Goal: Task Accomplishment & Management: Use online tool/utility

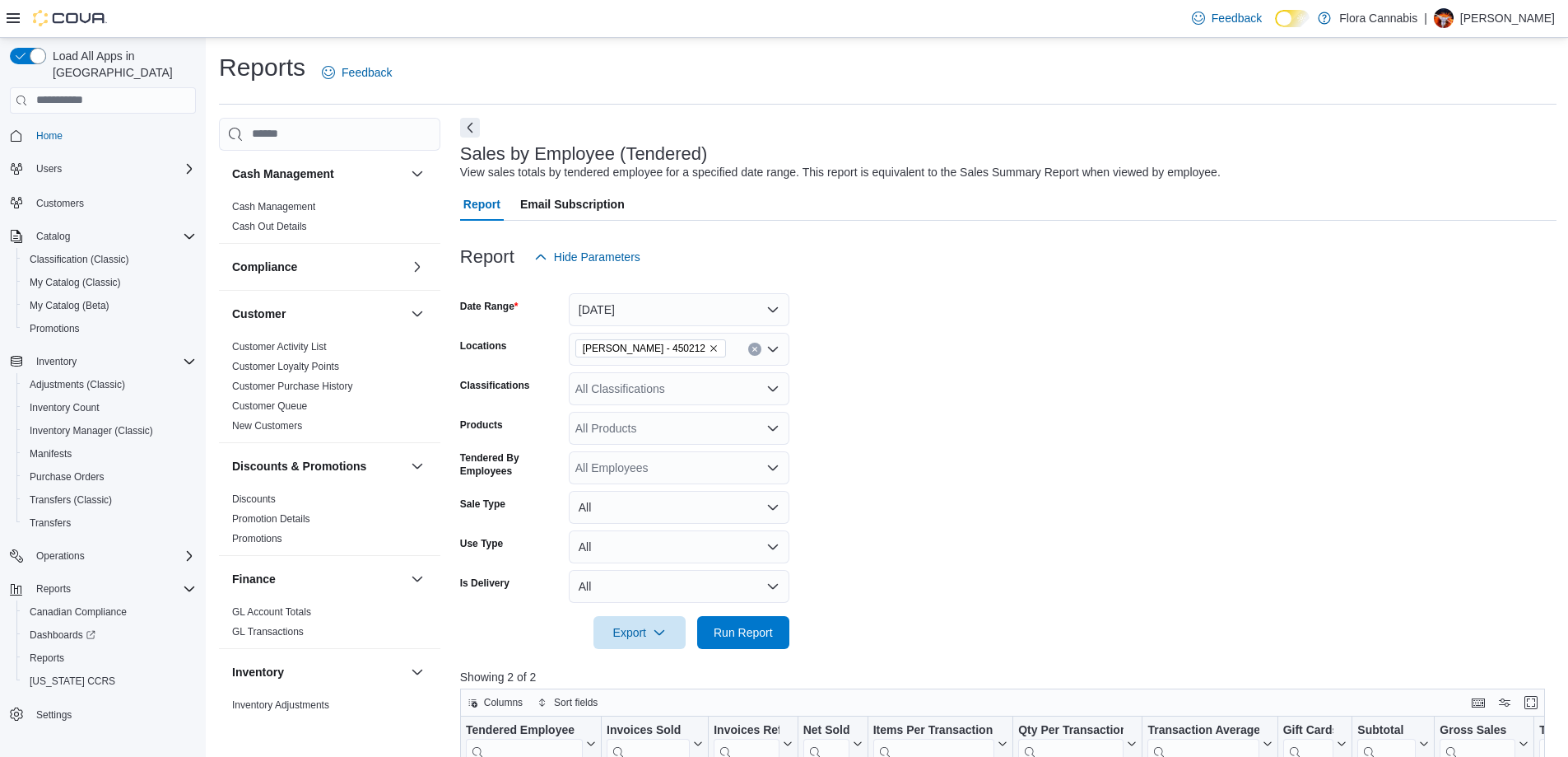
click at [754, 624] on span "Run Report" at bounding box center [742, 632] width 59 height 16
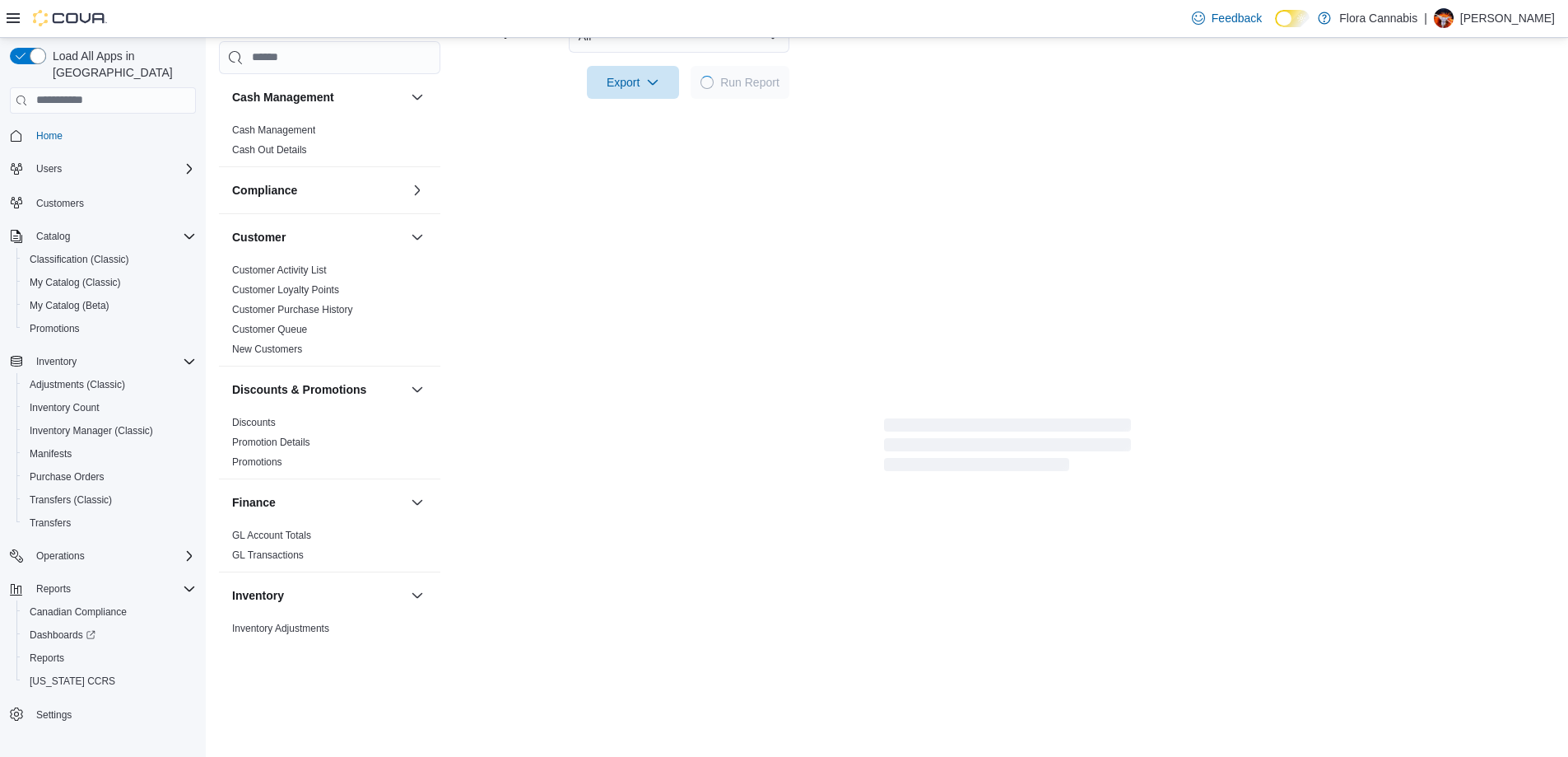
scroll to position [823, 0]
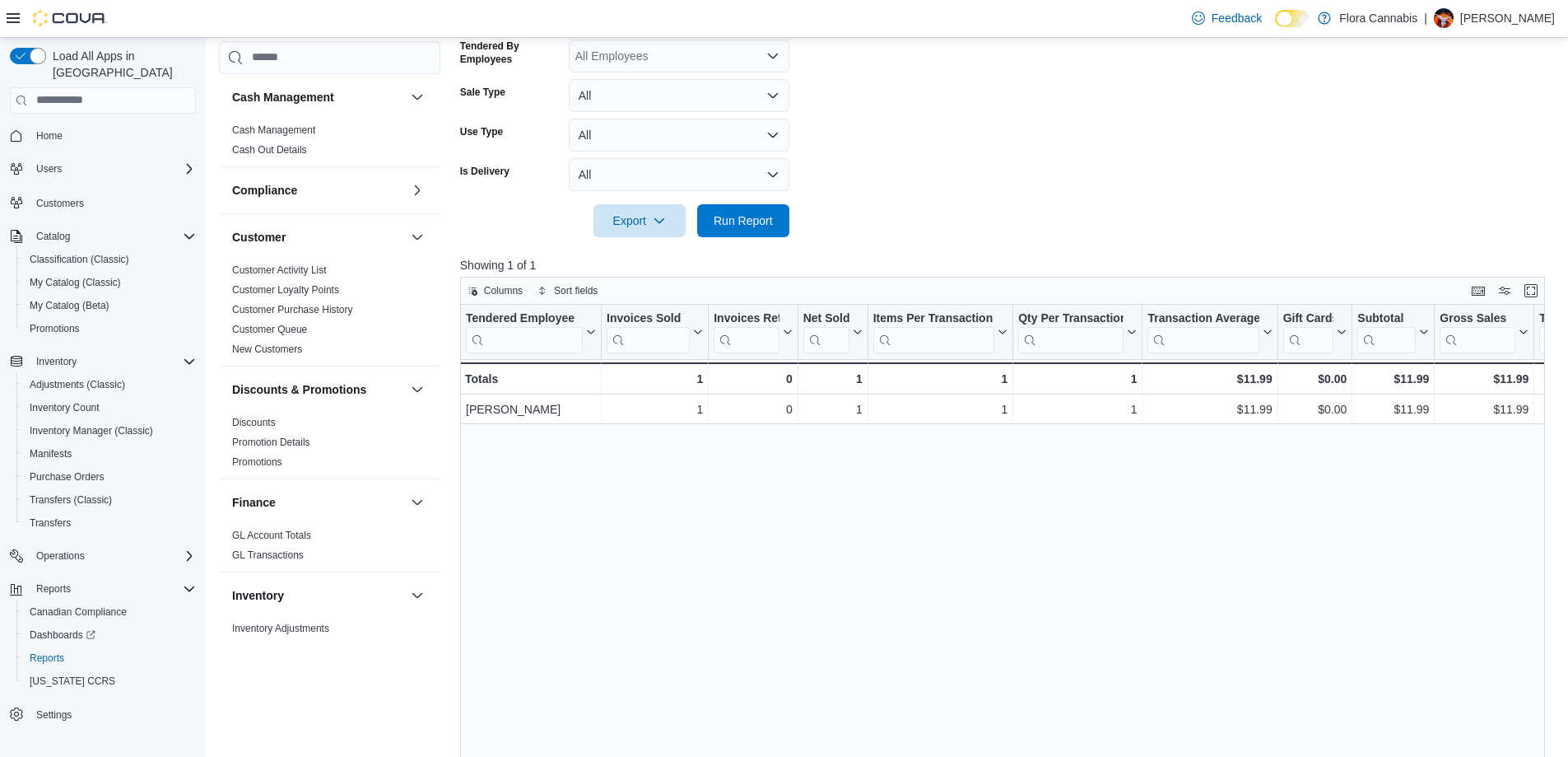
scroll to position [587, 0]
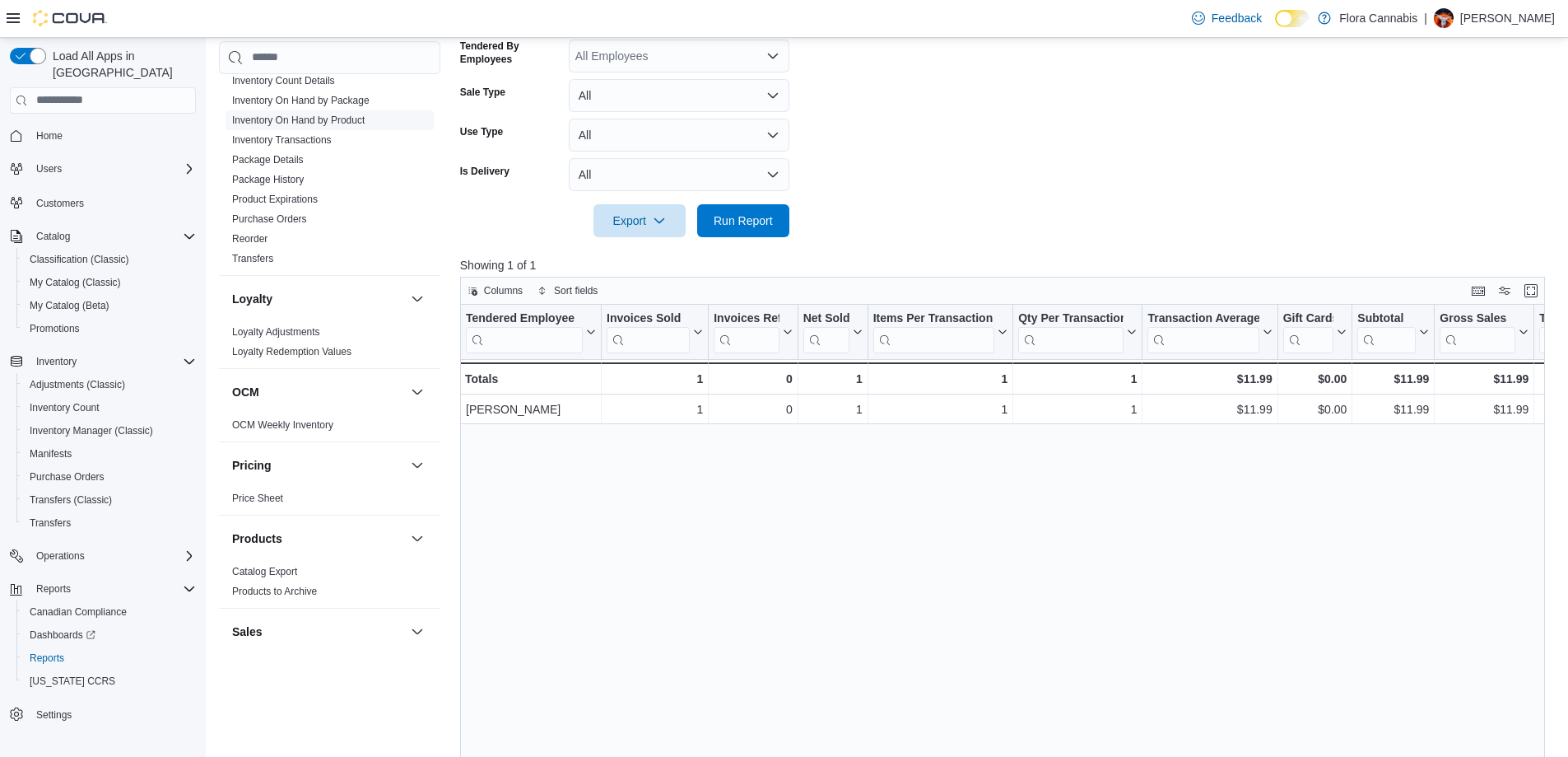
click at [310, 120] on link "Inventory On Hand by Product" at bounding box center [298, 120] width 132 height 12
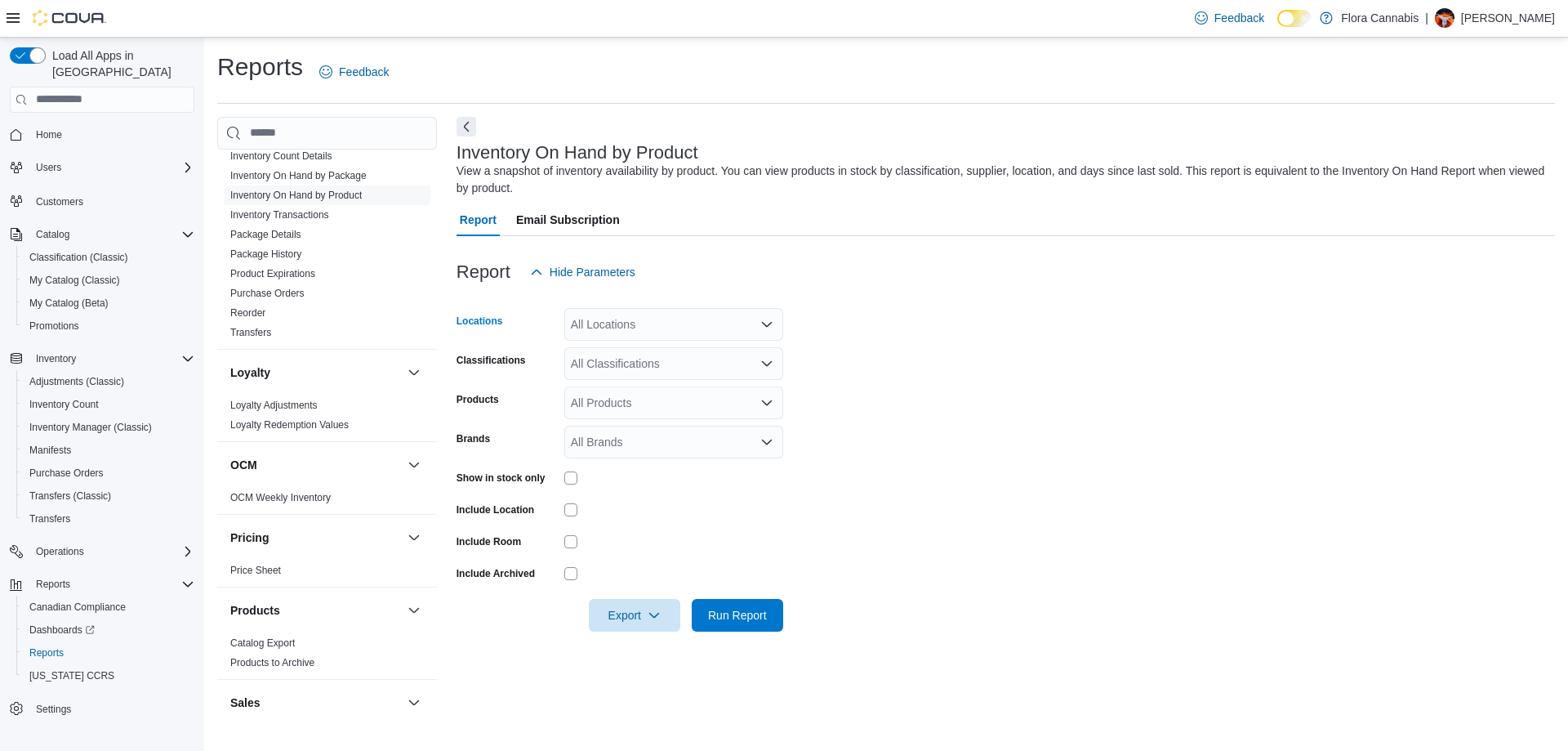
click at [623, 322] on div "All Locations" at bounding box center [674, 324] width 219 height 32
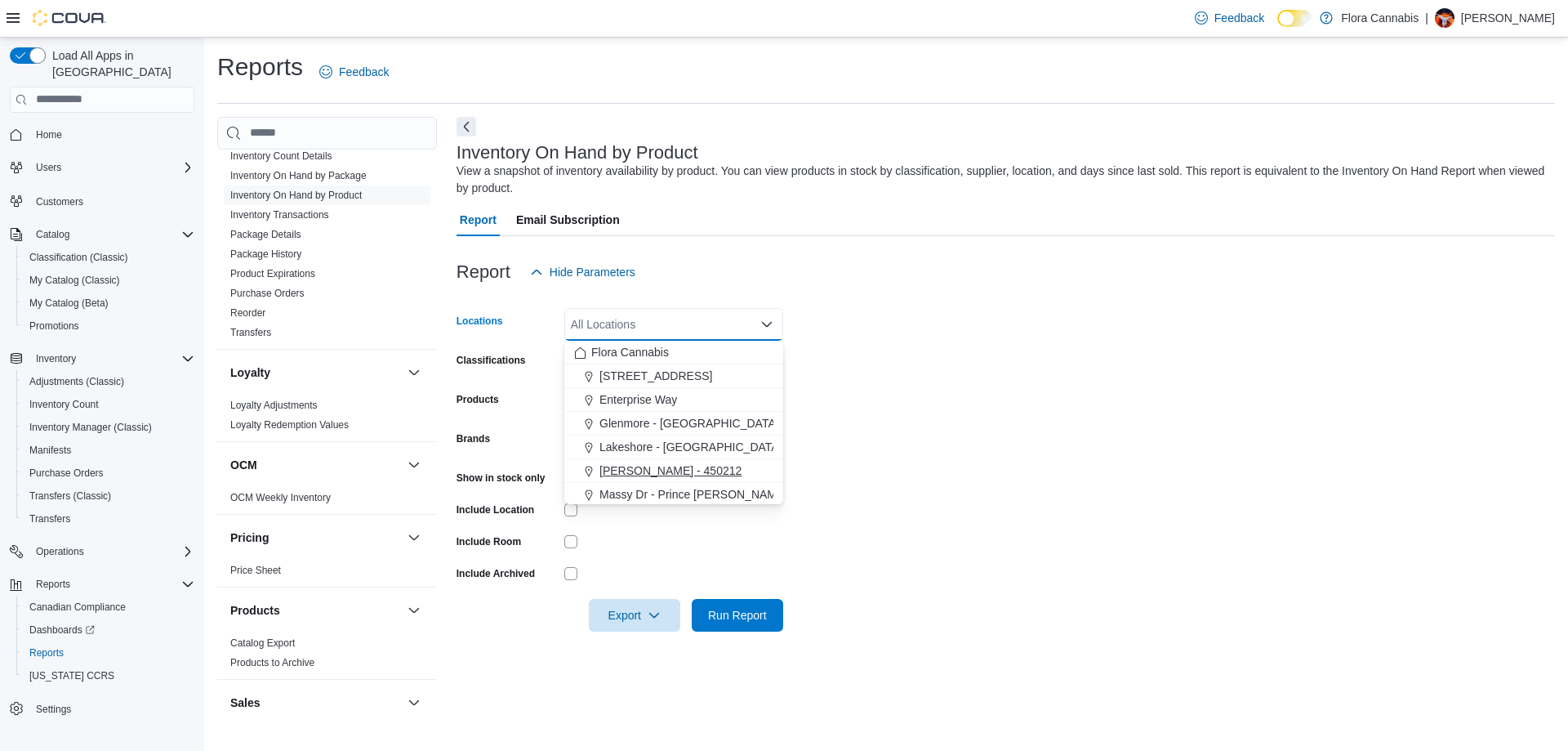
click at [635, 475] on span "[PERSON_NAME] - 450212" at bounding box center [670, 471] width 142 height 16
click at [1066, 462] on form "Locations [GEOGRAPHIC_DATA] - [GEOGRAPHIC_DATA] - 450212 Combo box. Selected. […" at bounding box center [1005, 460] width 1098 height 343
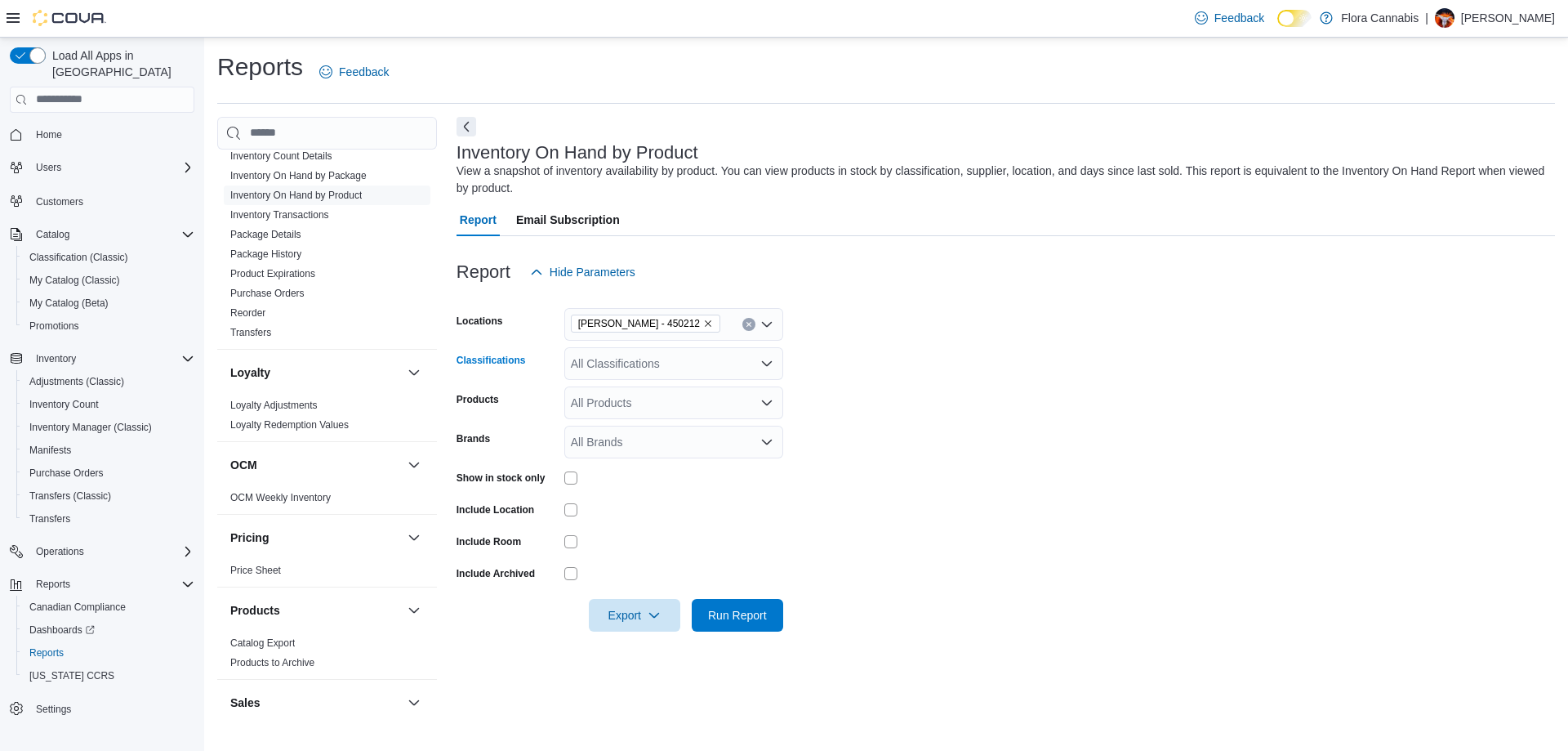
click at [639, 359] on div "All Classifications" at bounding box center [674, 363] width 219 height 32
click at [1145, 446] on form "Locations [GEOGRAPHIC_DATA] - [GEOGRAPHIC_DATA] - 450212 Classifications All Cl…" at bounding box center [1005, 460] width 1098 height 343
click at [612, 366] on div "All Classifications" at bounding box center [674, 363] width 219 height 32
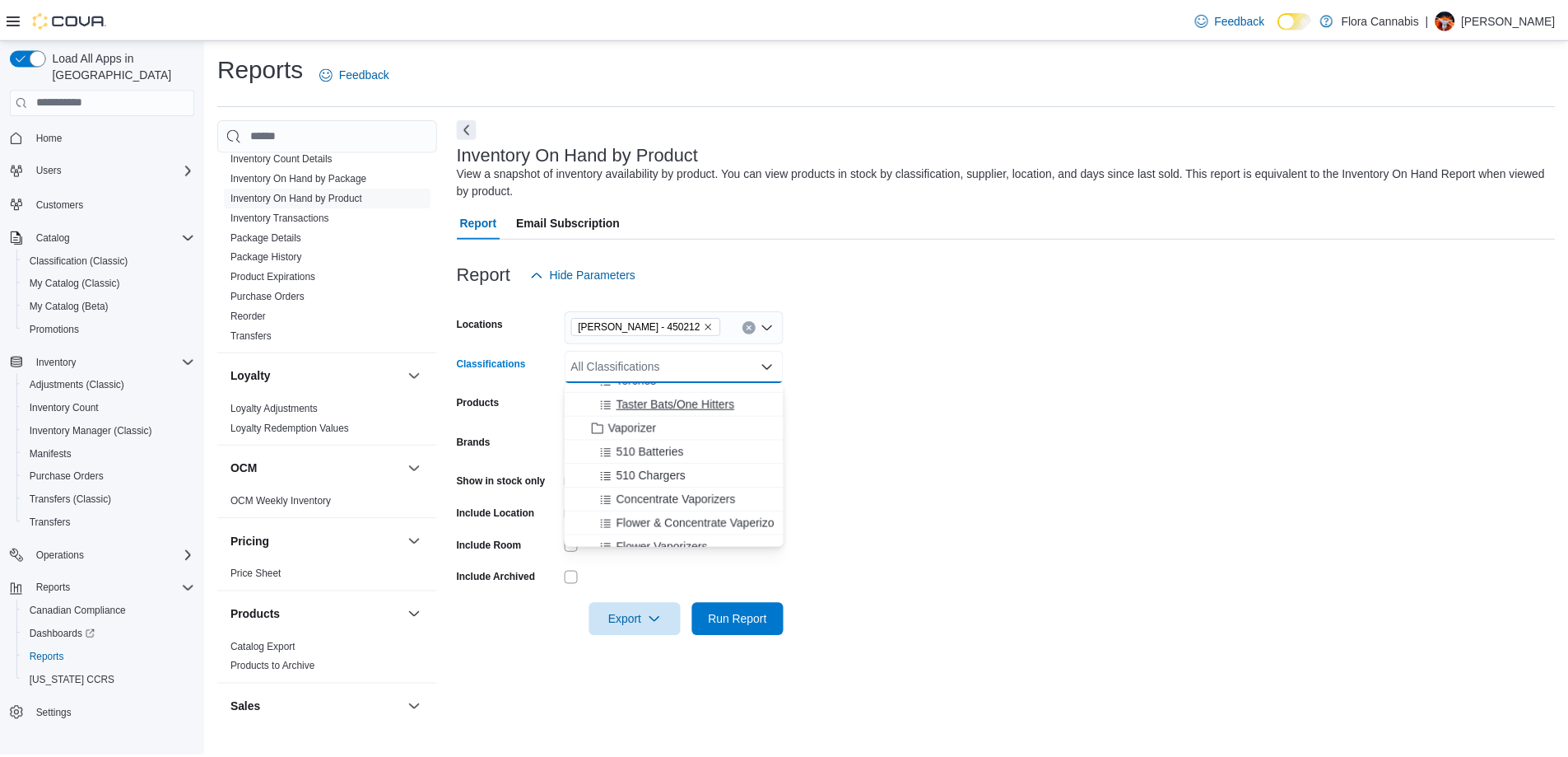
scroll to position [576, 0]
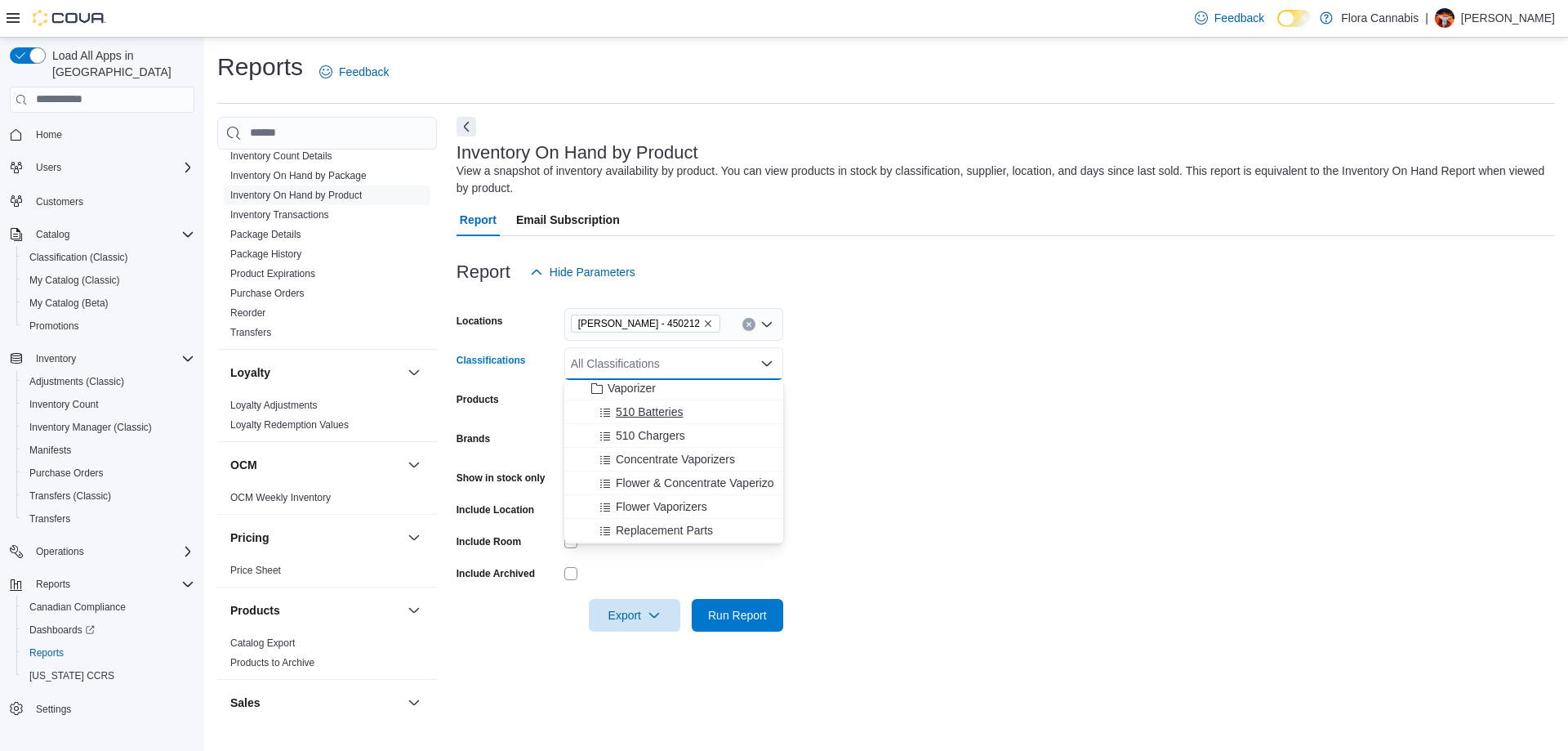
click at [643, 414] on span "510 Batteries" at bounding box center [649, 411] width 67 height 16
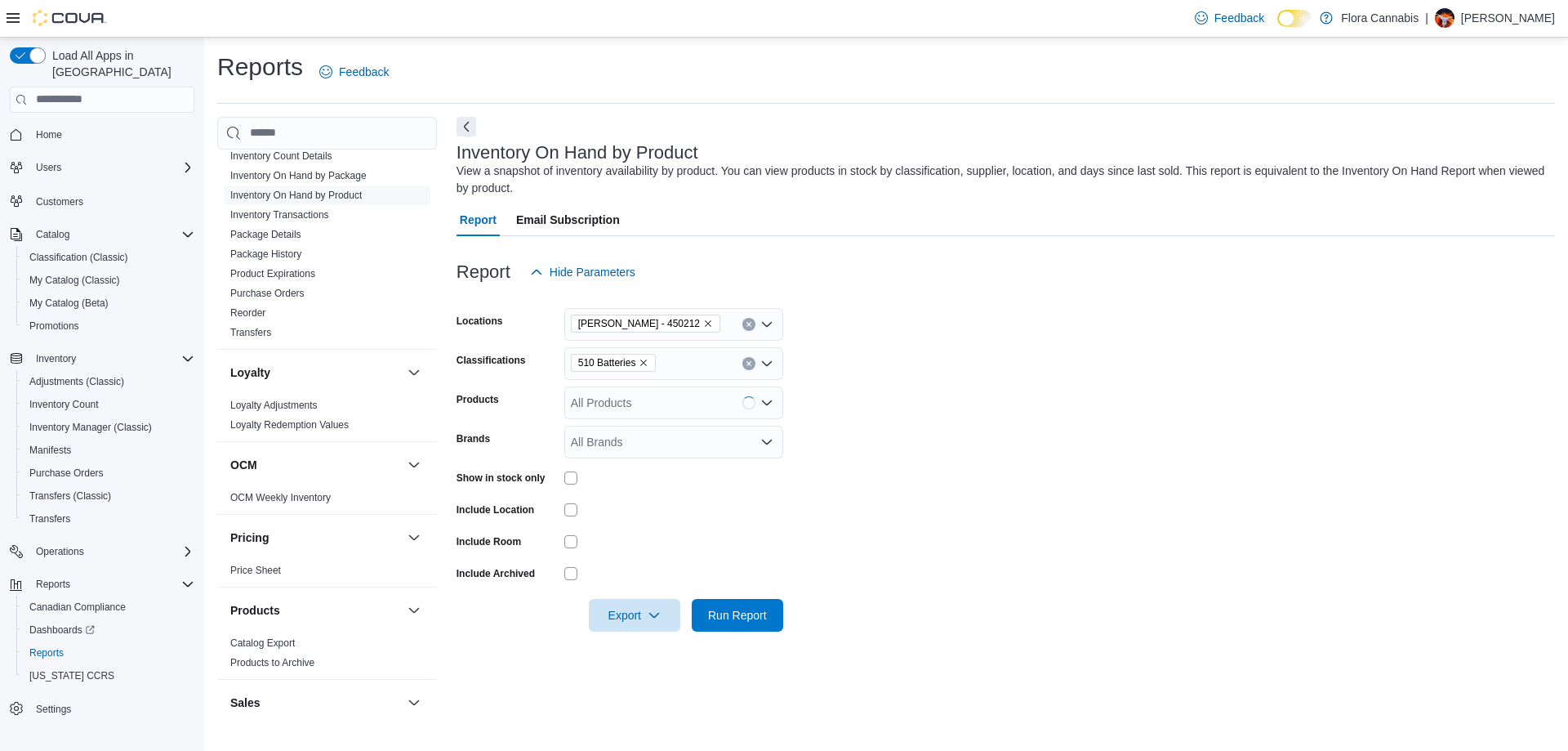
click at [1025, 365] on form "Locations [GEOGRAPHIC_DATA] - [GEOGRAPHIC_DATA] - 450212 Classifications 510 Ba…" at bounding box center [1005, 460] width 1098 height 343
click at [743, 623] on span "Run Report" at bounding box center [736, 614] width 58 height 16
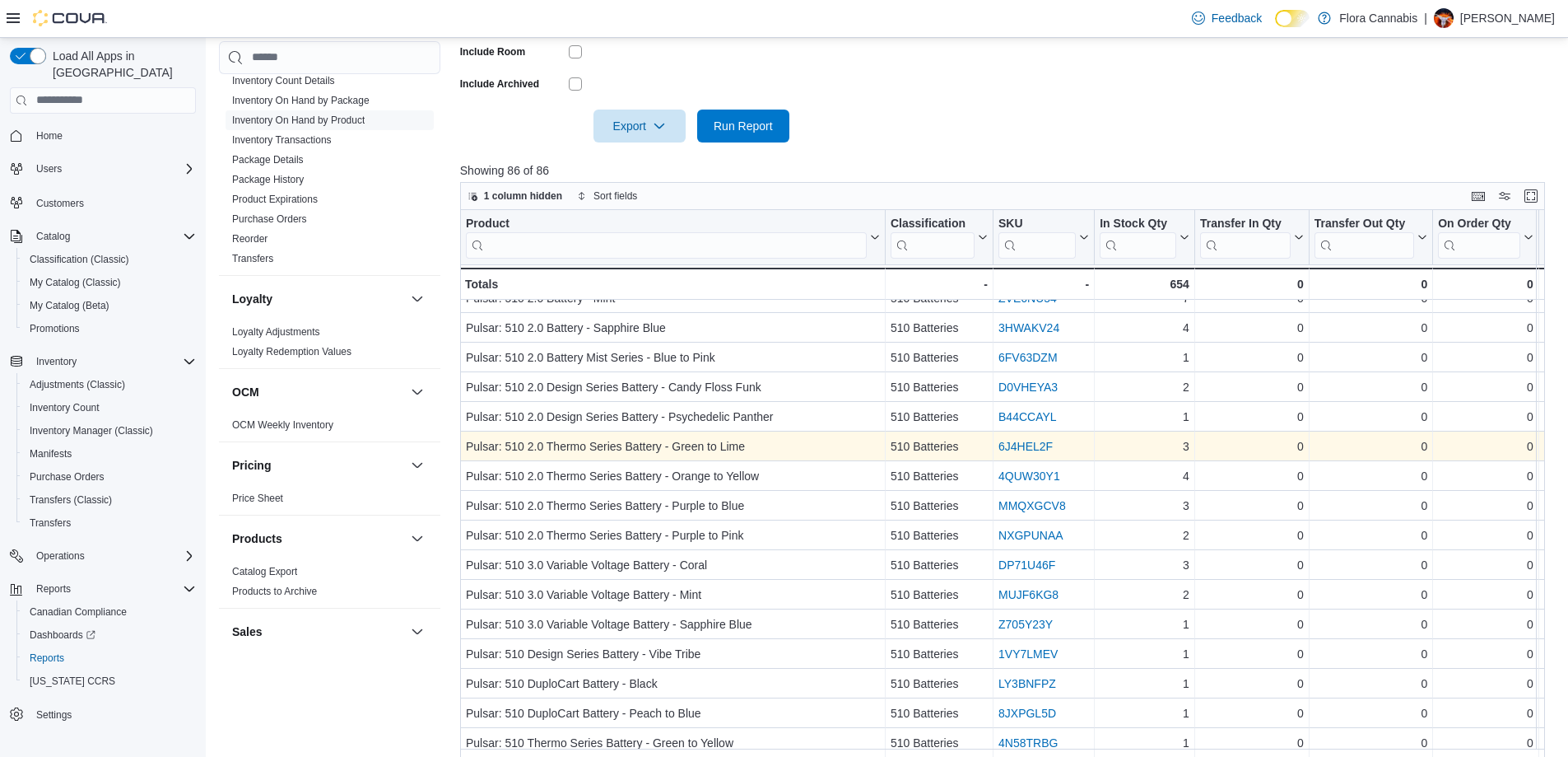
scroll to position [538, 0]
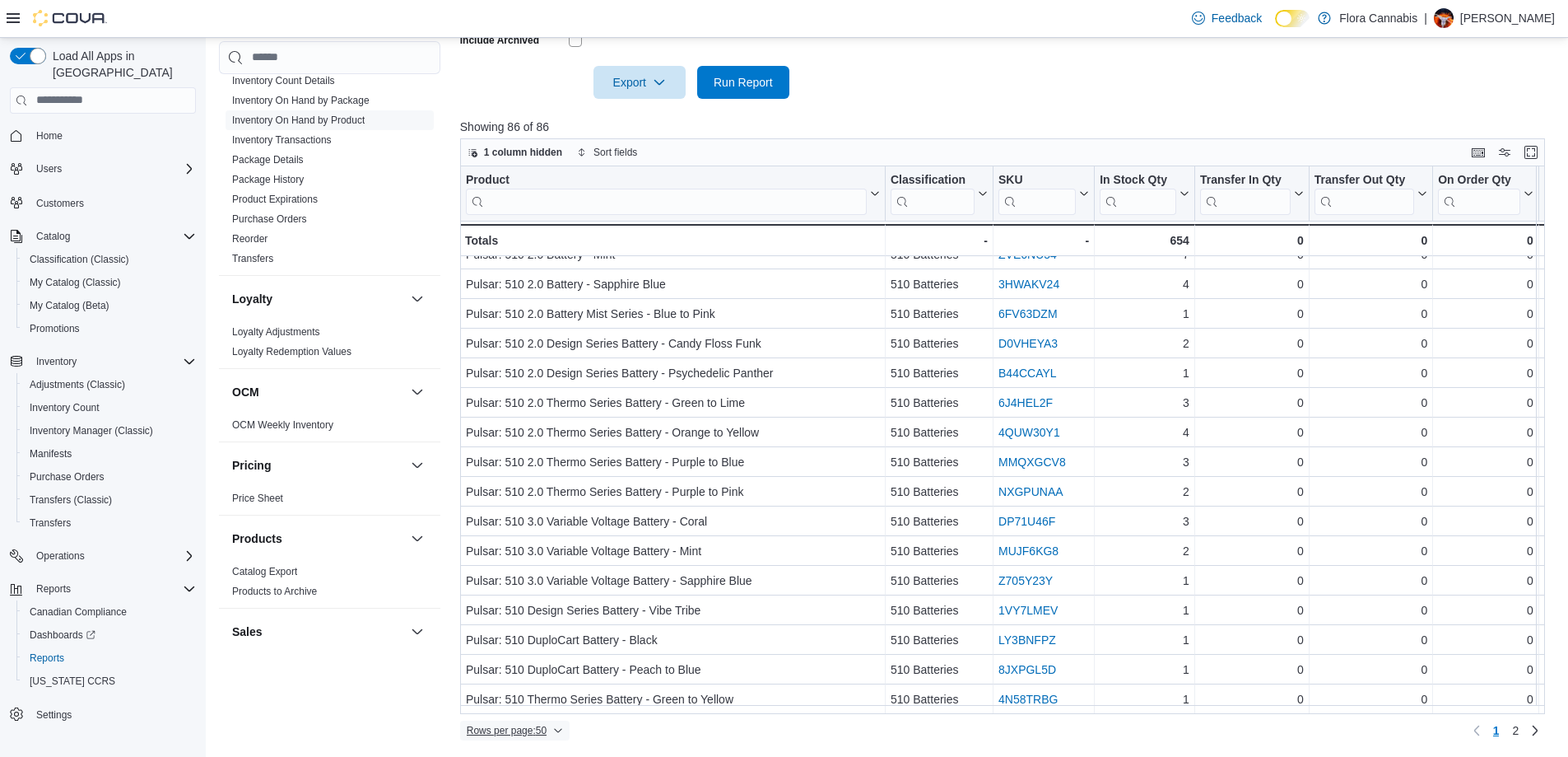
click at [512, 727] on span "Rows per page : 50" at bounding box center [507, 730] width 80 height 14
click at [532, 697] on span "100 rows" at bounding box center [536, 697] width 53 height 14
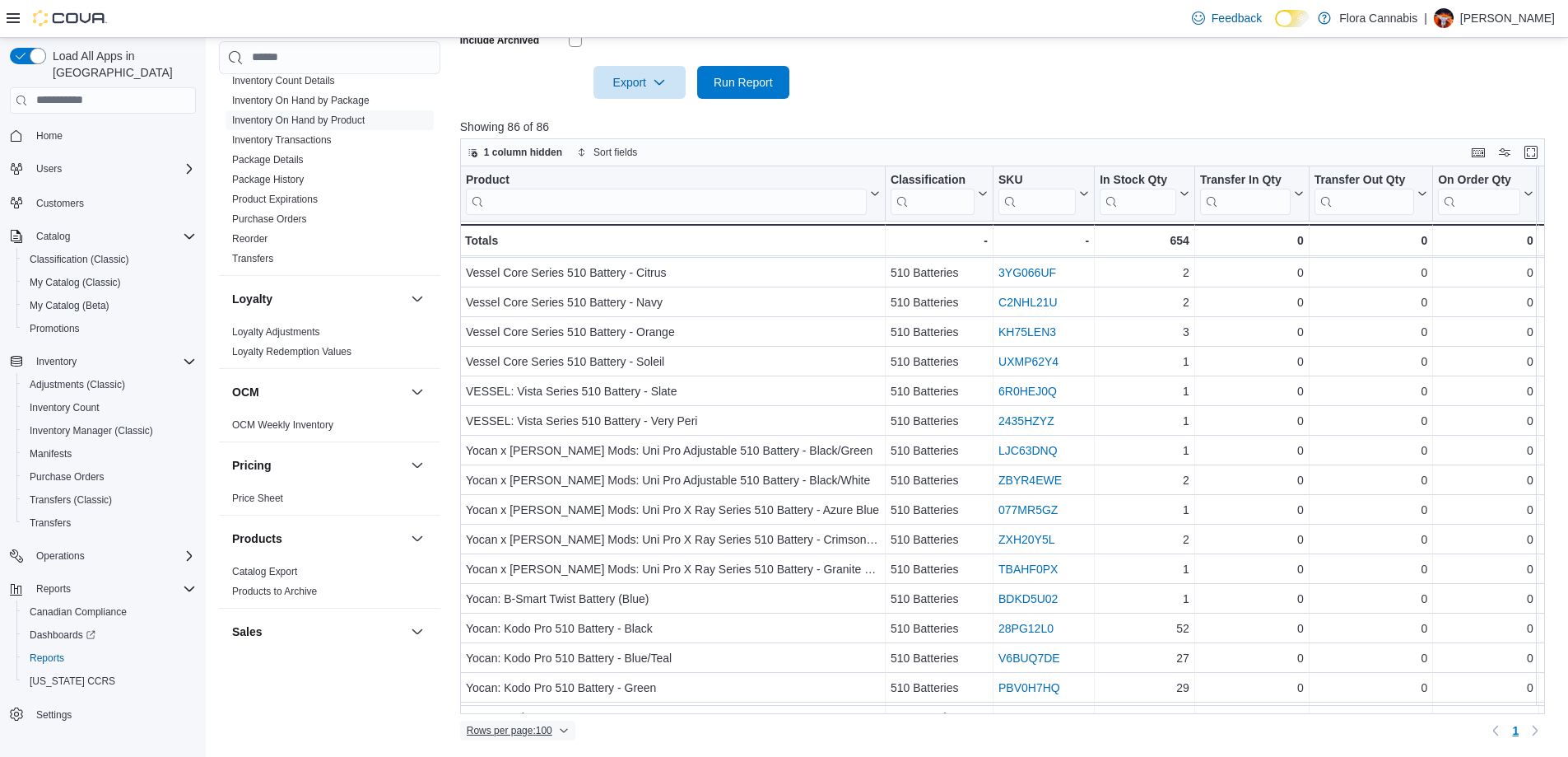
scroll to position [43, 0]
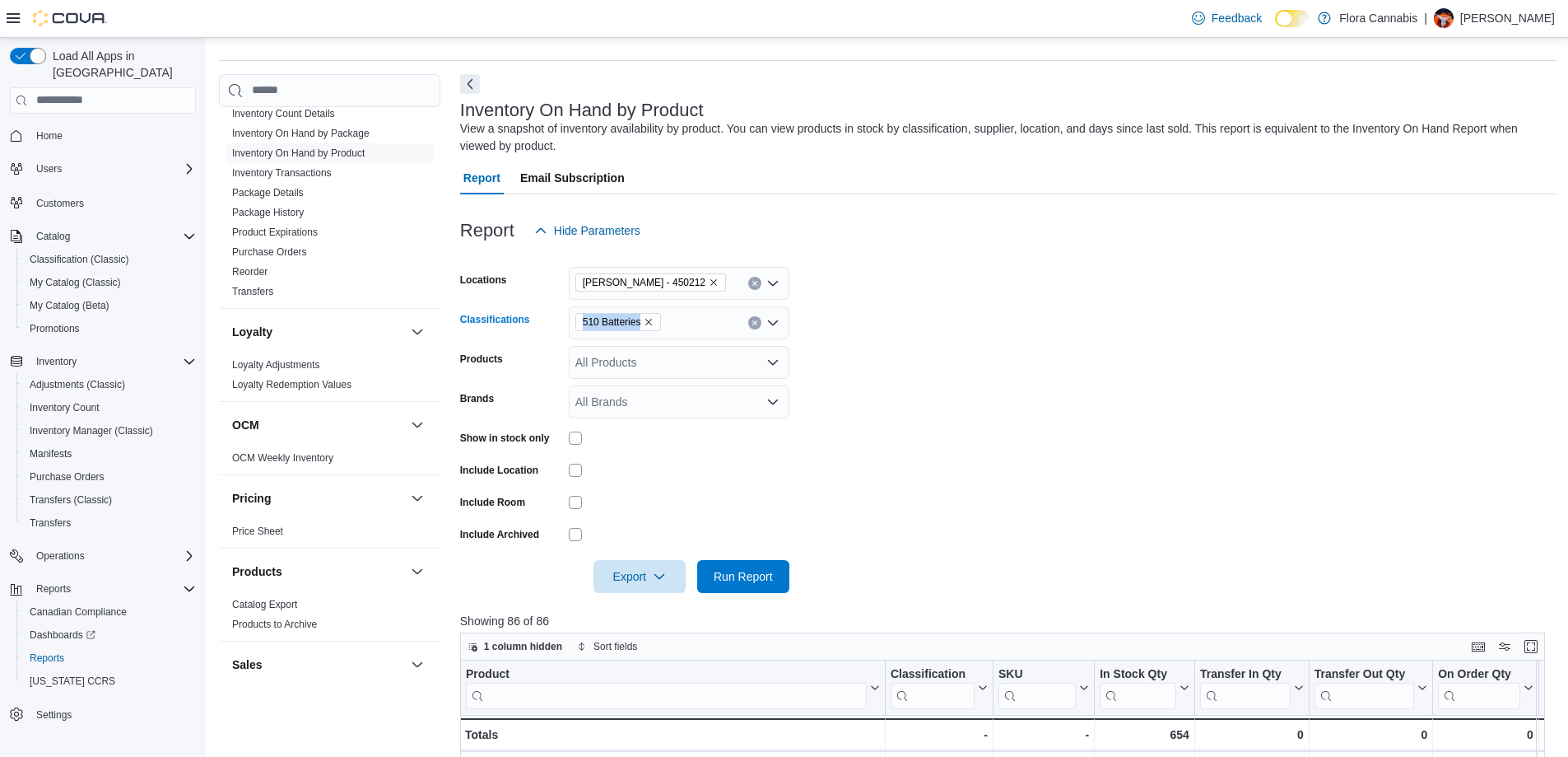
click at [650, 318] on icon "Remove 510 Batteries from selection in this group" at bounding box center [648, 321] width 10 height 10
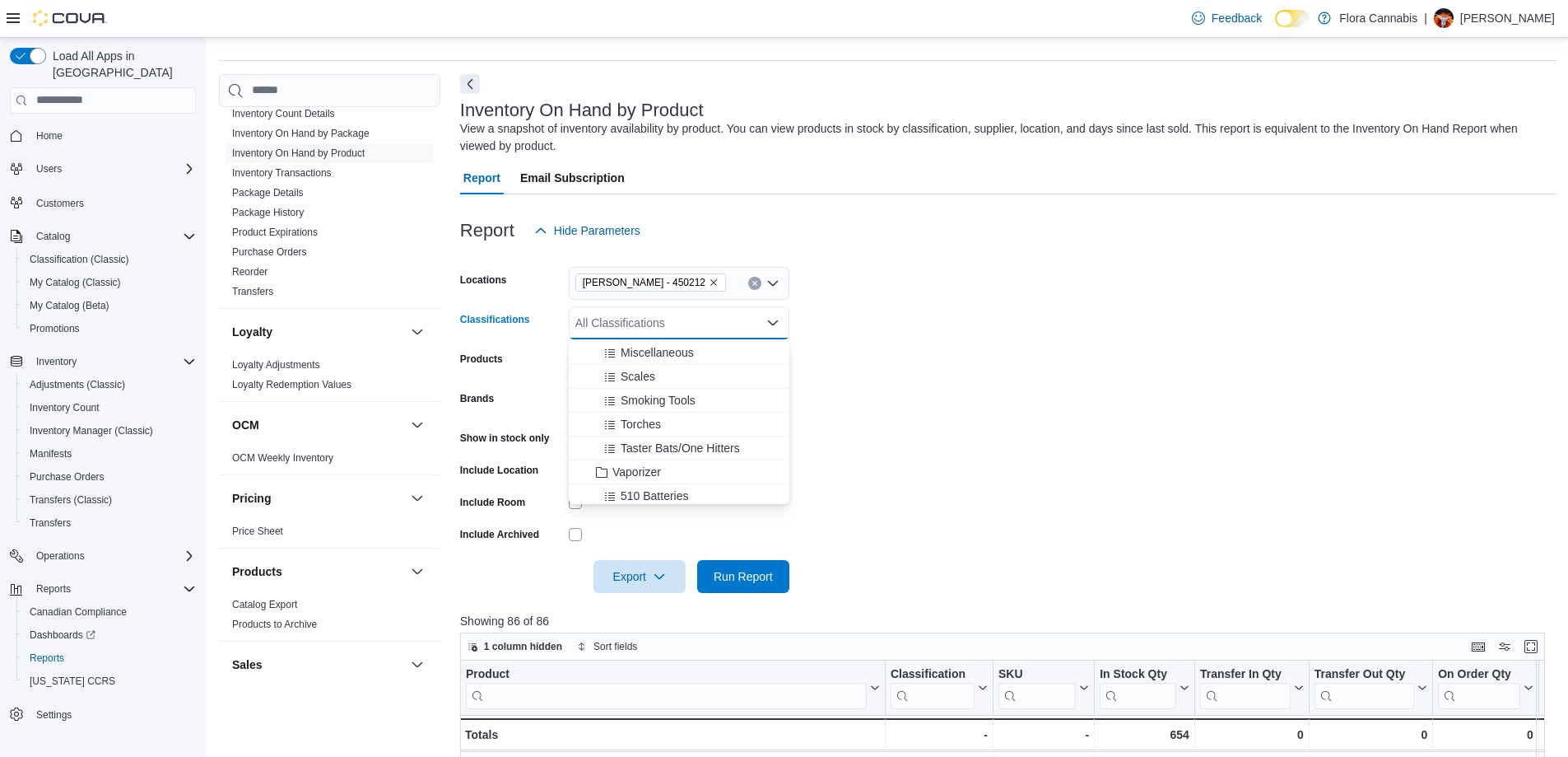
scroll to position [413, 0]
click at [641, 373] on span "Grinders" at bounding box center [643, 368] width 44 height 16
click at [1019, 336] on form "Locations [GEOGRAPHIC_DATA] - [GEOGRAPHIC_DATA] - 450212 Classifications Grinde…" at bounding box center [1008, 420] width 1096 height 346
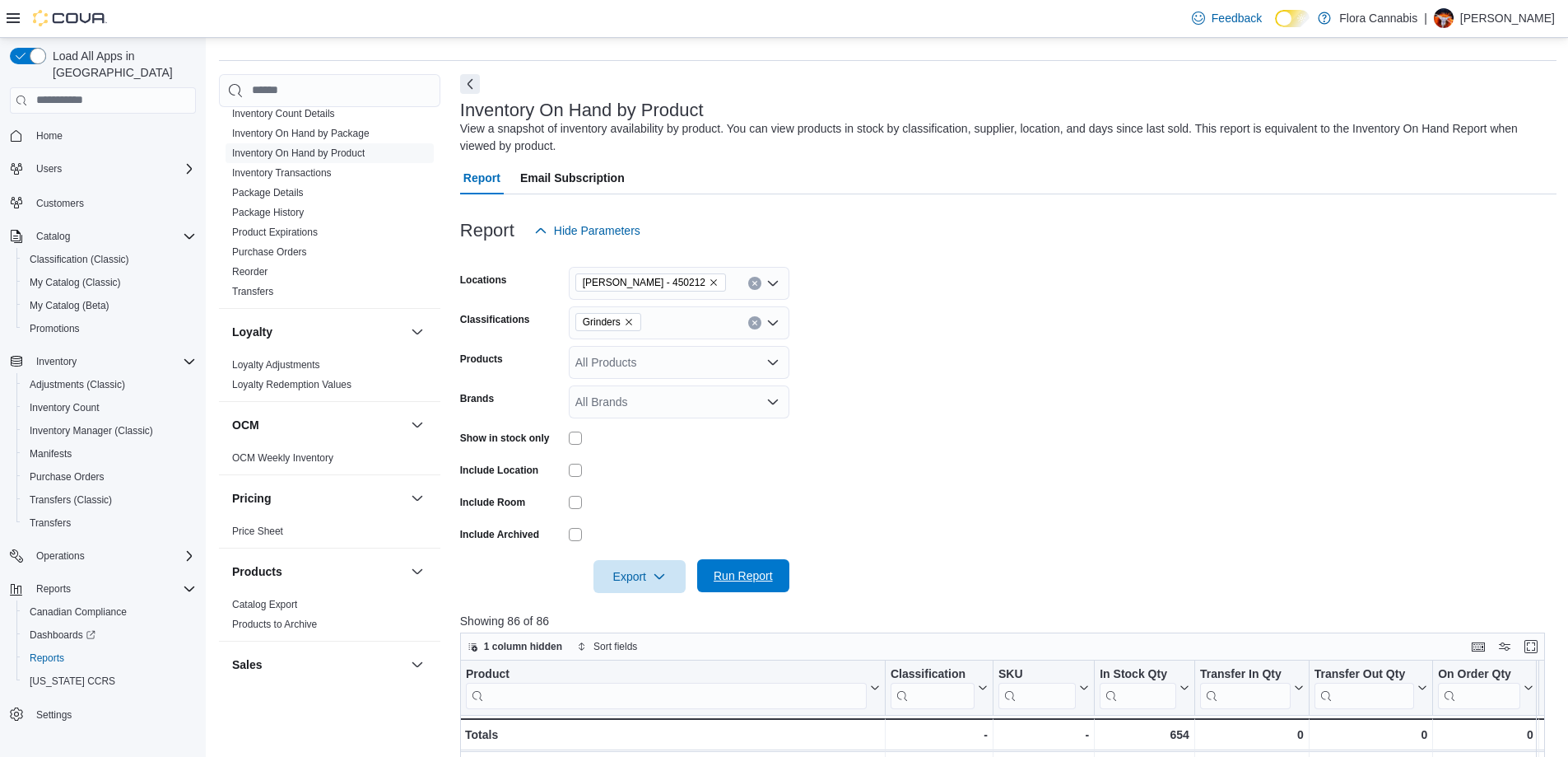
click at [773, 571] on span "Run Report" at bounding box center [743, 575] width 72 height 33
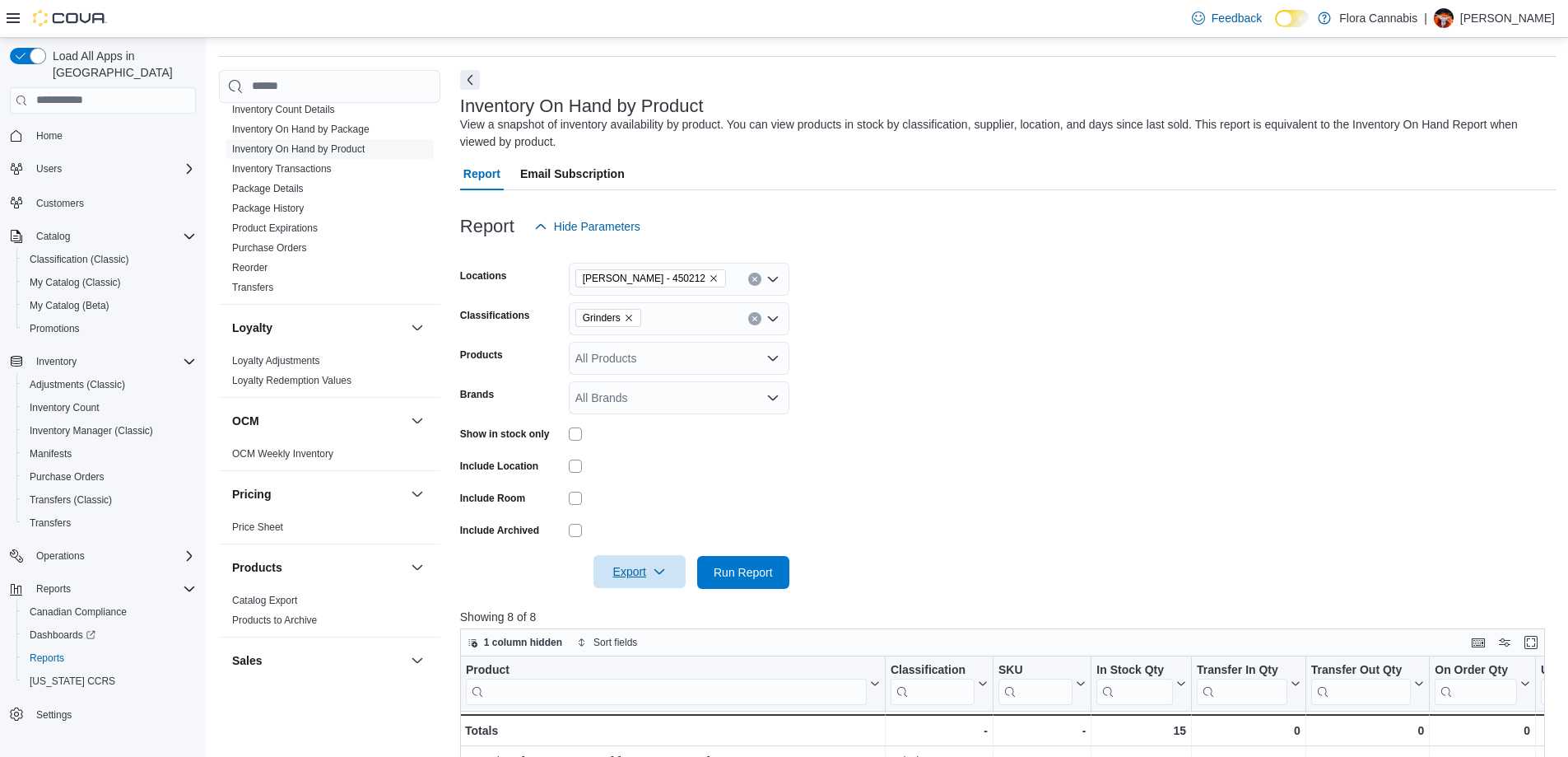
scroll to position [43, 0]
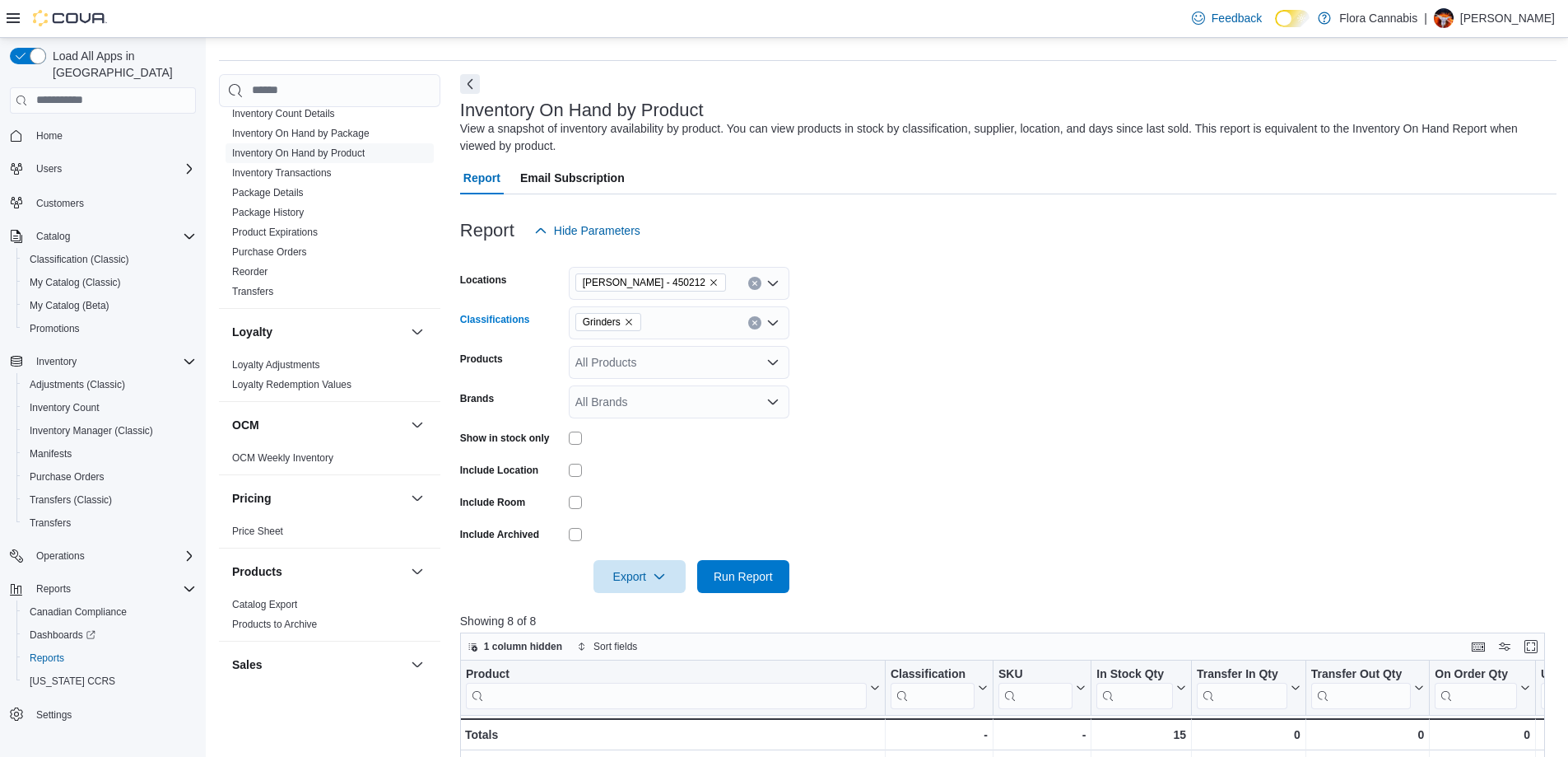
click at [664, 321] on div "Grinders" at bounding box center [679, 322] width 221 height 33
click at [640, 409] on span "Ashtrays" at bounding box center [643, 414] width 44 height 16
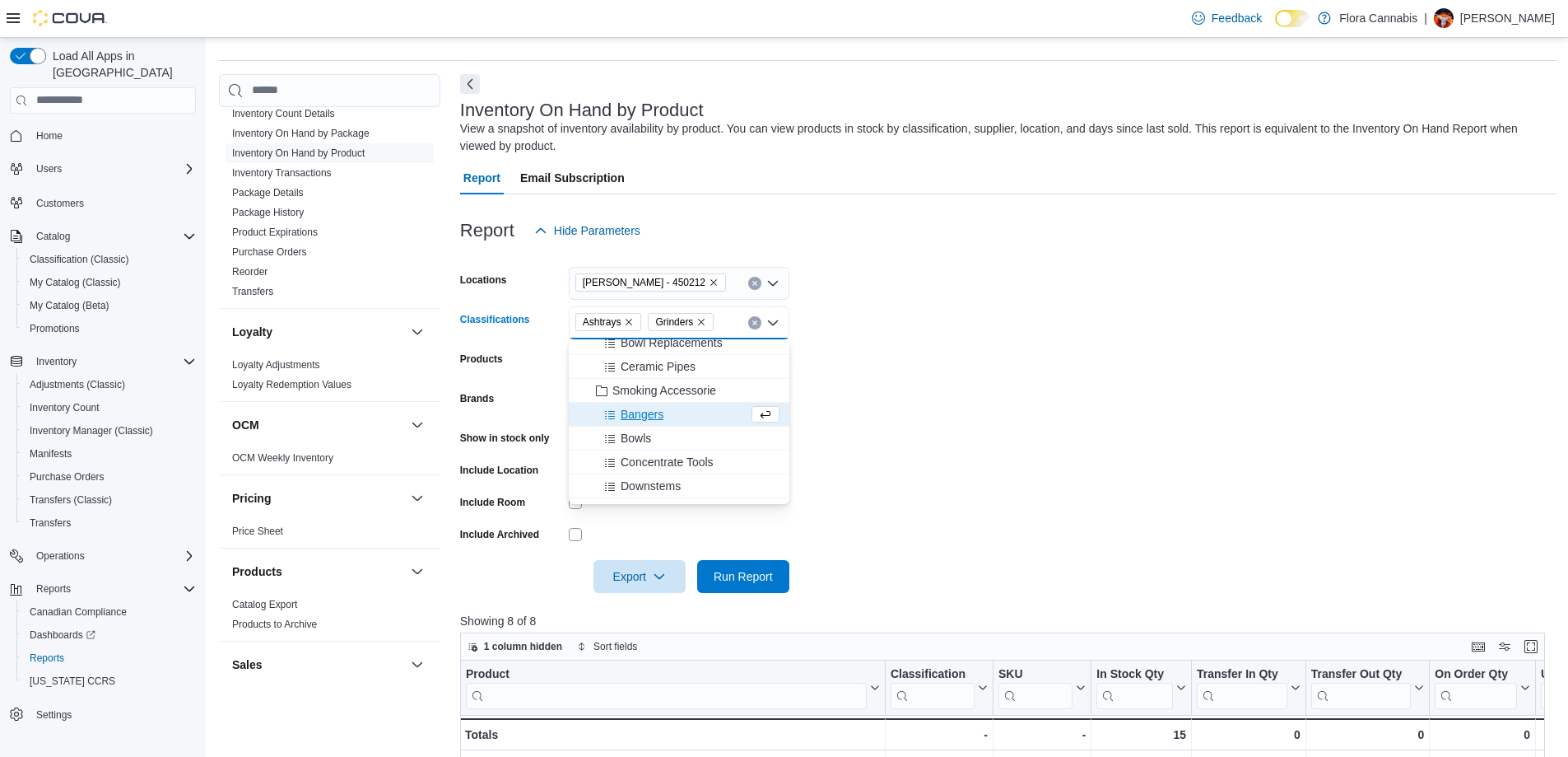
drag, startPoint x: 902, startPoint y: 391, endPoint x: 890, endPoint y: 422, distance: 33.2
click at [902, 392] on form "Locations [GEOGRAPHIC_DATA] - [GEOGRAPHIC_DATA] - 450212 Classifications Ashtra…" at bounding box center [1008, 420] width 1096 height 346
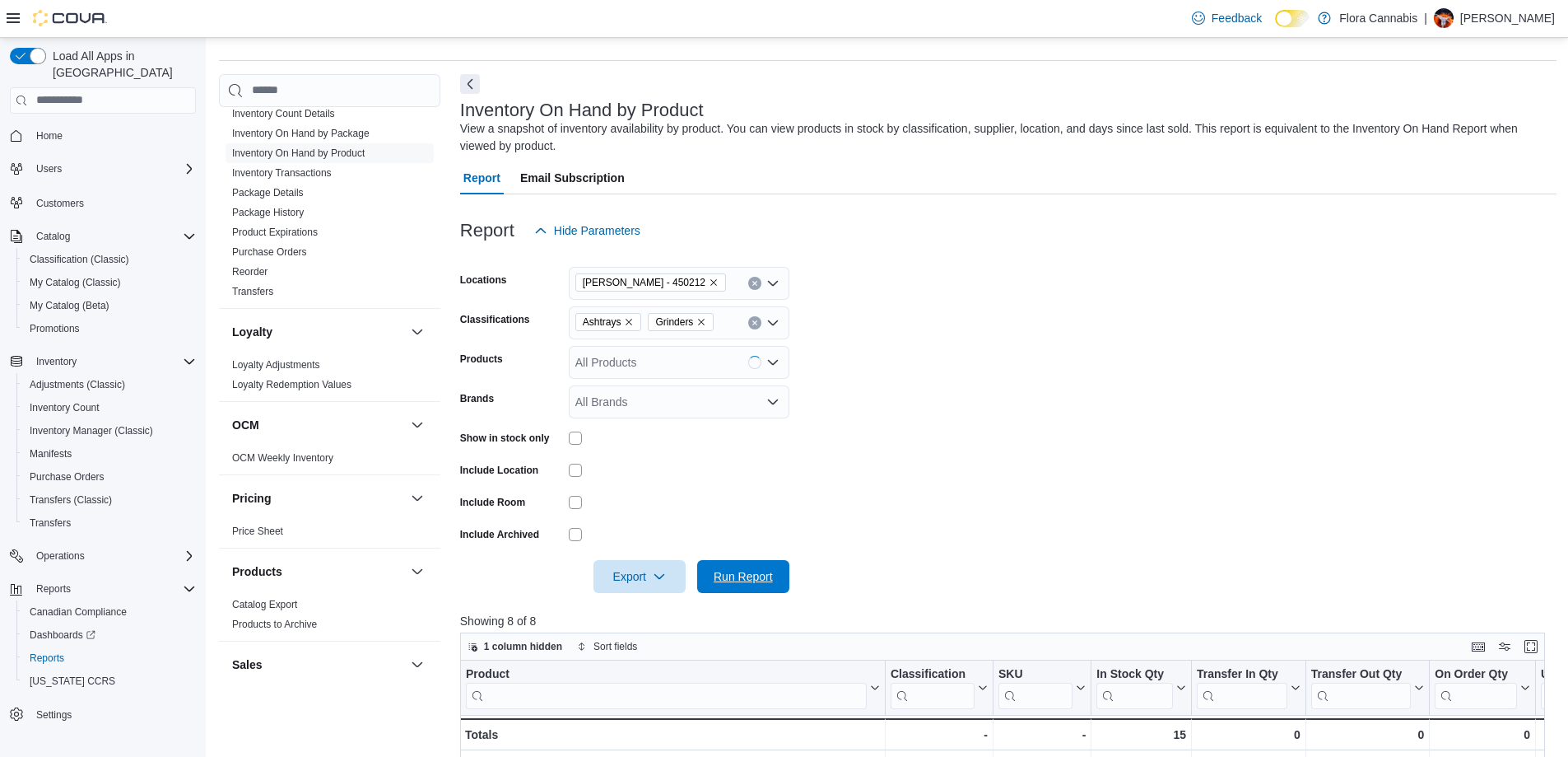
drag, startPoint x: 757, startPoint y: 572, endPoint x: 793, endPoint y: 541, distance: 47.5
click at [757, 572] on span "Run Report" at bounding box center [742, 576] width 59 height 16
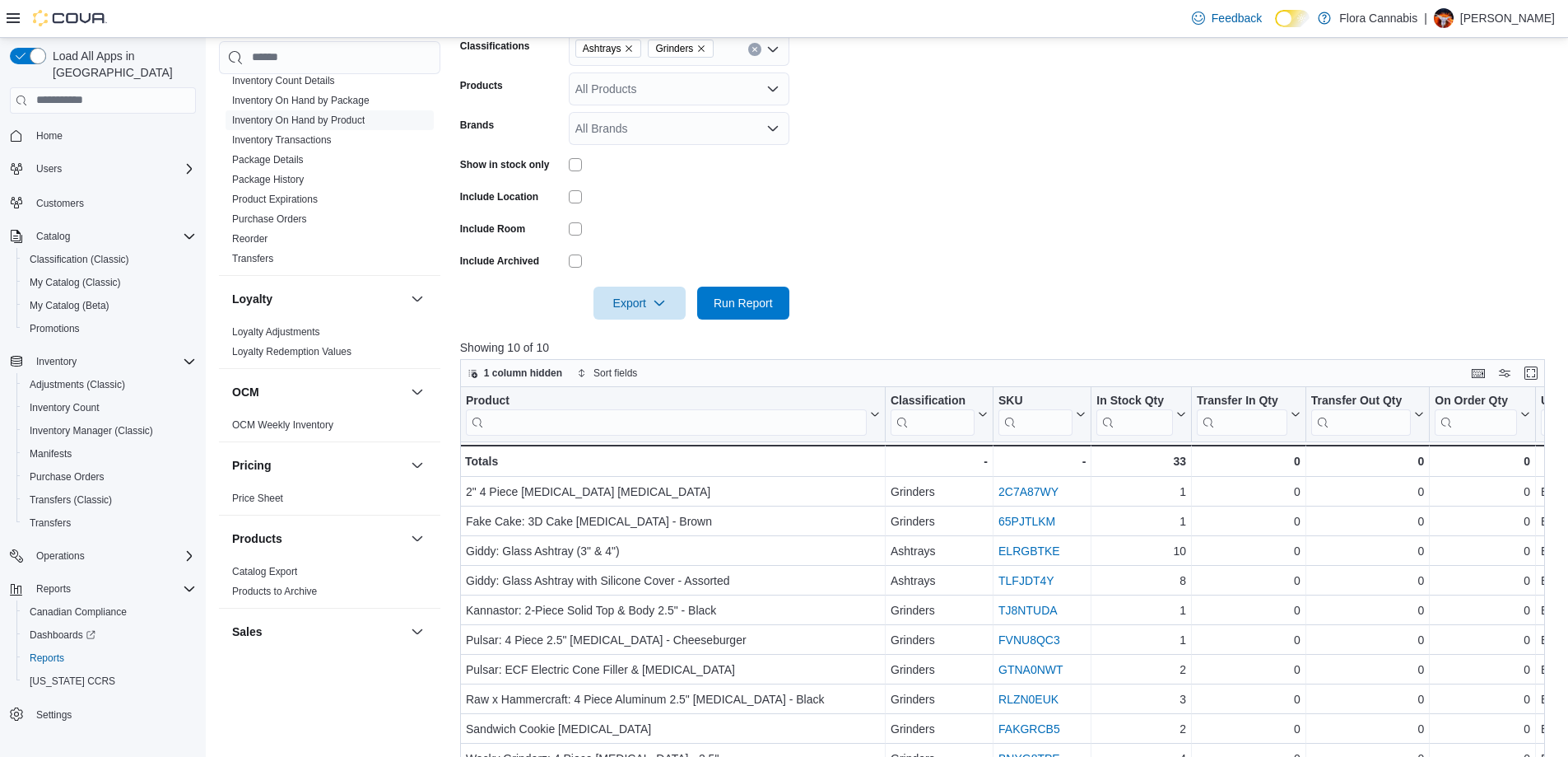
scroll to position [43, 0]
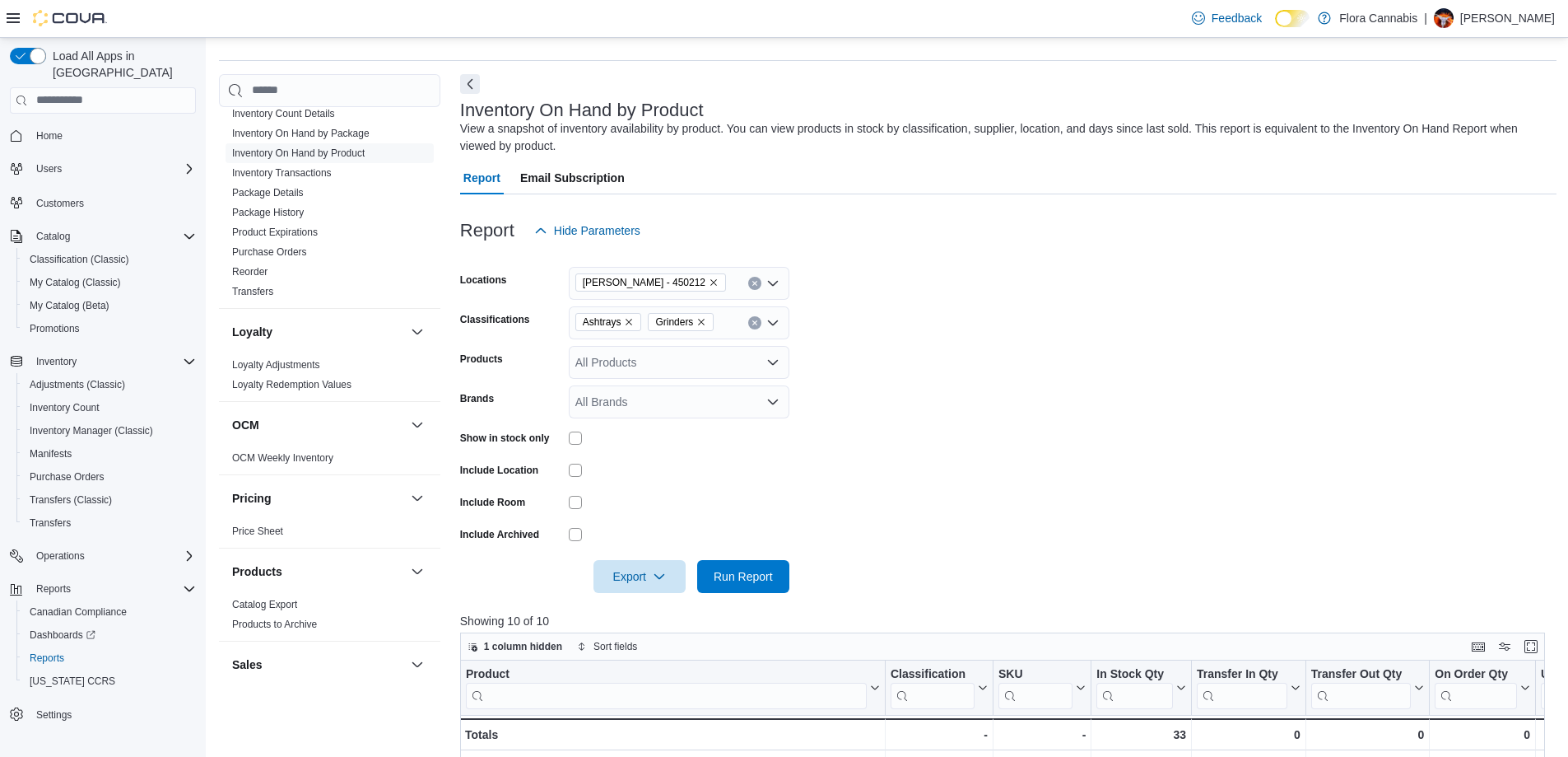
click at [720, 329] on div "Ashtrays Grinders" at bounding box center [679, 322] width 221 height 33
click at [652, 415] on span "Cleaning" at bounding box center [635, 421] width 45 height 16
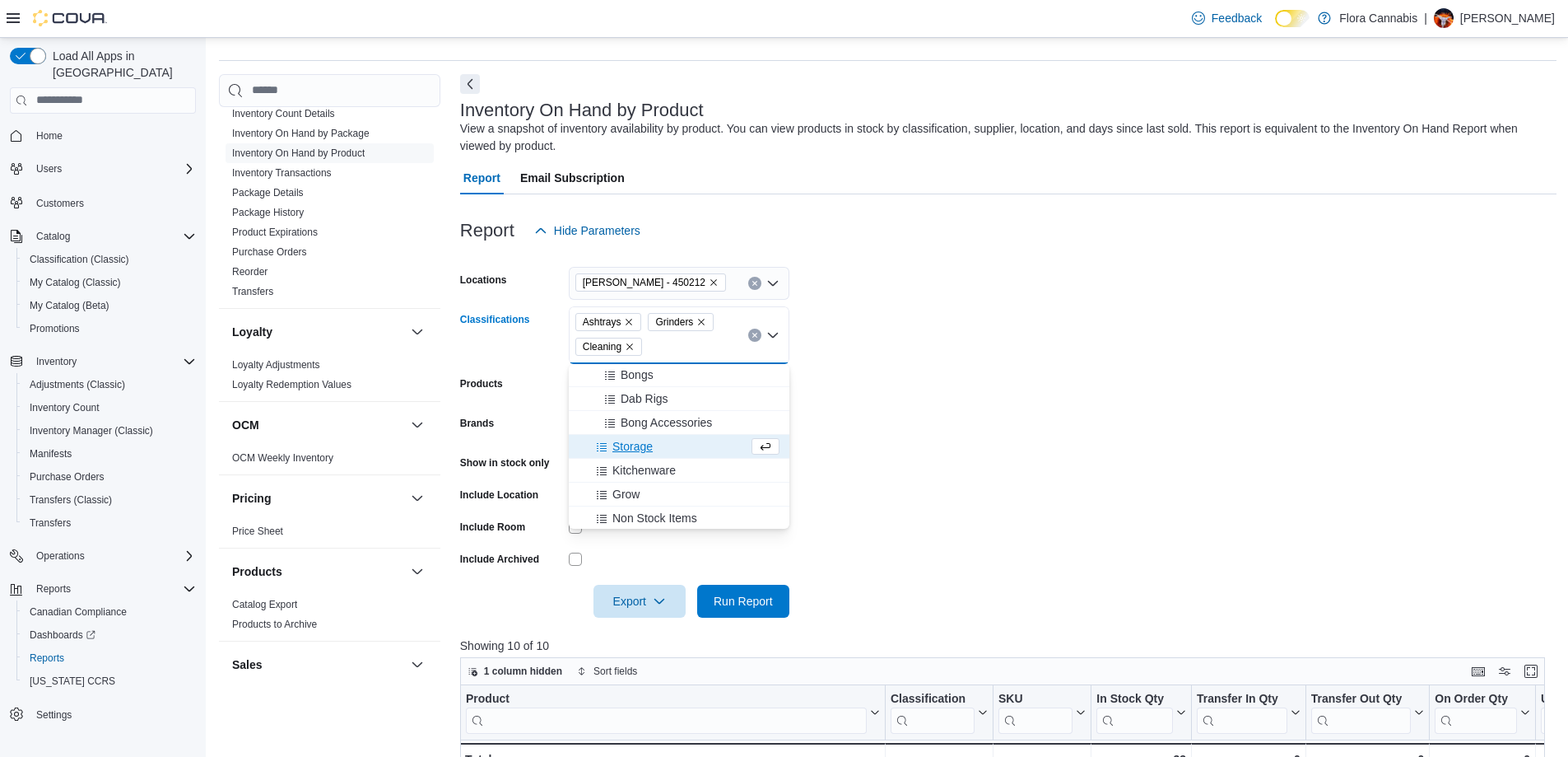
click at [913, 372] on form "Locations [GEOGRAPHIC_DATA] - [GEOGRAPHIC_DATA] - 450212 Classifications Ashtra…" at bounding box center [1008, 432] width 1096 height 370
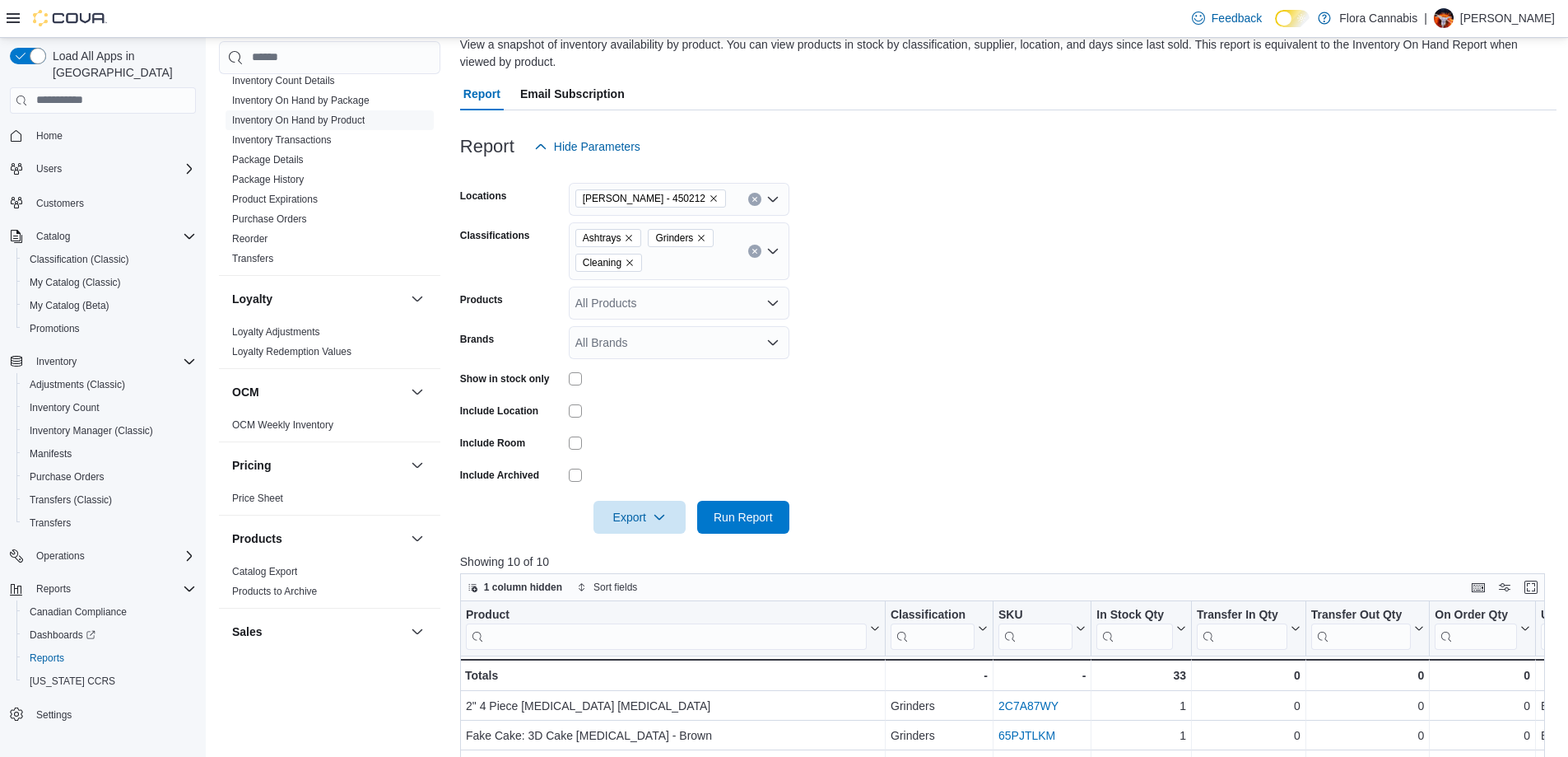
scroll to position [208, 0]
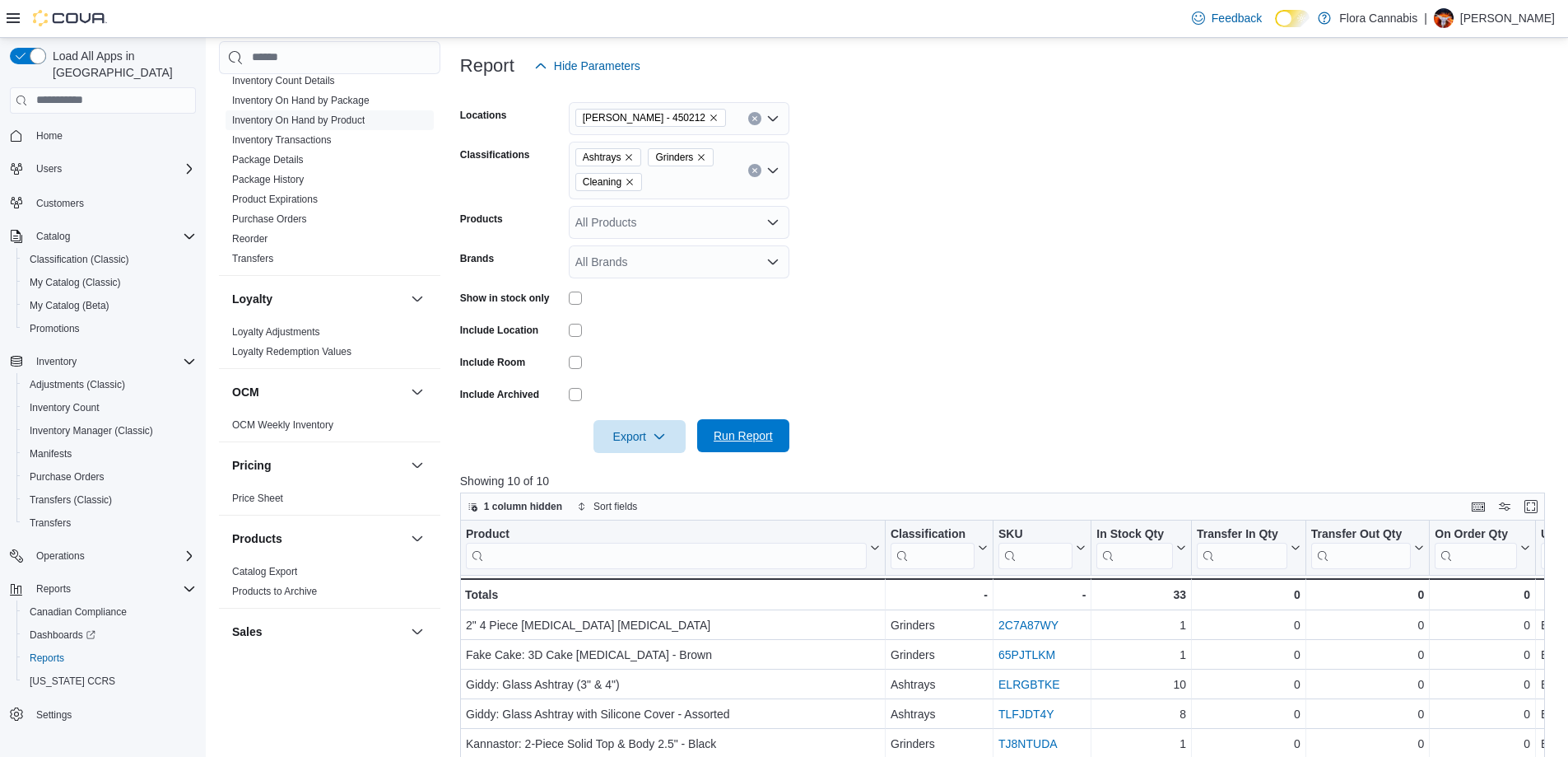
click at [729, 438] on span "Run Report" at bounding box center [742, 436] width 59 height 16
click at [629, 183] on icon "Remove Cleaning from selection in this group" at bounding box center [629, 181] width 6 height 6
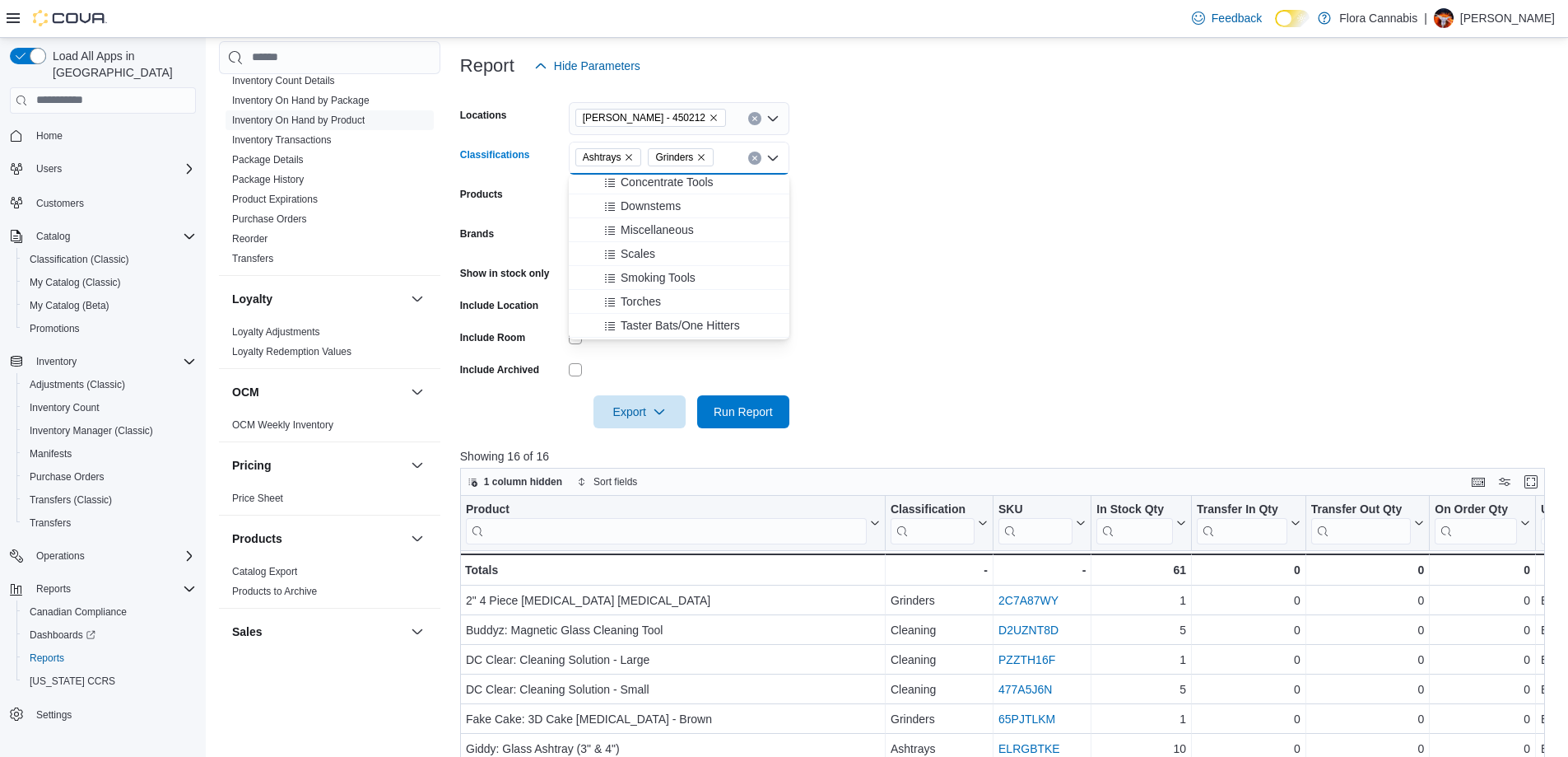
scroll to position [330, 0]
click at [657, 286] on div "Scales" at bounding box center [679, 286] width 201 height 16
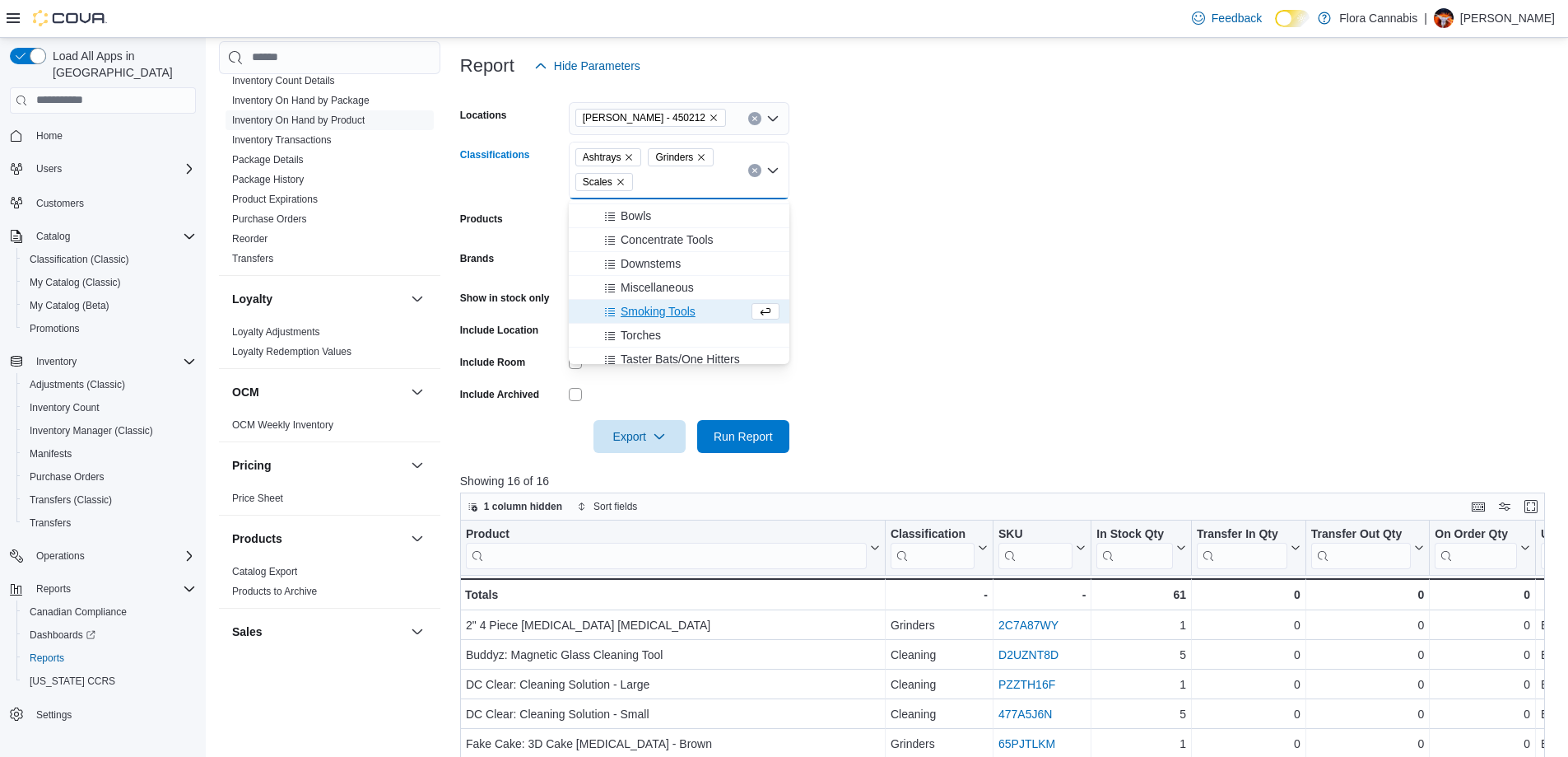
click at [878, 258] on form "Locations [GEOGRAPHIC_DATA] - [GEOGRAPHIC_DATA] - 450212 Classifications Ashtra…" at bounding box center [1008, 267] width 1096 height 370
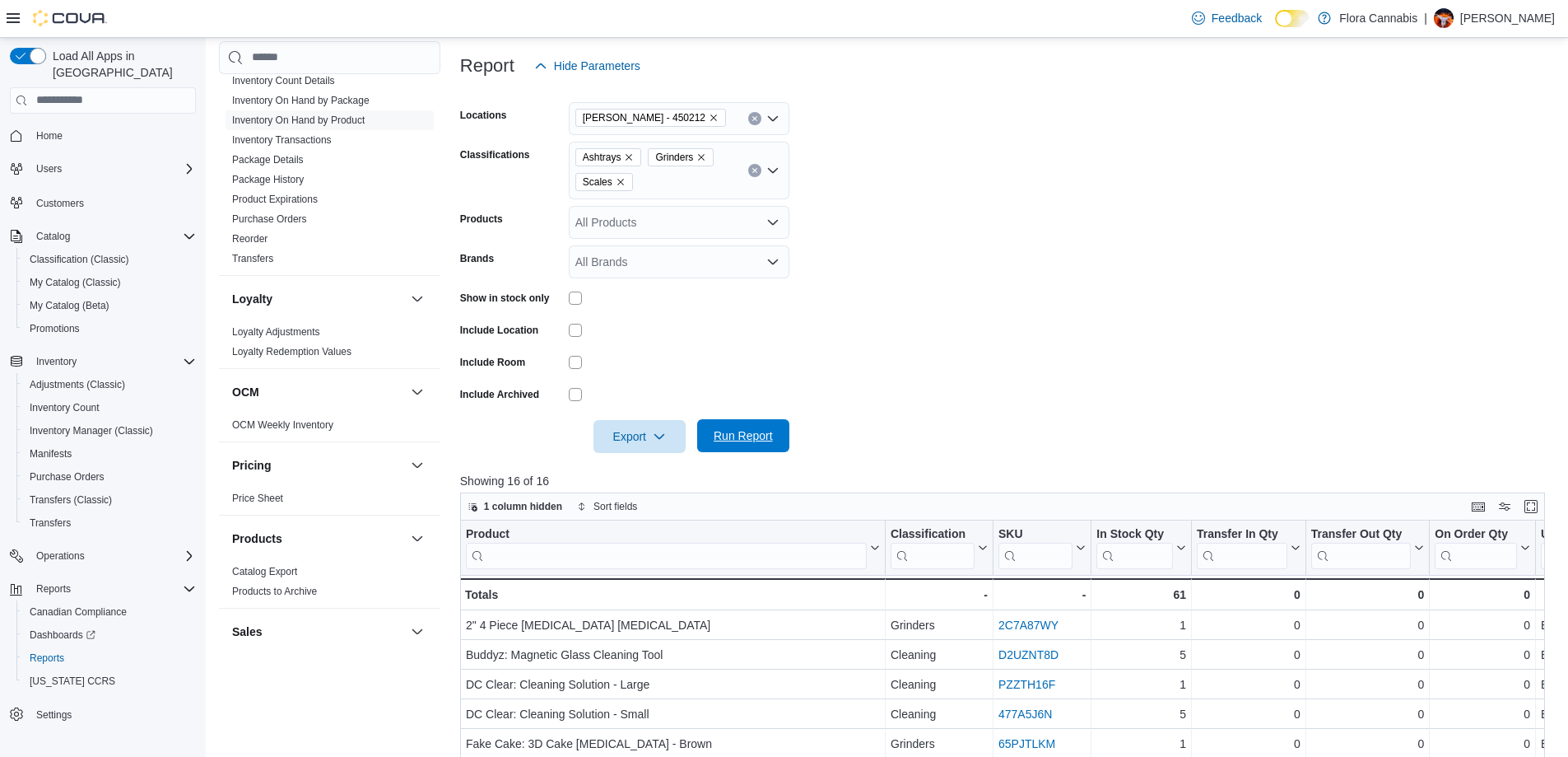
click at [750, 437] on span "Run Report" at bounding box center [742, 436] width 59 height 16
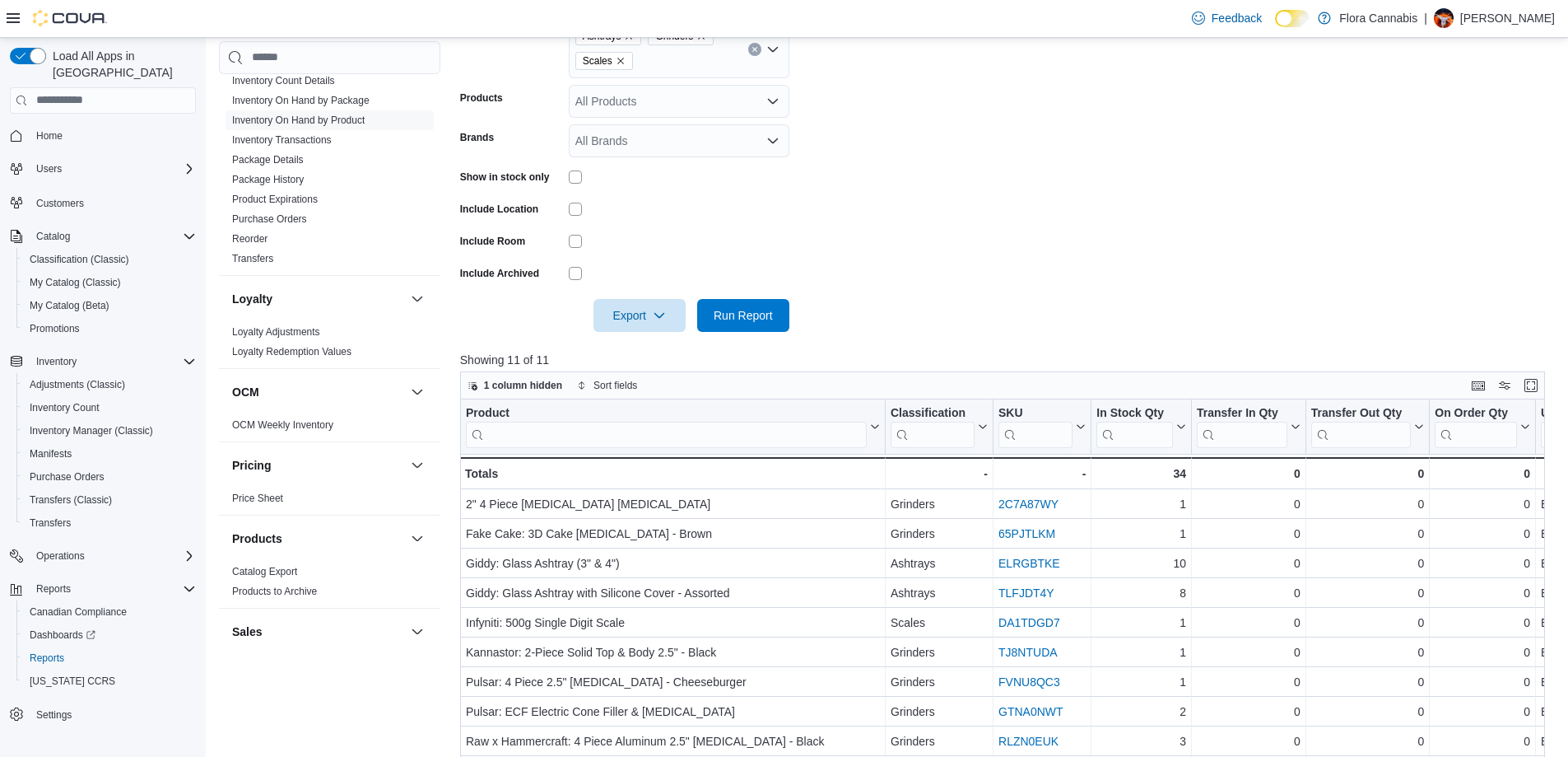
scroll to position [315, 0]
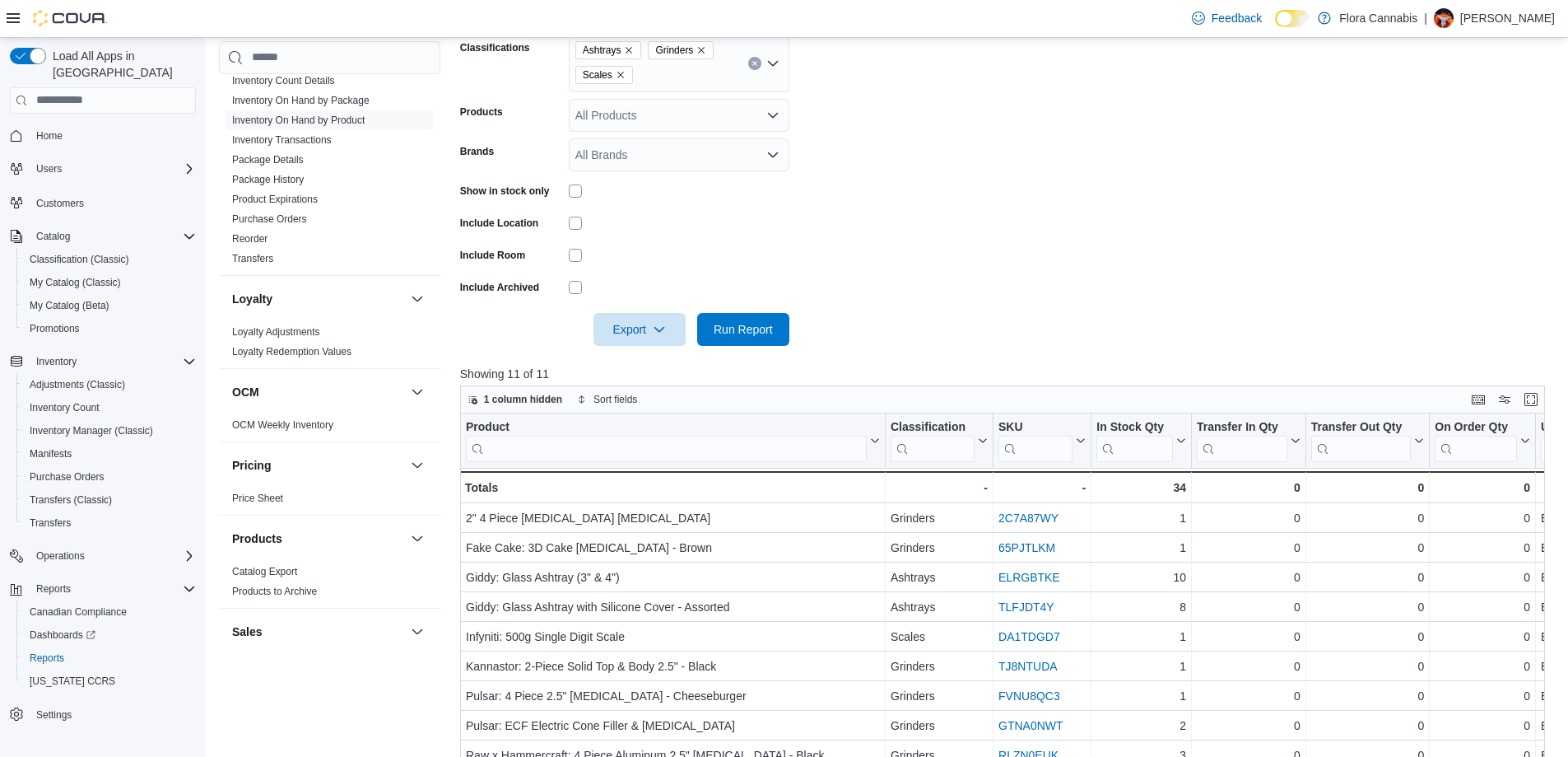
click at [650, 74] on div "Ashtrays Grinders Scales" at bounding box center [679, 63] width 221 height 58
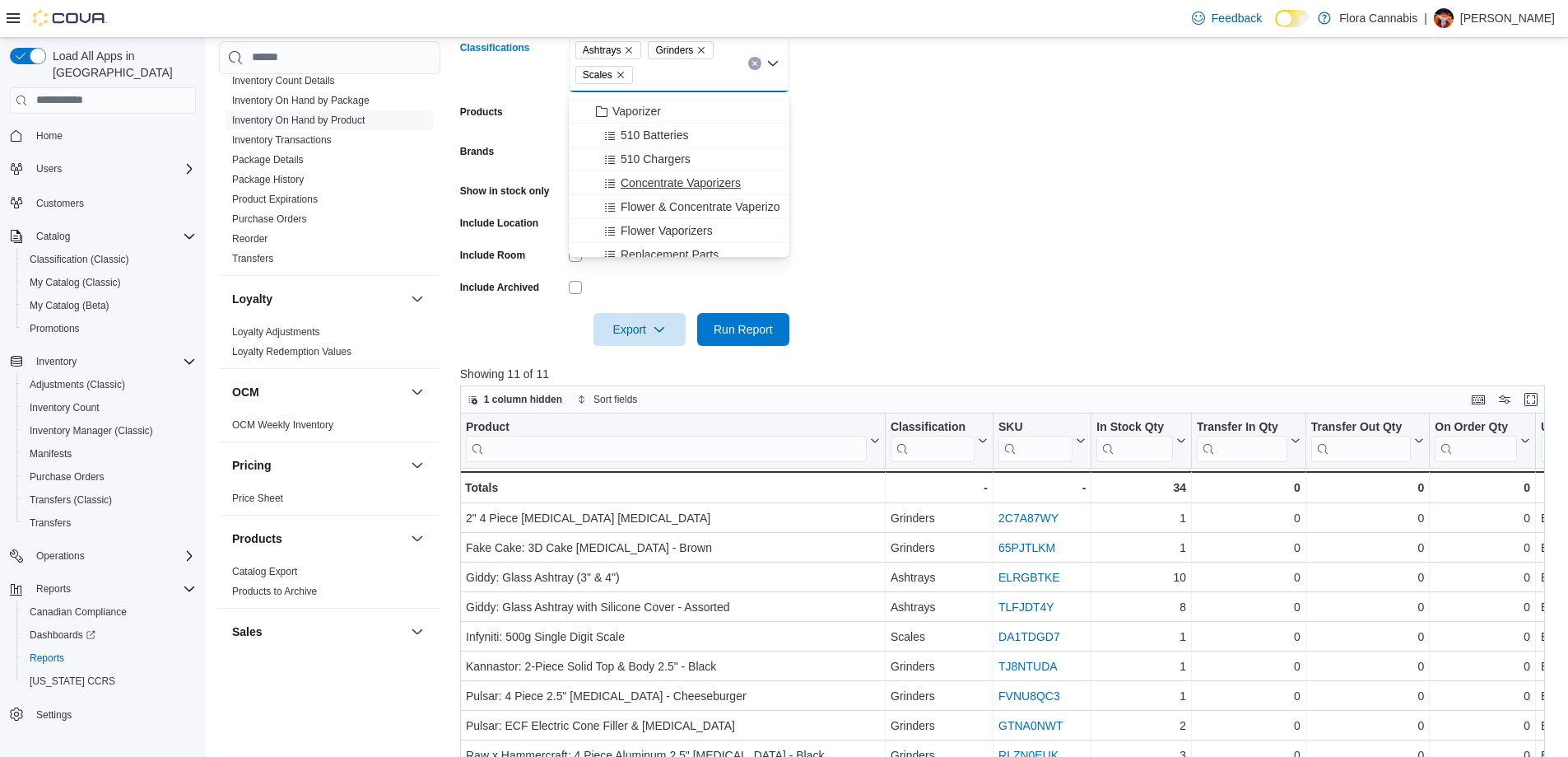
scroll to position [412, 0]
click at [924, 196] on form "Locations [GEOGRAPHIC_DATA] - [GEOGRAPHIC_DATA] - 450212 Classifications Ashtra…" at bounding box center [1008, 160] width 1096 height 370
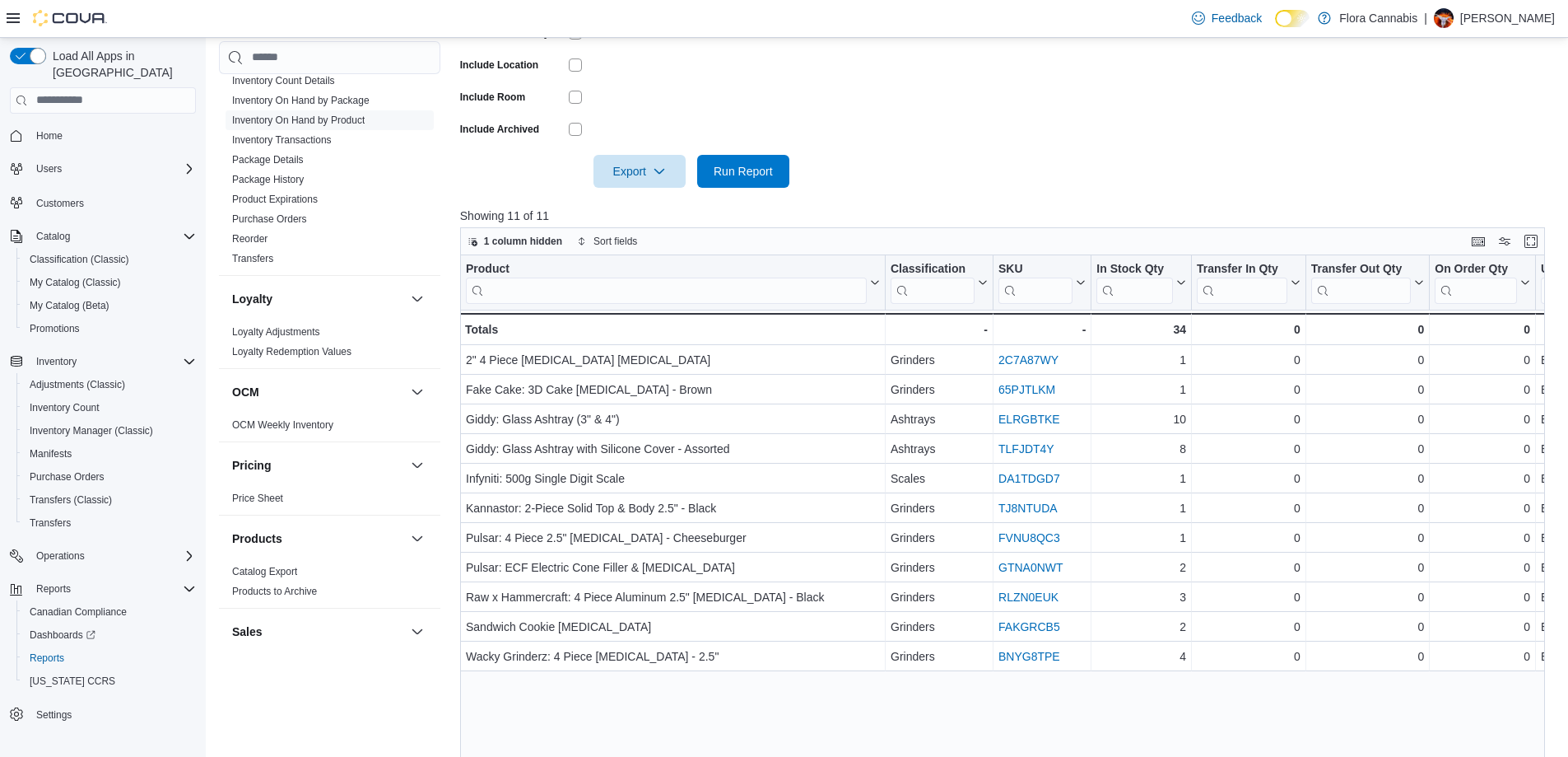
scroll to position [480, 0]
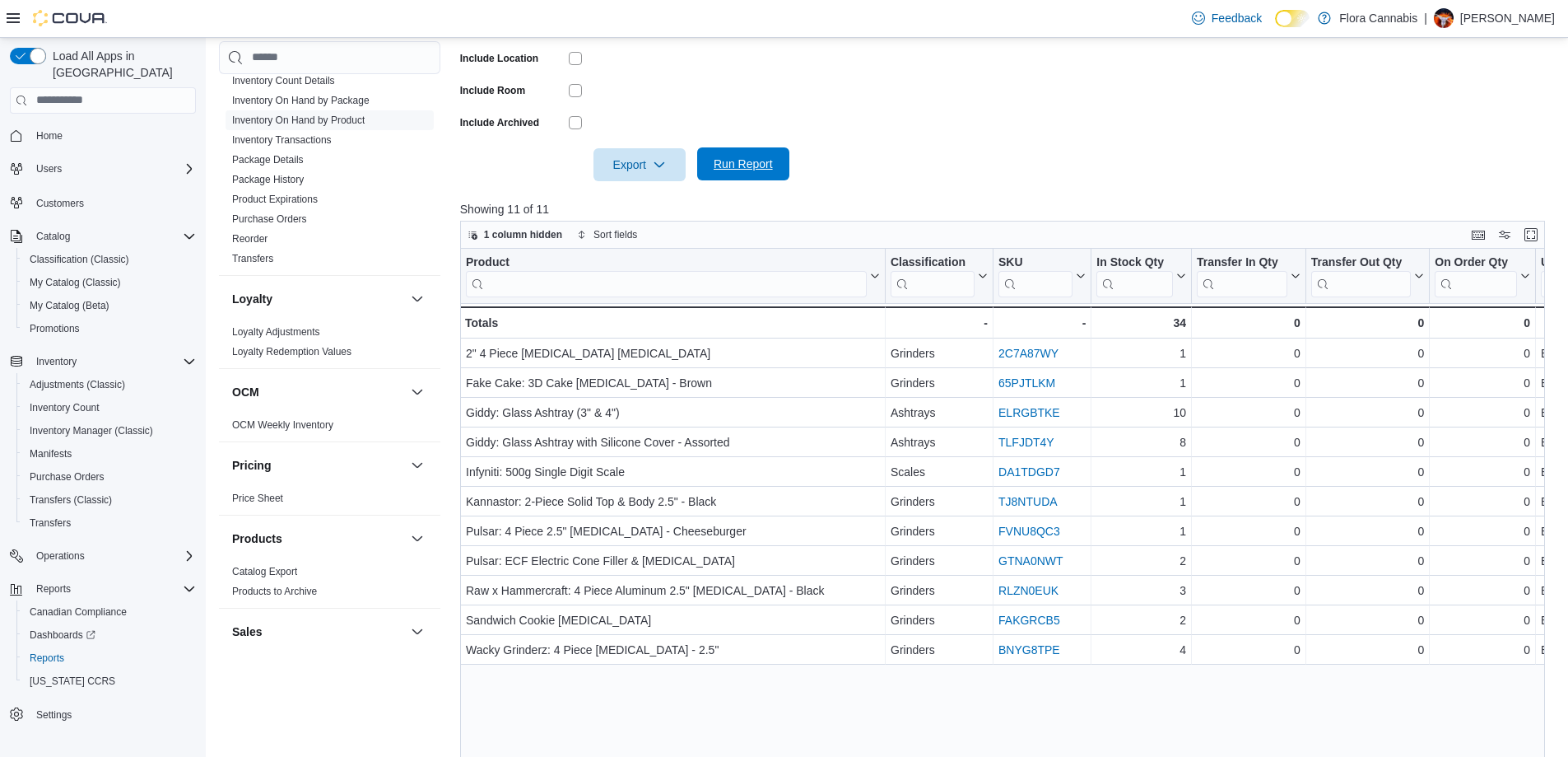
click at [759, 176] on span "Run Report" at bounding box center [743, 164] width 72 height 33
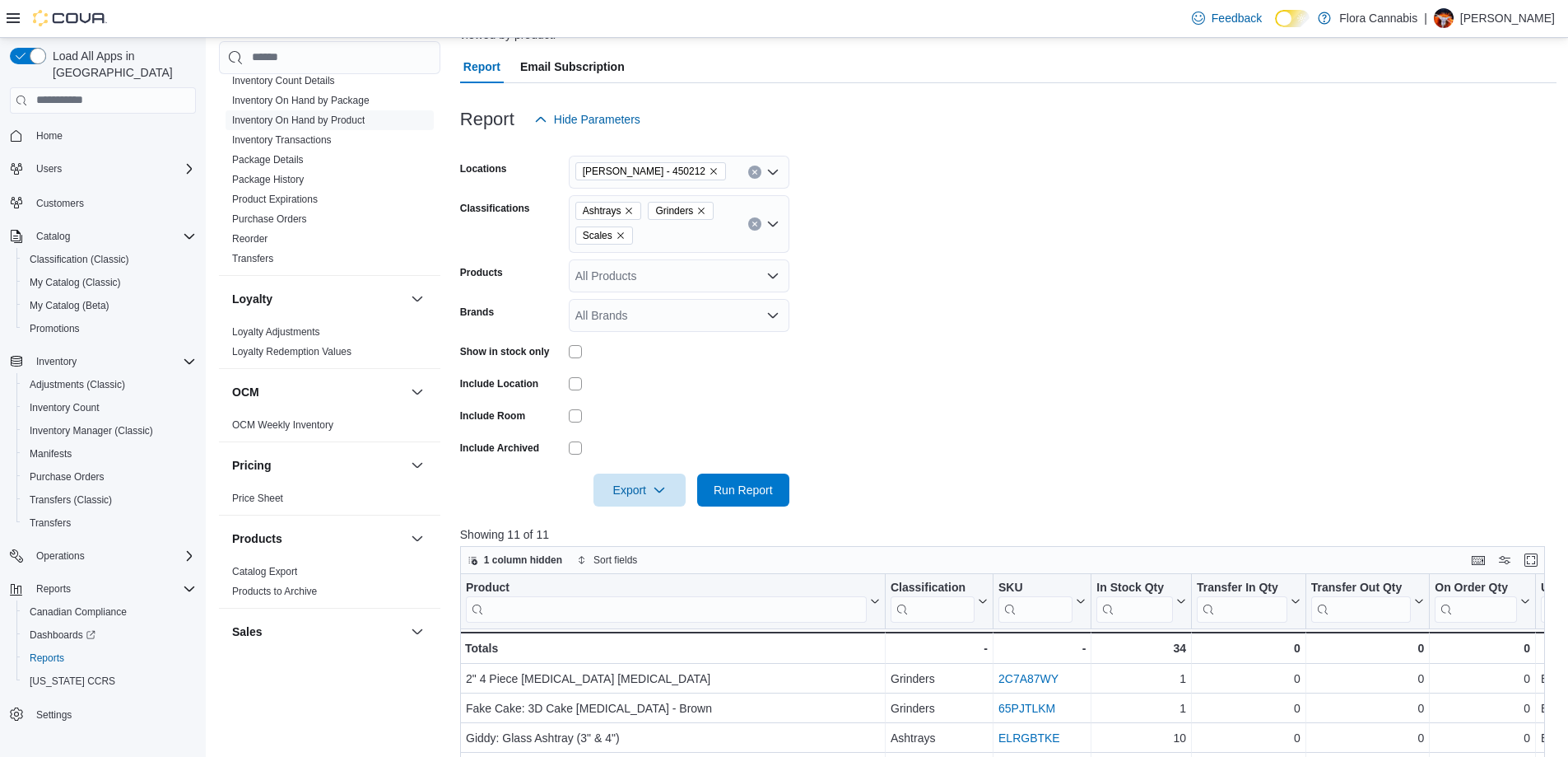
scroll to position [150, 0]
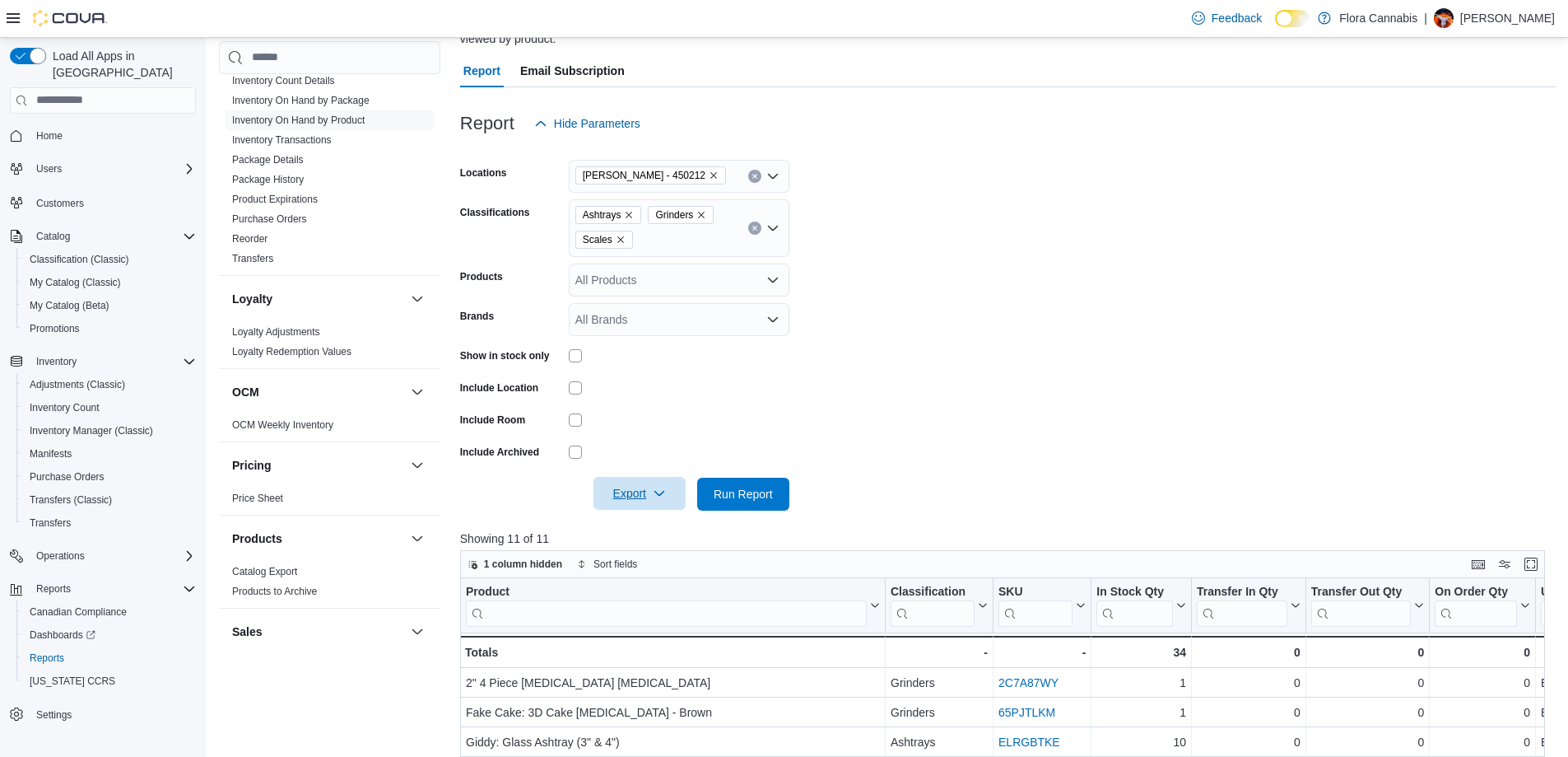
click at [645, 489] on span "Export" at bounding box center [639, 493] width 72 height 33
click at [642, 531] on span "Export to Excel" at bounding box center [642, 527] width 74 height 14
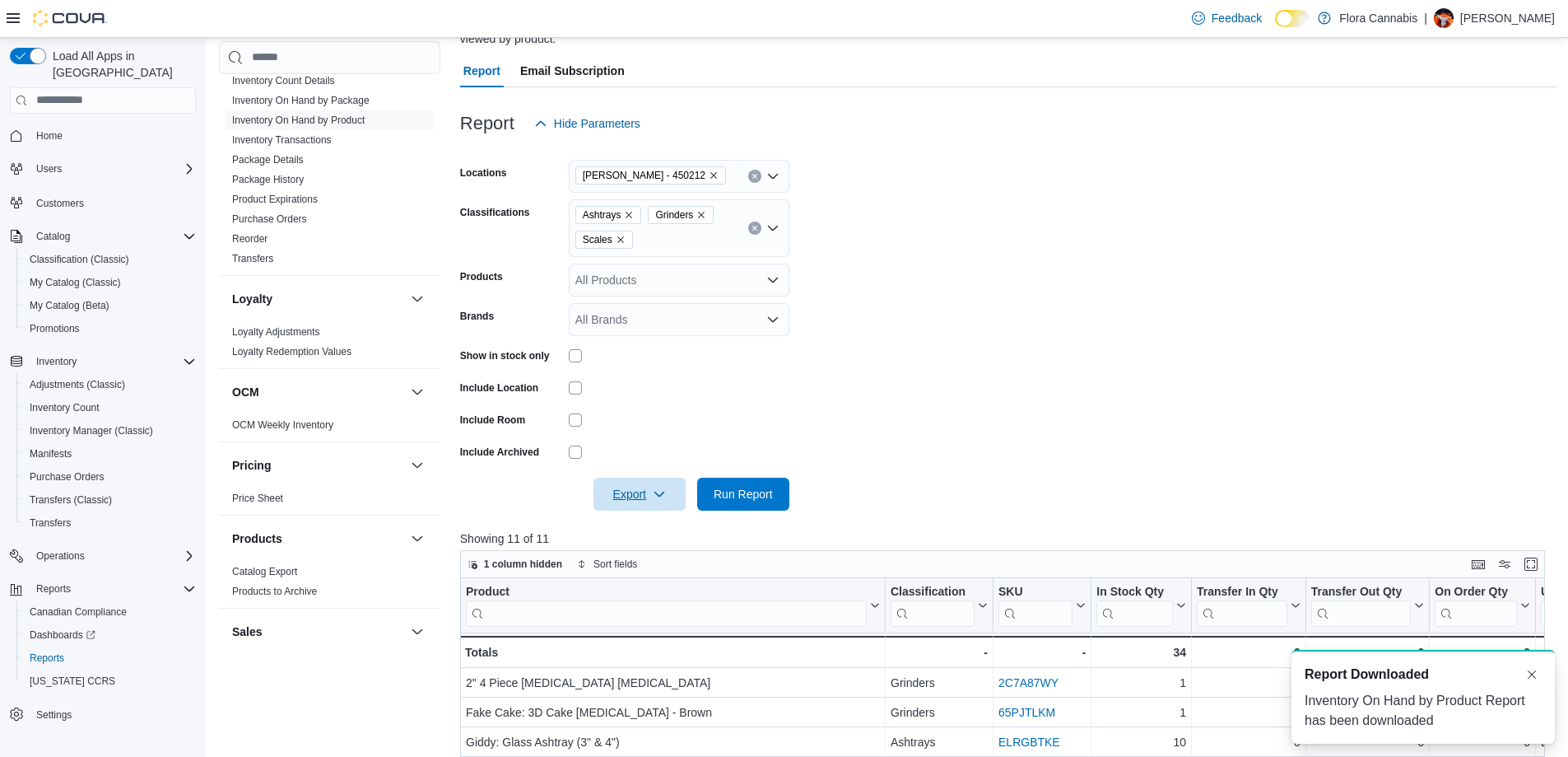
scroll to position [0, 0]
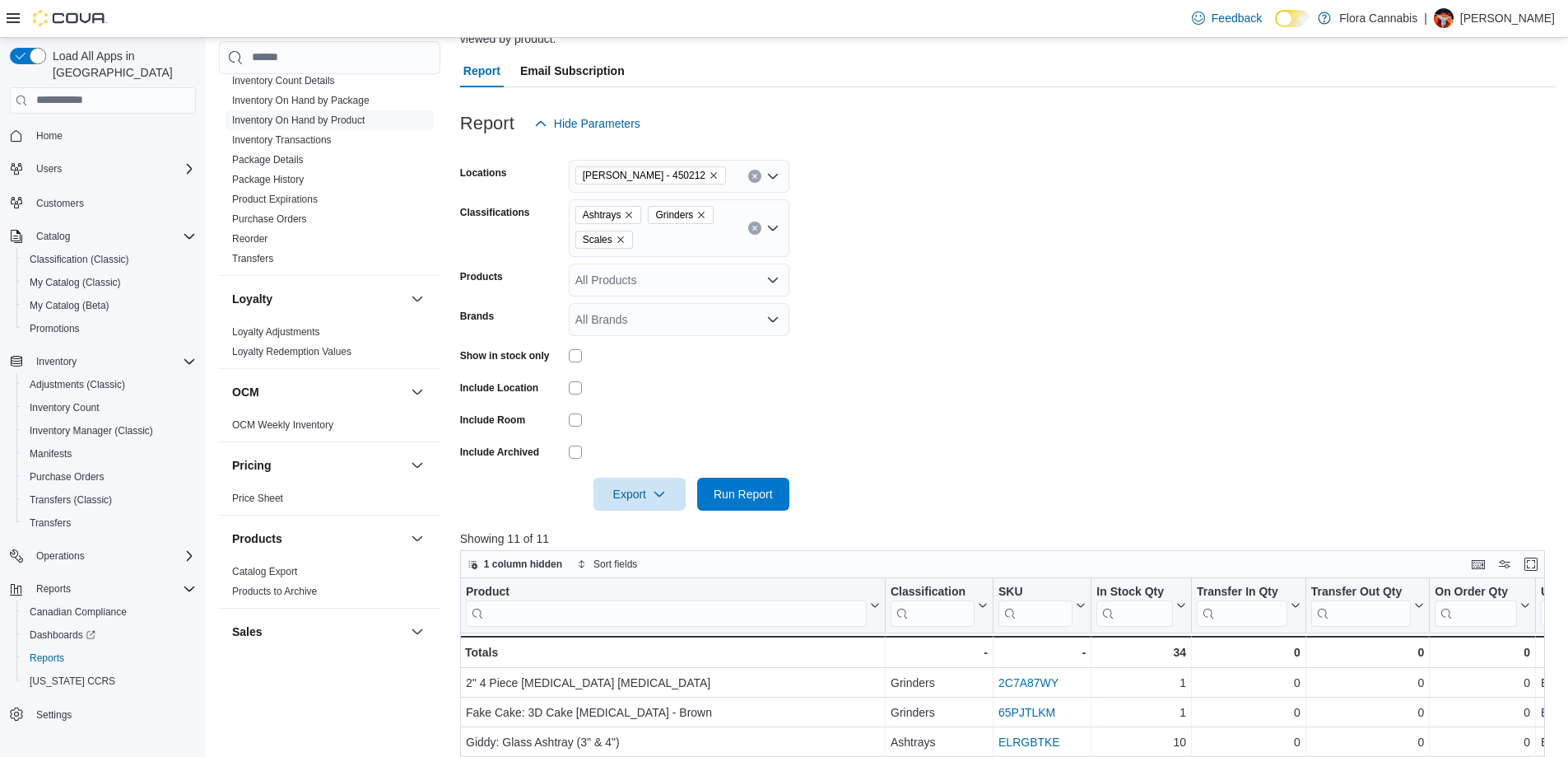
click at [757, 227] on icon "Clear input" at bounding box center [754, 227] width 6 height 6
click at [757, 227] on div "Ashtrays Grinders Scales" at bounding box center [679, 228] width 221 height 58
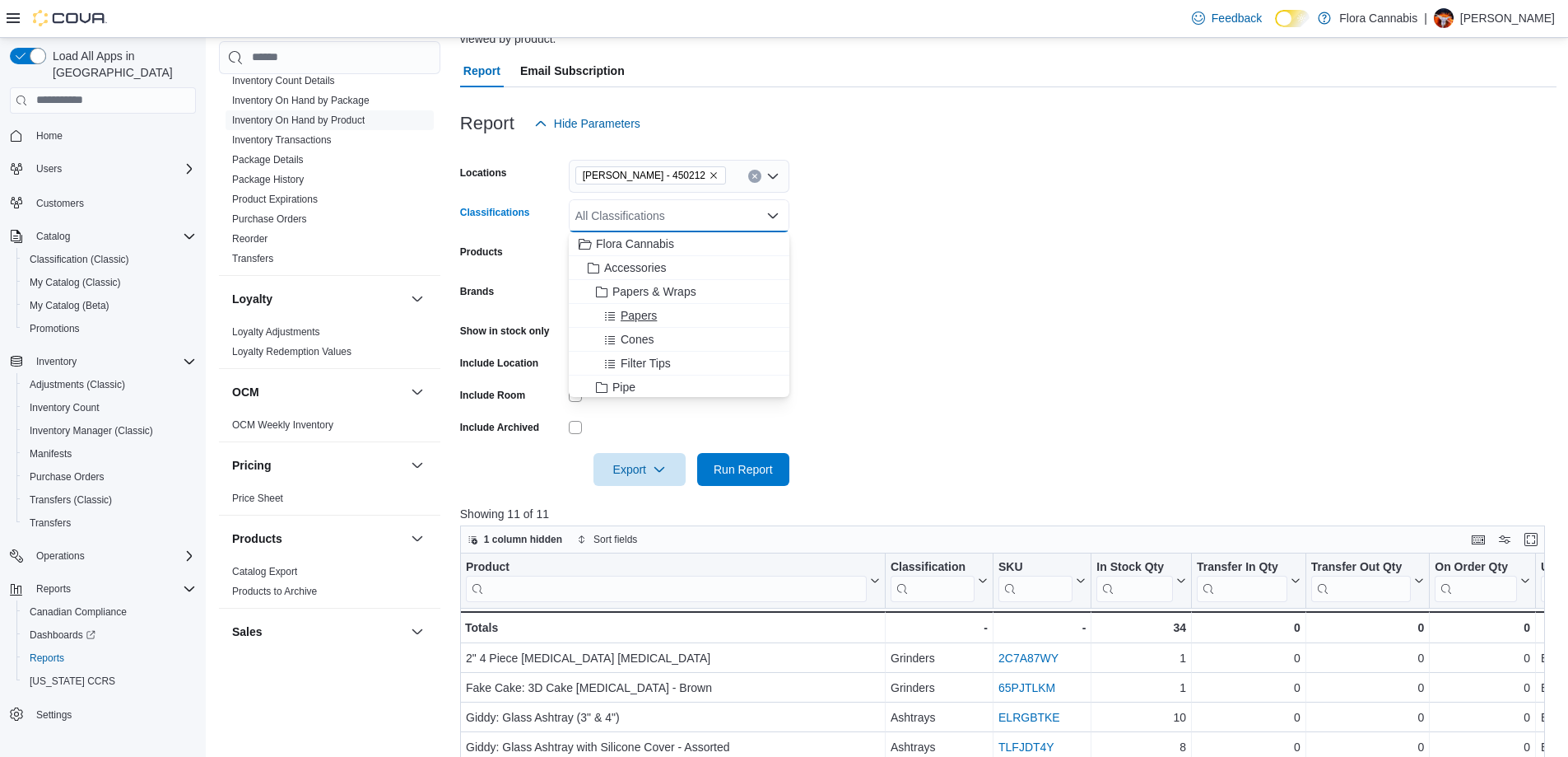
click at [642, 312] on span "Papers" at bounding box center [639, 315] width 36 height 16
click at [643, 341] on span "Filter Tips" at bounding box center [645, 339] width 50 height 16
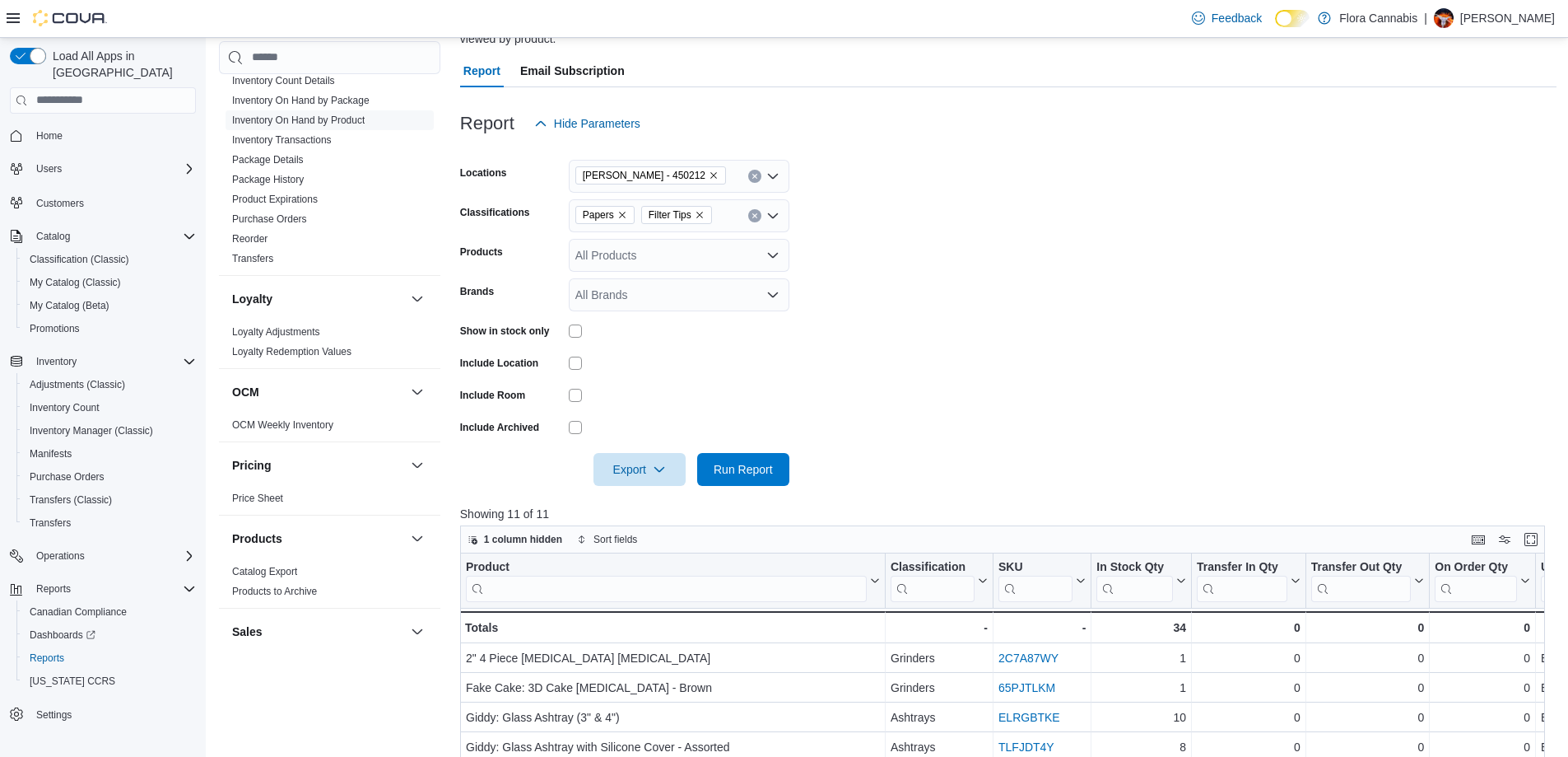
click at [978, 311] on form "Locations [GEOGRAPHIC_DATA] - [GEOGRAPHIC_DATA] - 450212 Classifications Papers…" at bounding box center [1008, 313] width 1096 height 346
click at [750, 467] on span "Run Report" at bounding box center [742, 468] width 59 height 16
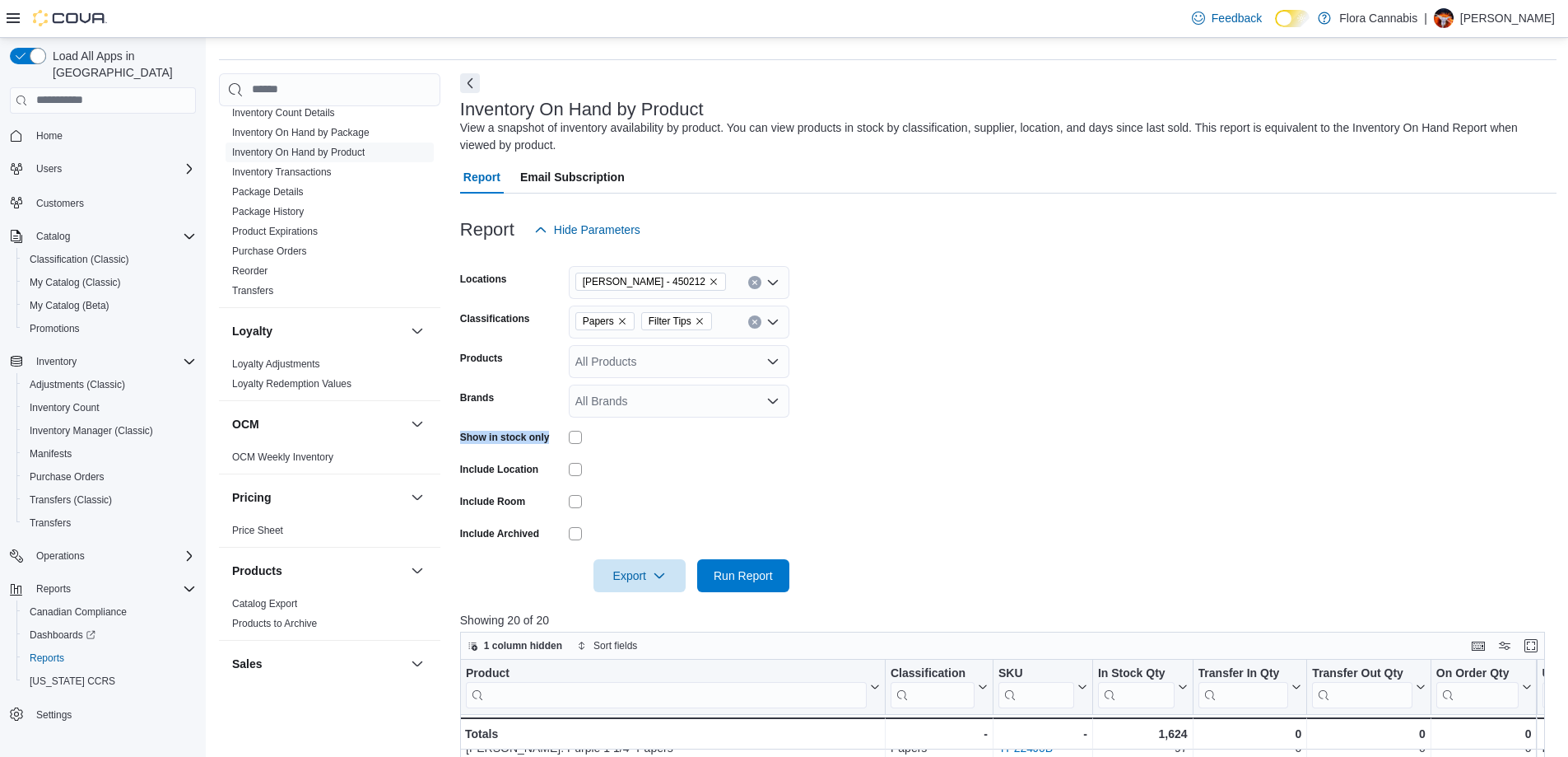
scroll to position [43, 0]
click at [622, 321] on icon "Remove Papers from selection in this group" at bounding box center [622, 321] width 10 height 10
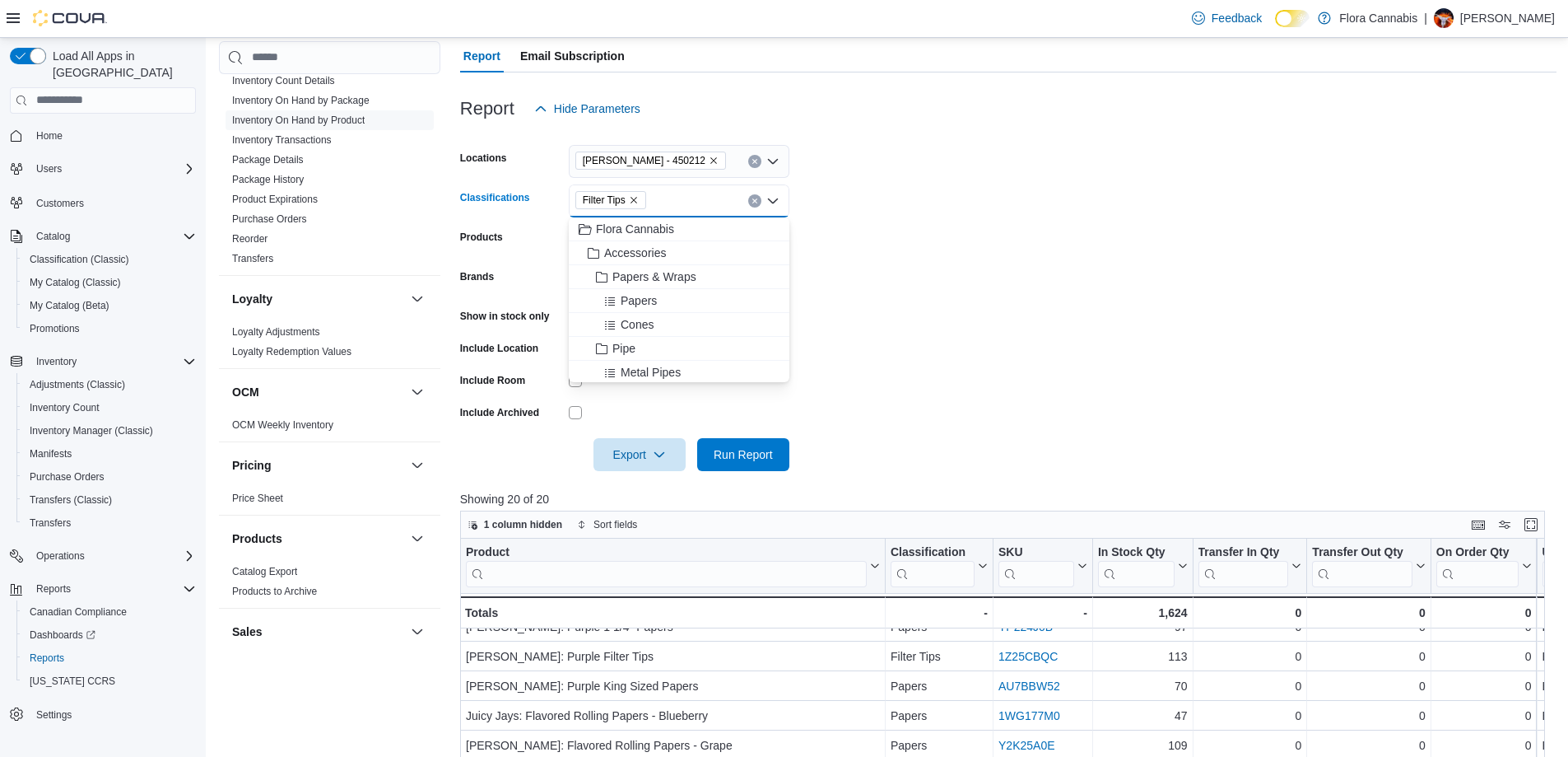
scroll to position [291, 0]
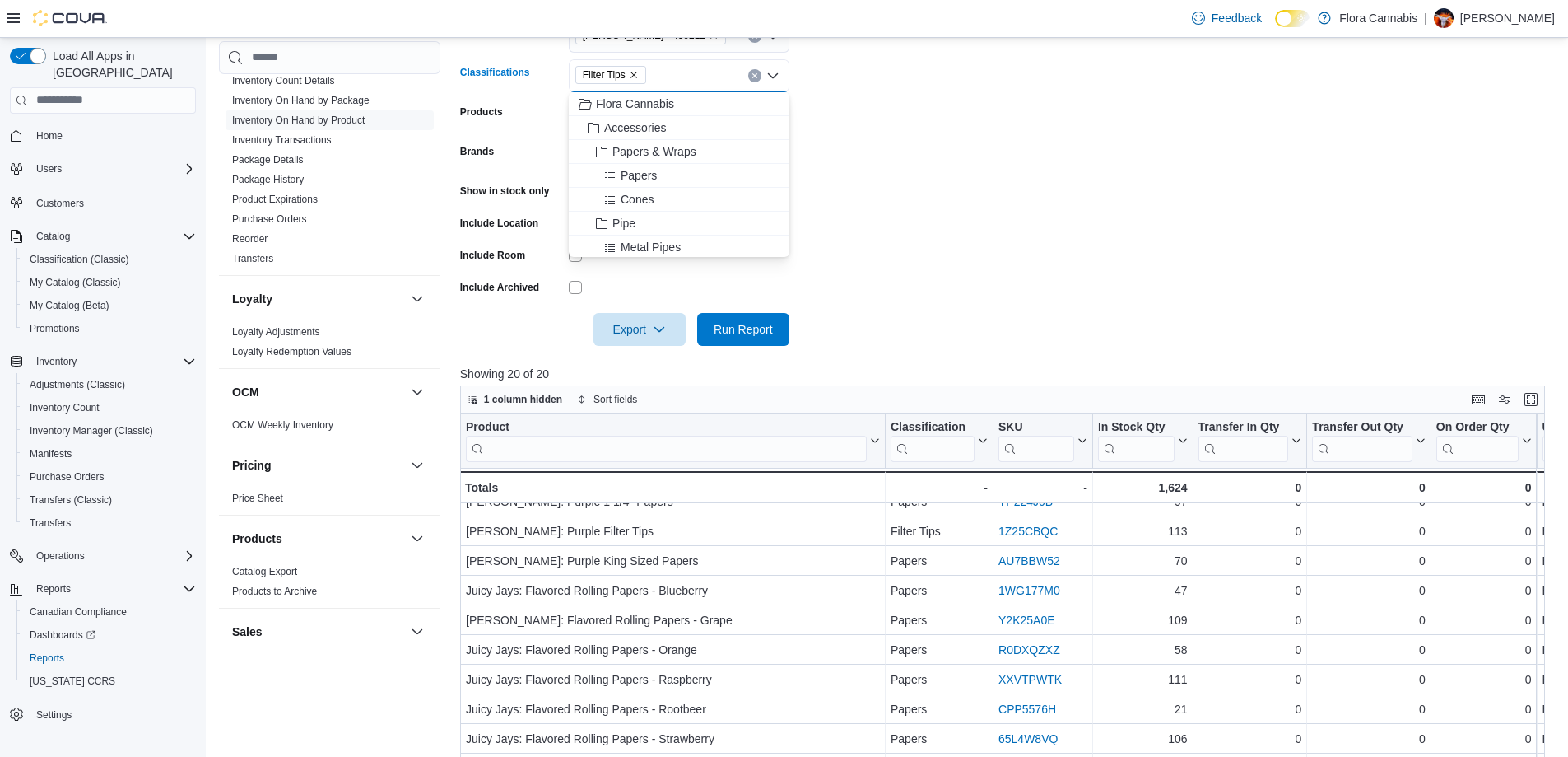
click at [1037, 314] on form "Locations [GEOGRAPHIC_DATA] - [GEOGRAPHIC_DATA] - 450212 Classifications Filter…" at bounding box center [1008, 173] width 1096 height 346
click at [775, 324] on span "Run Report" at bounding box center [743, 329] width 72 height 33
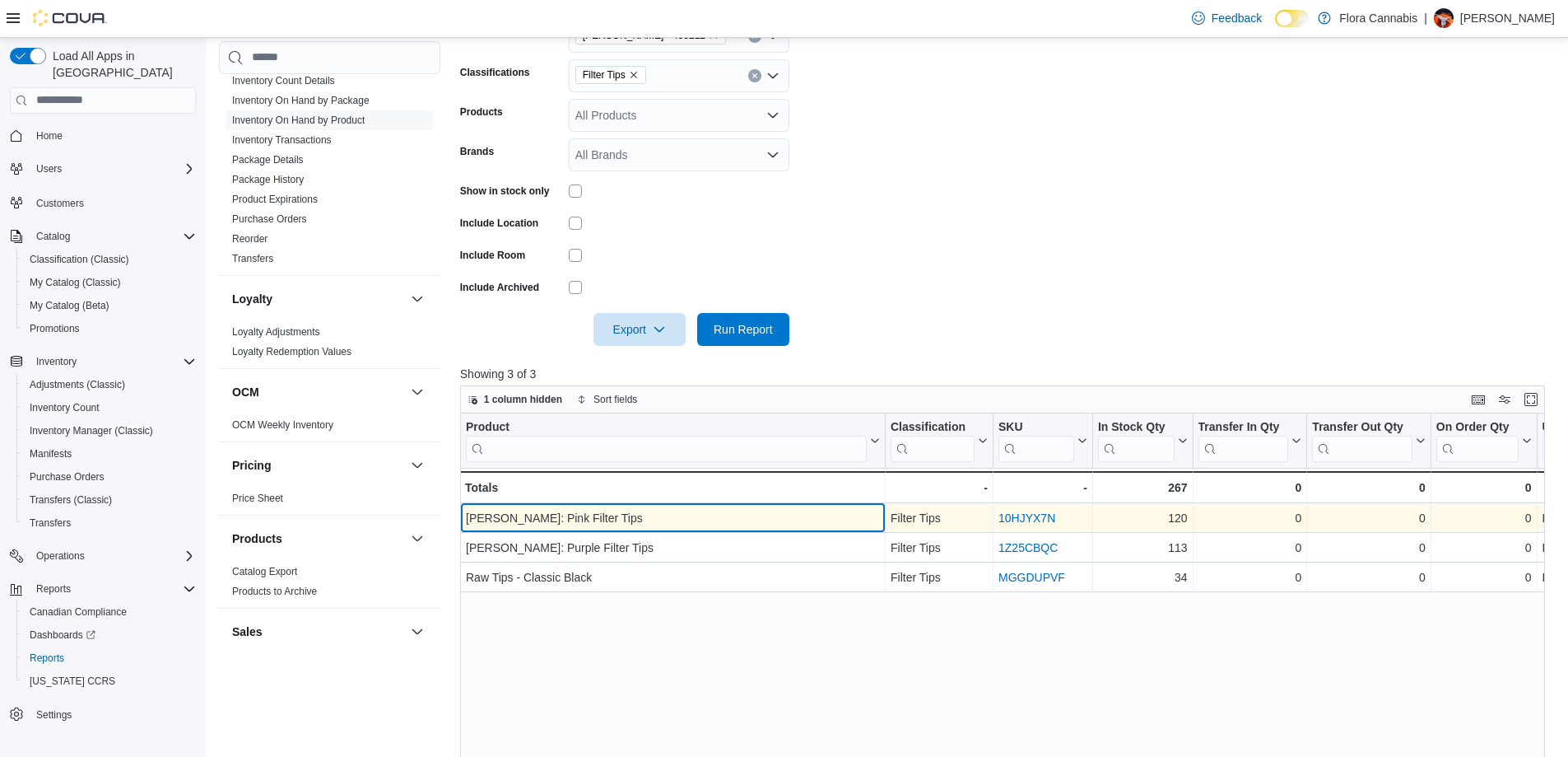
click at [562, 519] on div "[PERSON_NAME]: Pink Filter Tips" at bounding box center [673, 518] width 414 height 20
drag, startPoint x: 610, startPoint y: 520, endPoint x: 464, endPoint y: 519, distance: 146.0
click at [464, 519] on div "[PERSON_NAME]: Pink Filter Tips - Product, column 1, row 1" at bounding box center [673, 518] width 425 height 30
copy div "[PERSON_NAME]: Pink Filter Tips"
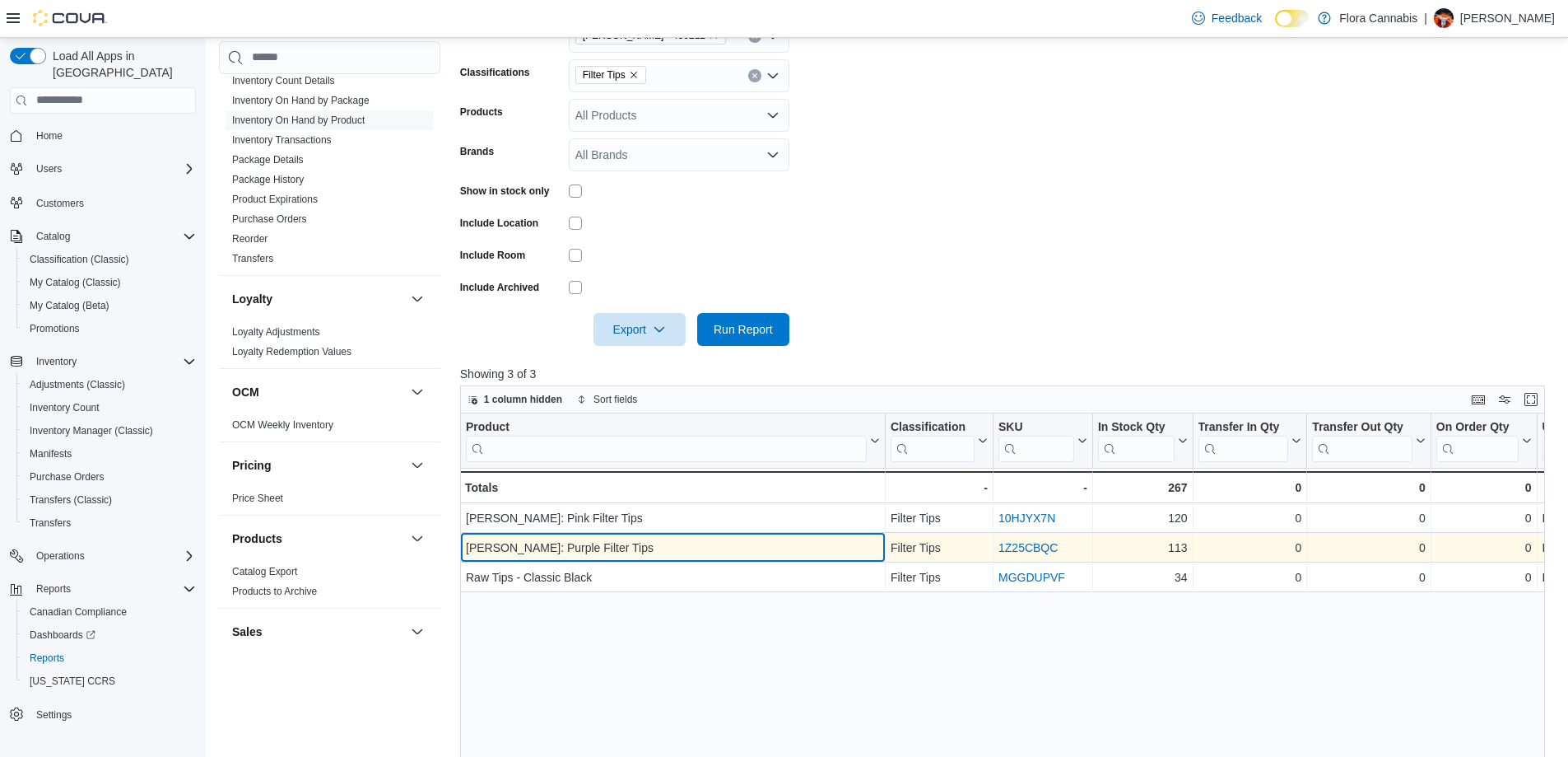
click at [552, 539] on div "[PERSON_NAME]: Purple Filter Tips" at bounding box center [673, 548] width 414 height 20
click at [555, 548] on div "[PERSON_NAME]: Purple Filter Tips" at bounding box center [673, 548] width 414 height 20
click at [555, 547] on div "[PERSON_NAME]: Purple Filter Tips" at bounding box center [673, 548] width 414 height 20
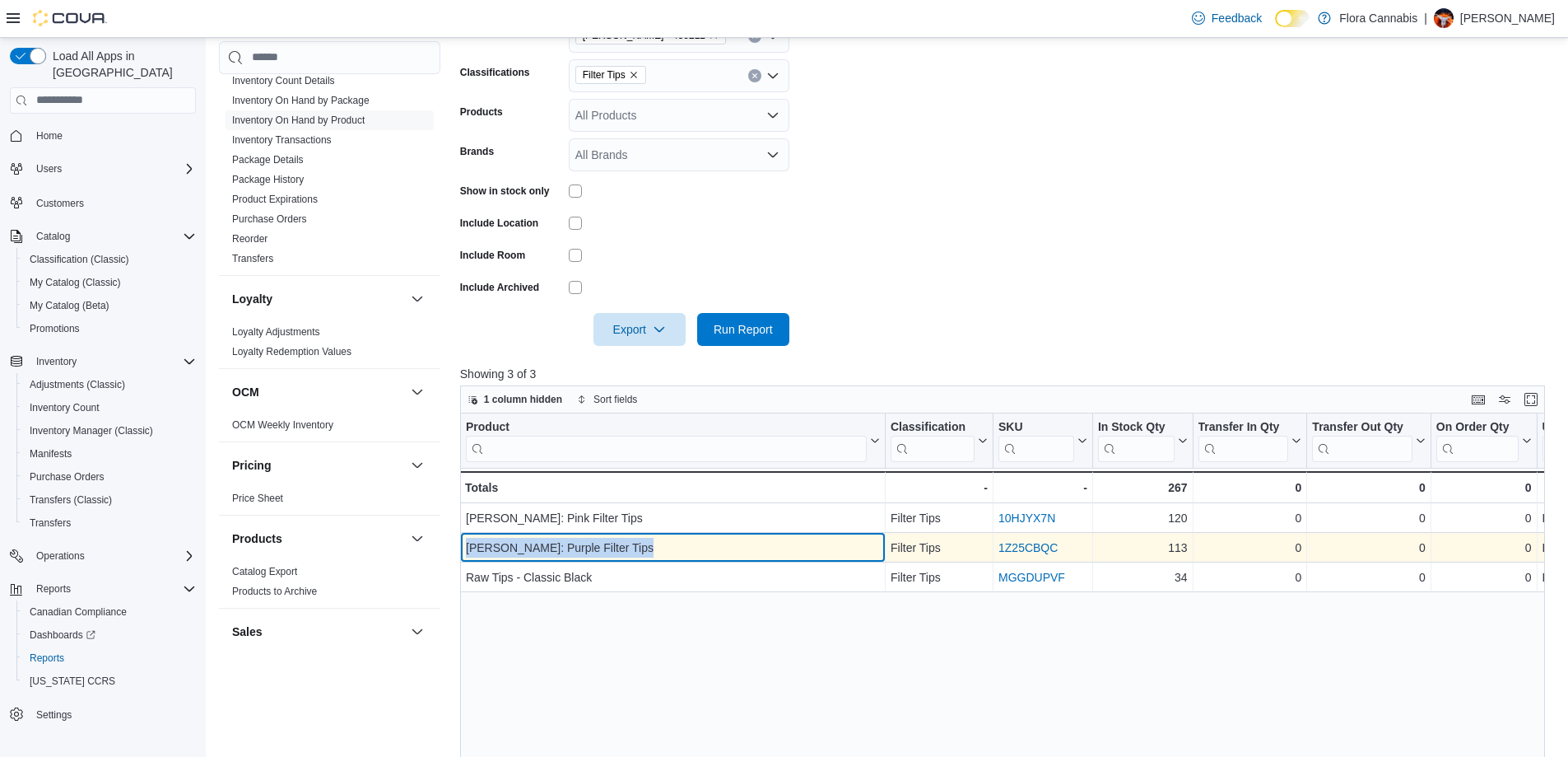
click at [555, 547] on div "[PERSON_NAME]: Purple Filter Tips" at bounding box center [673, 548] width 414 height 20
copy div "[PERSON_NAME]: Purple Filter Tips"
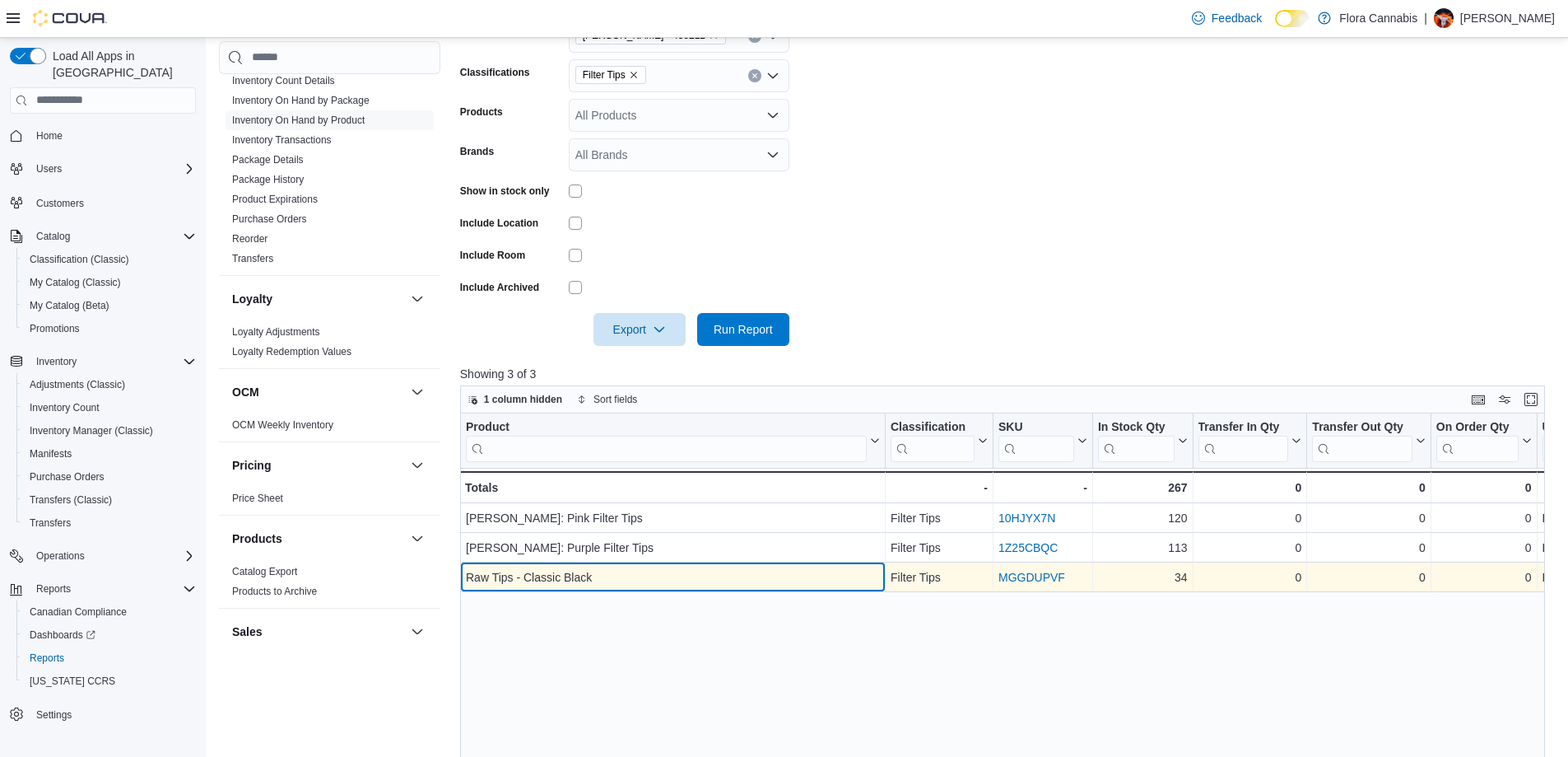
click at [549, 577] on div "Raw Tips - Classic Black" at bounding box center [673, 577] width 414 height 20
copy div "Raw Tips - Classic Black"
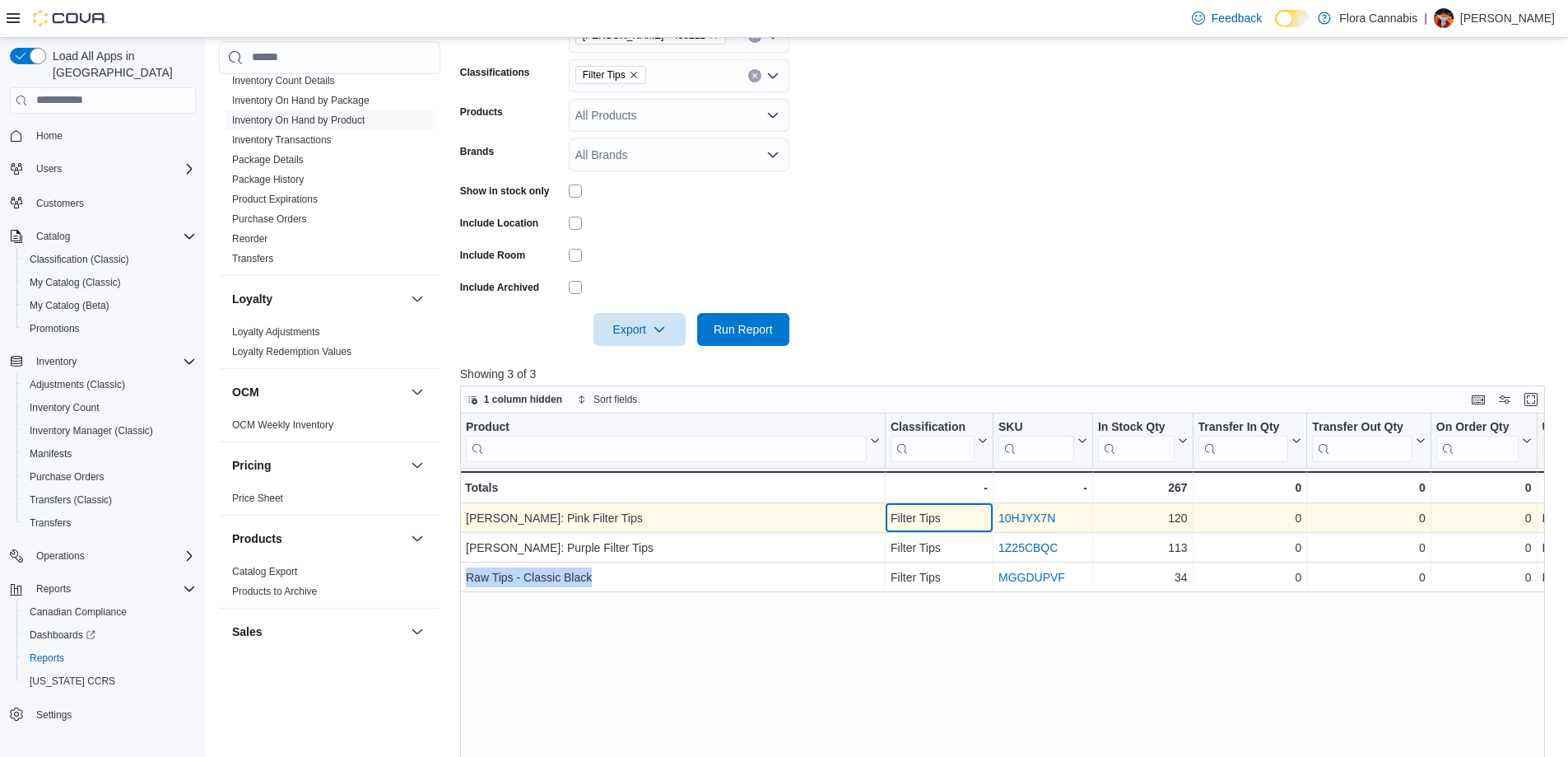
click at [922, 517] on div "Filter Tips" at bounding box center [939, 518] width 97 height 20
click at [919, 518] on div "Filter Tips" at bounding box center [939, 518] width 97 height 20
copy div "Filter Tips"
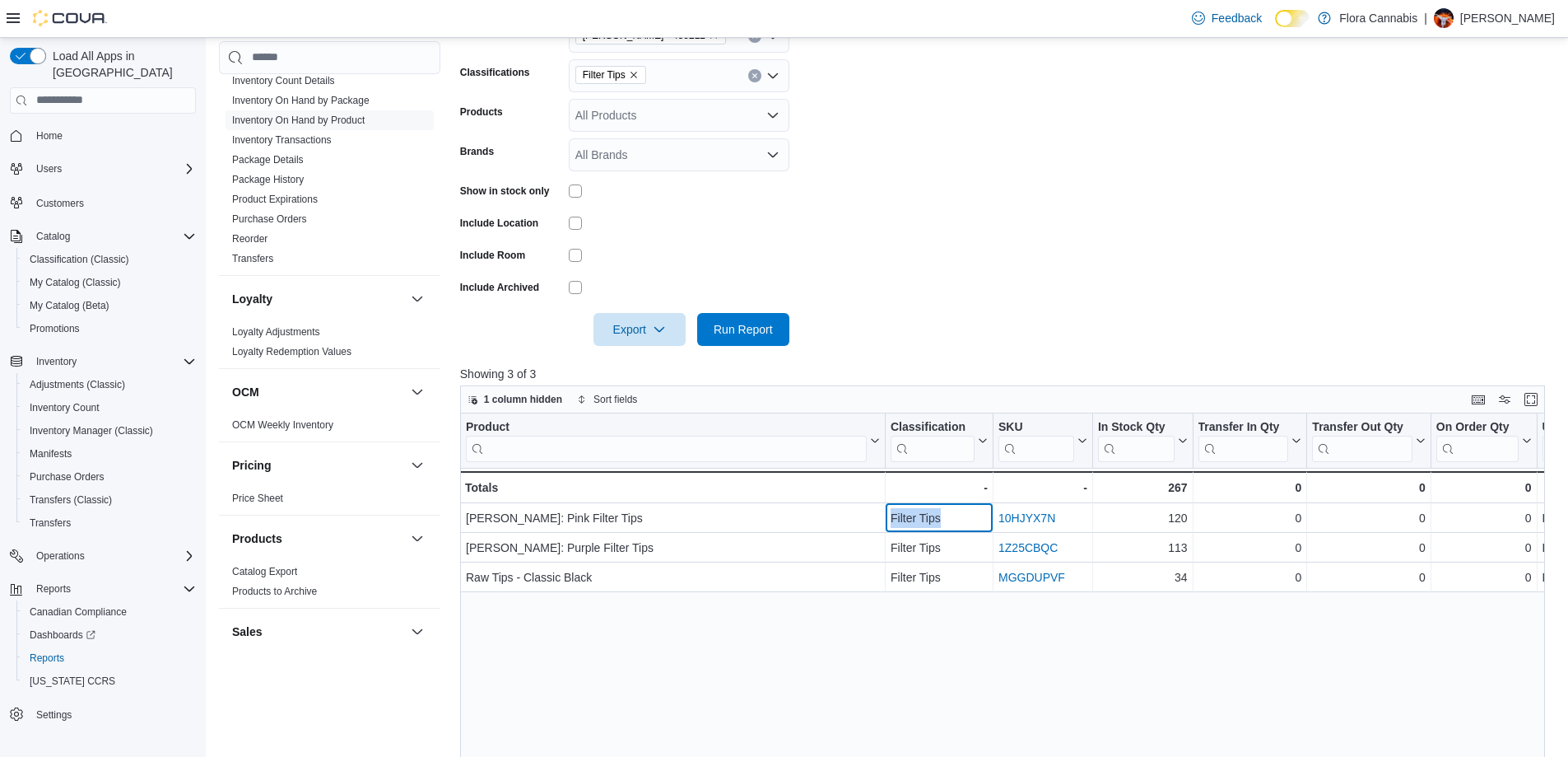
scroll to position [208, 0]
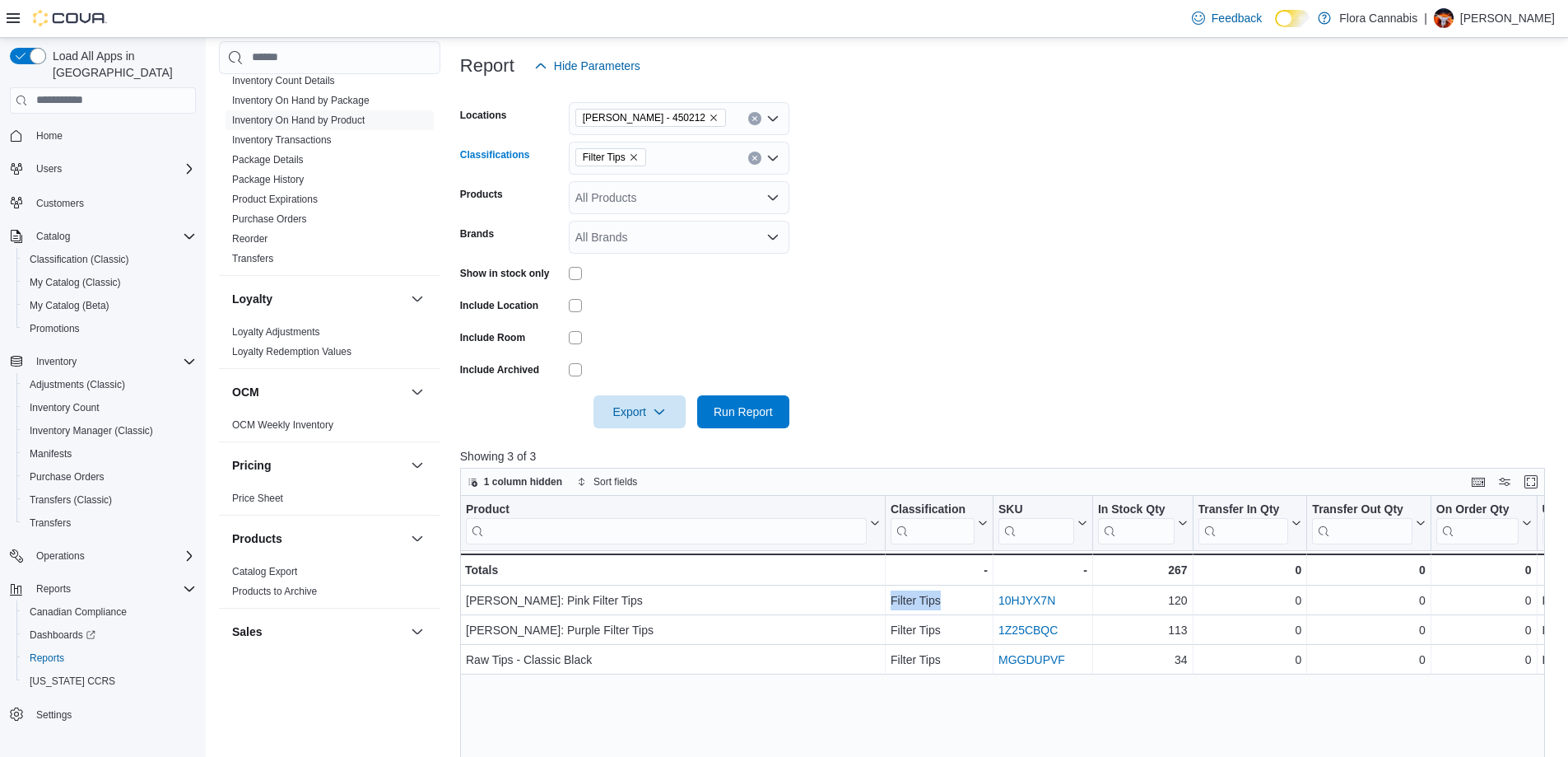
click at [636, 157] on icon "Remove Filter Tips from selection in this group" at bounding box center [634, 157] width 10 height 10
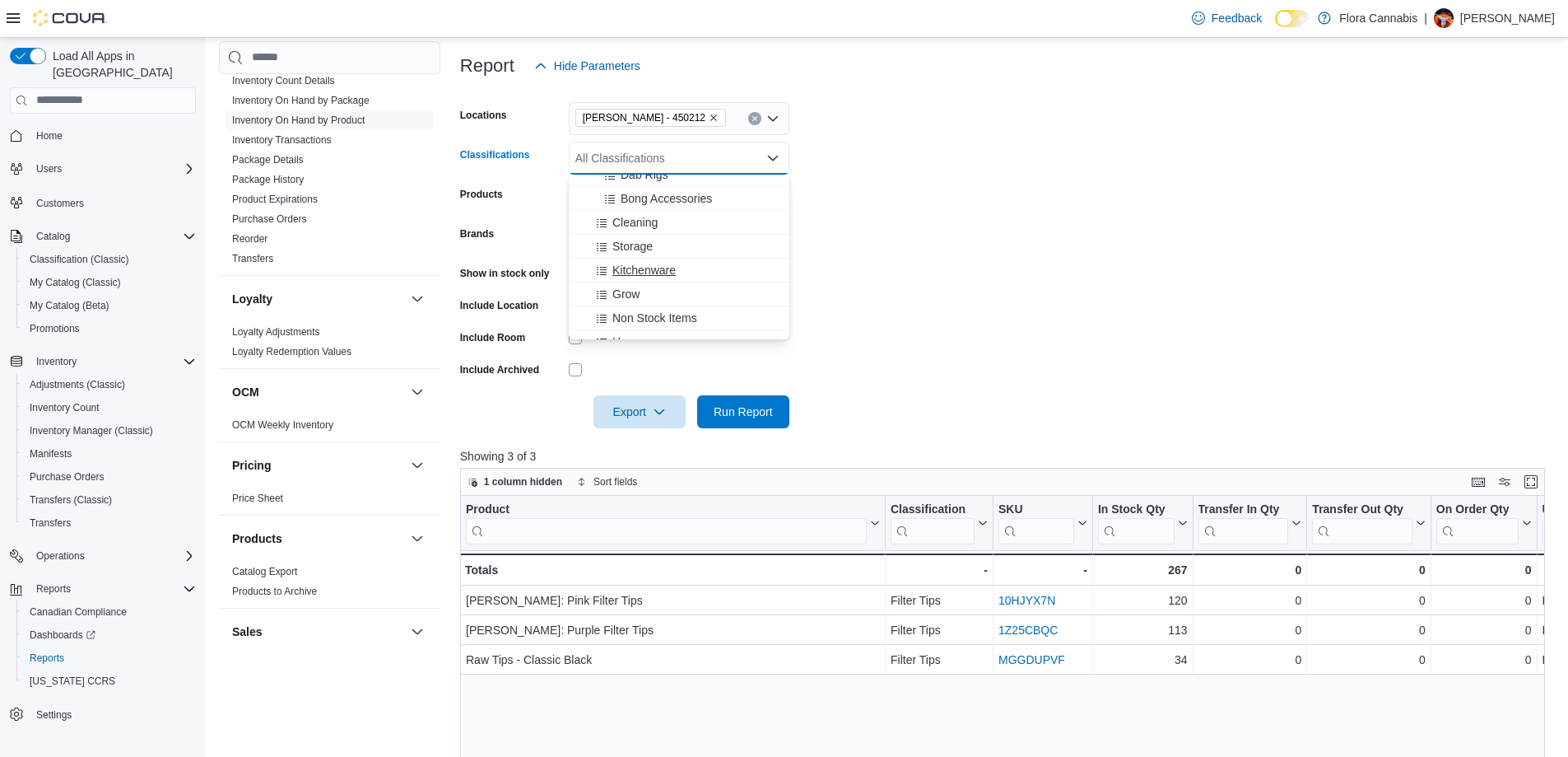
scroll to position [741, 0]
click at [637, 228] on span "Bongs" at bounding box center [637, 233] width 33 height 16
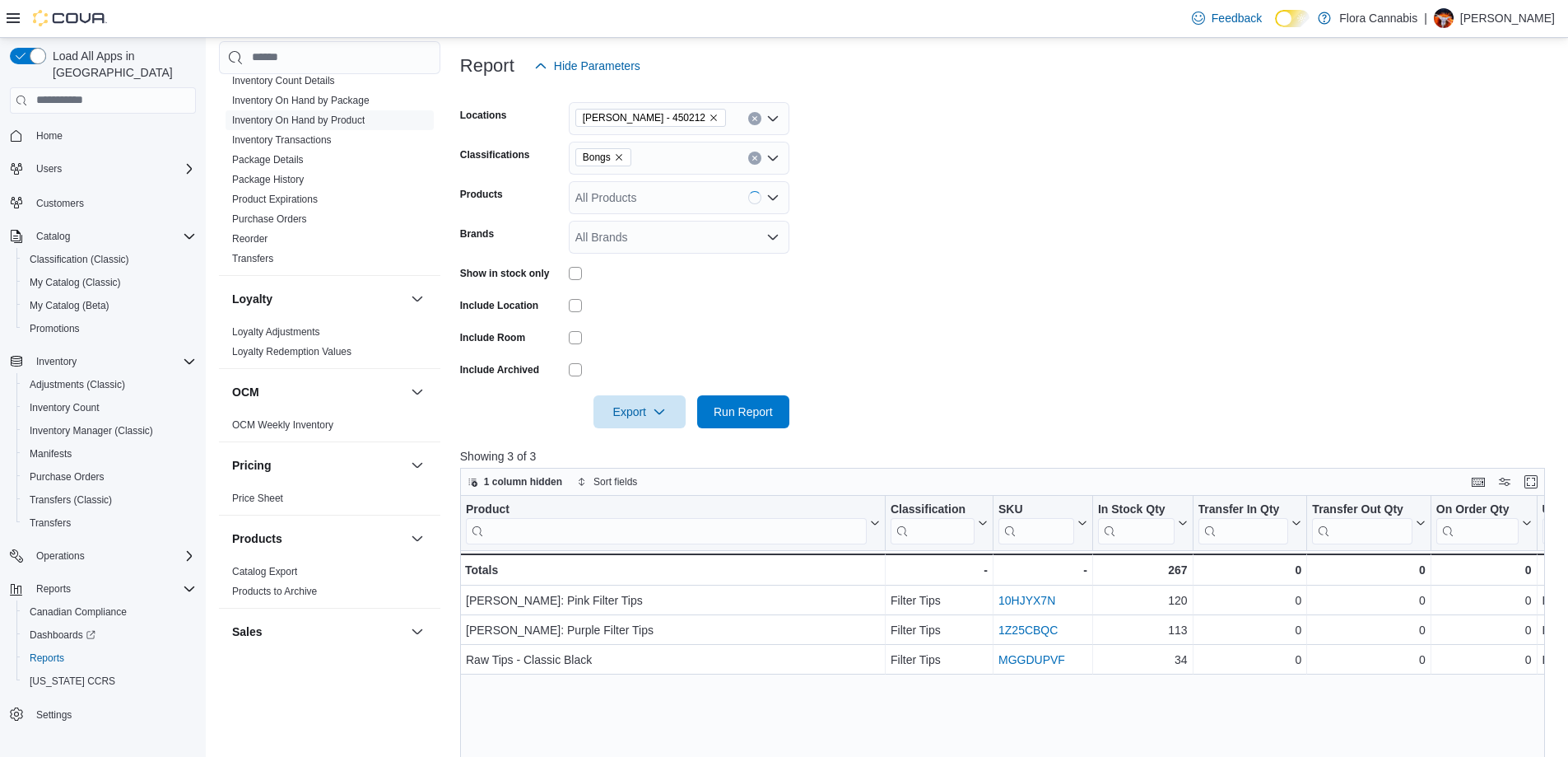
click at [987, 200] on form "Locations [GEOGRAPHIC_DATA] - [GEOGRAPHIC_DATA] - 450212 Classifications Bongs …" at bounding box center [1008, 255] width 1096 height 346
click at [774, 390] on div at bounding box center [1008, 388] width 1096 height 14
click at [772, 402] on span "Run Report" at bounding box center [743, 411] width 72 height 33
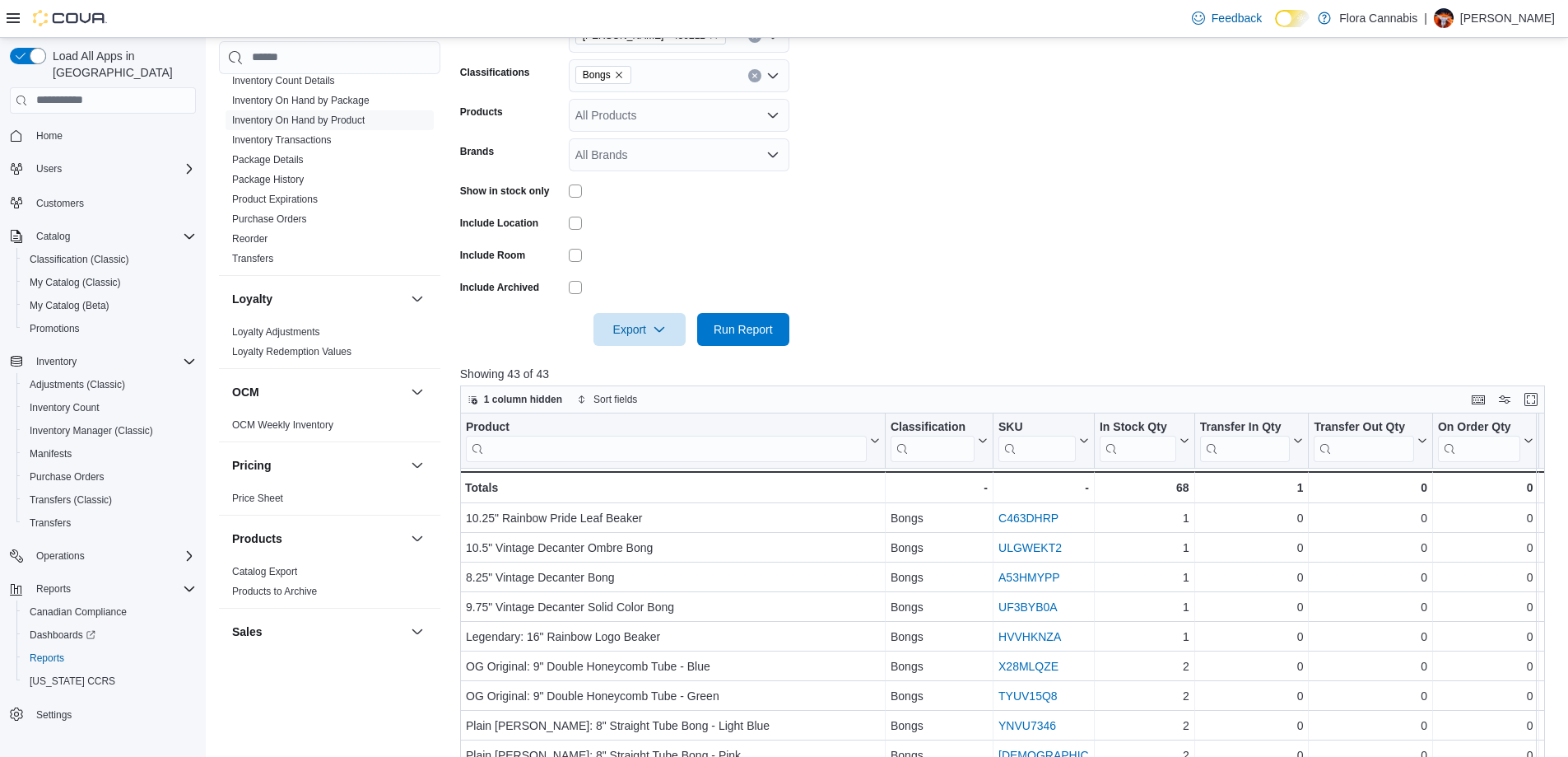
scroll to position [208, 0]
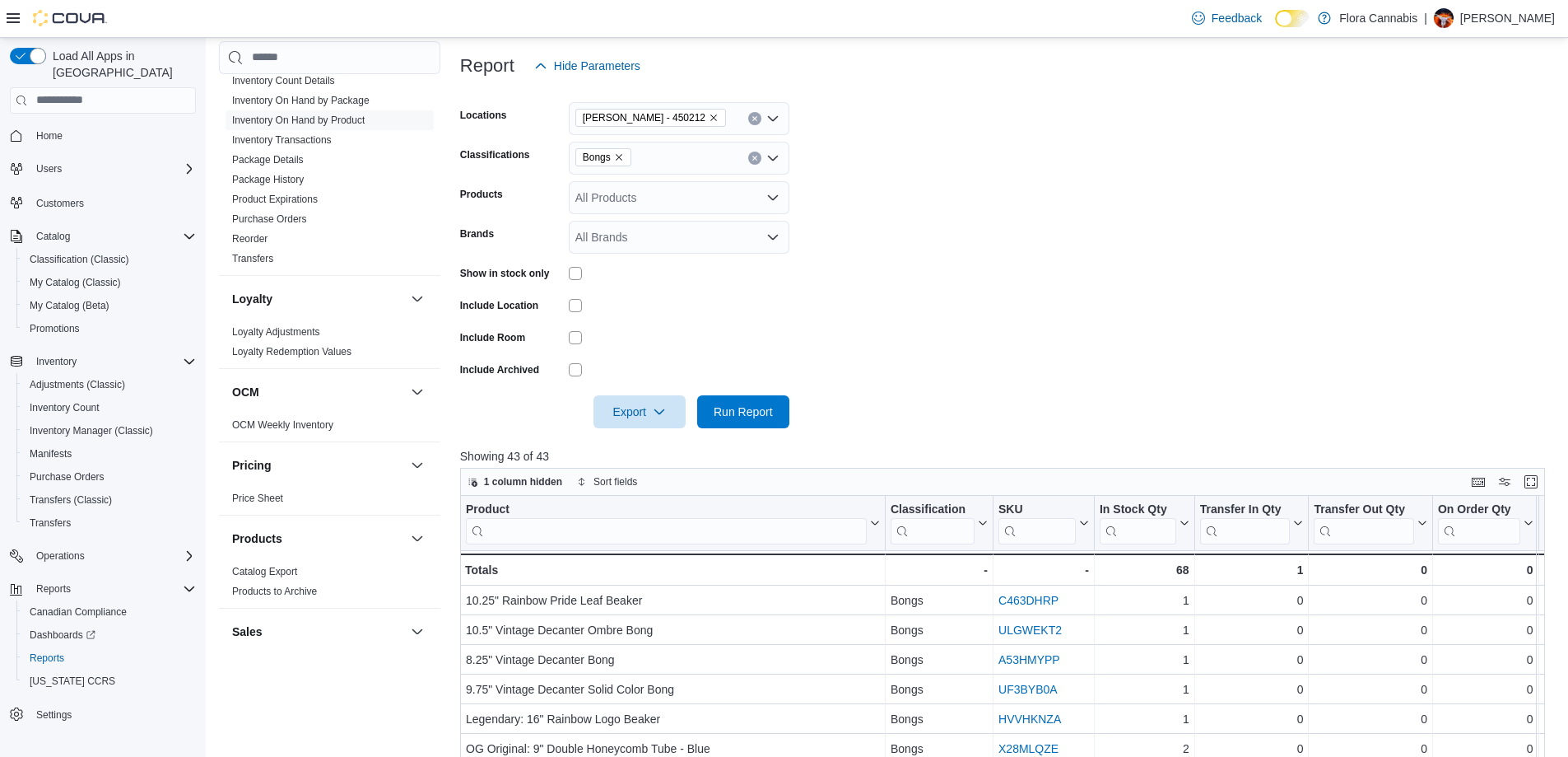
click at [621, 158] on icon "Remove Bongs from selection in this group" at bounding box center [618, 157] width 10 height 10
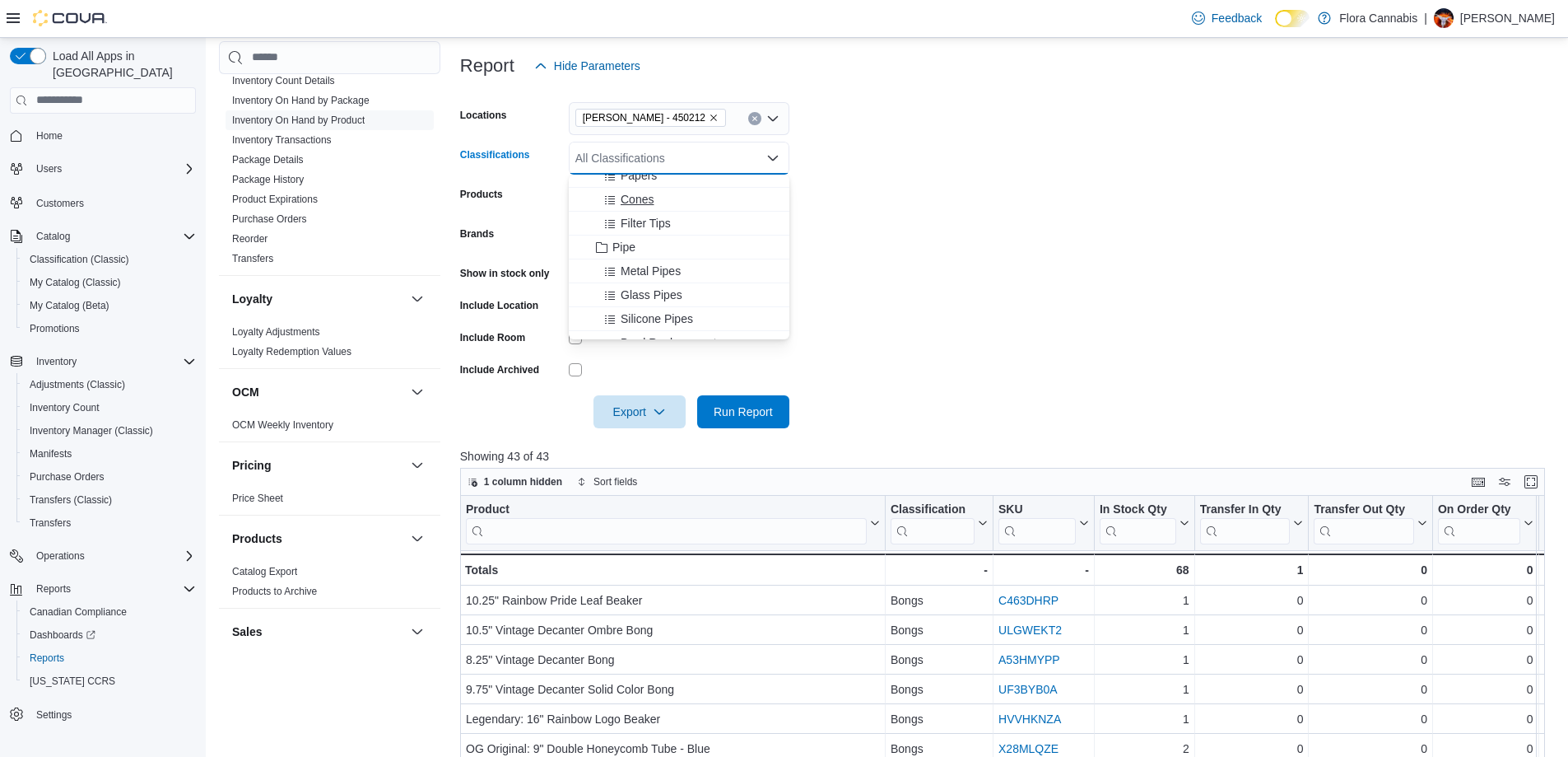
click at [643, 195] on span "Cones" at bounding box center [637, 199] width 33 height 16
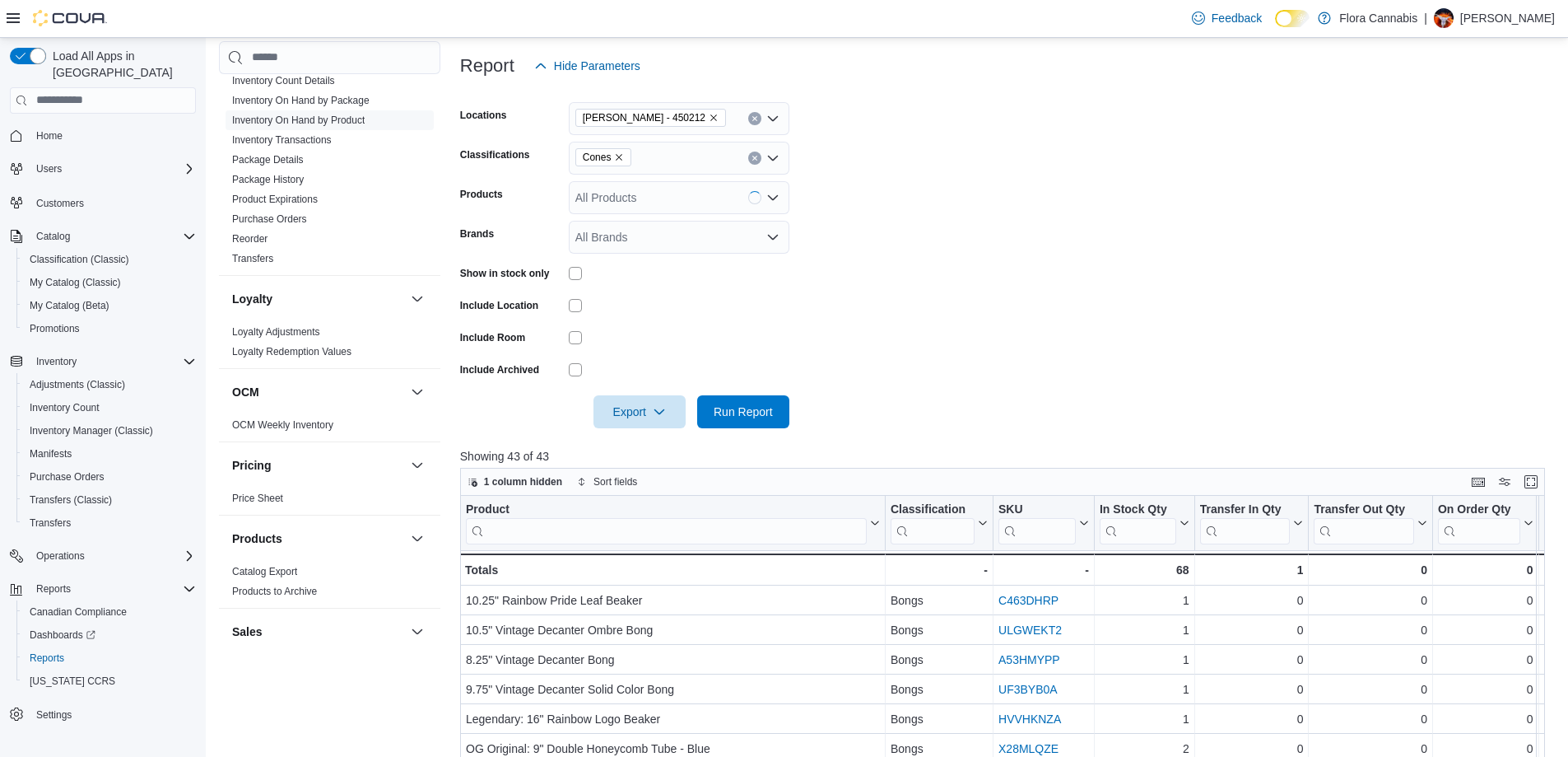
click at [924, 208] on form "Locations [GEOGRAPHIC_DATA] - [GEOGRAPHIC_DATA] - 450212 Classifications Cones …" at bounding box center [1008, 255] width 1096 height 346
click at [772, 396] on span "Run Report" at bounding box center [743, 411] width 72 height 33
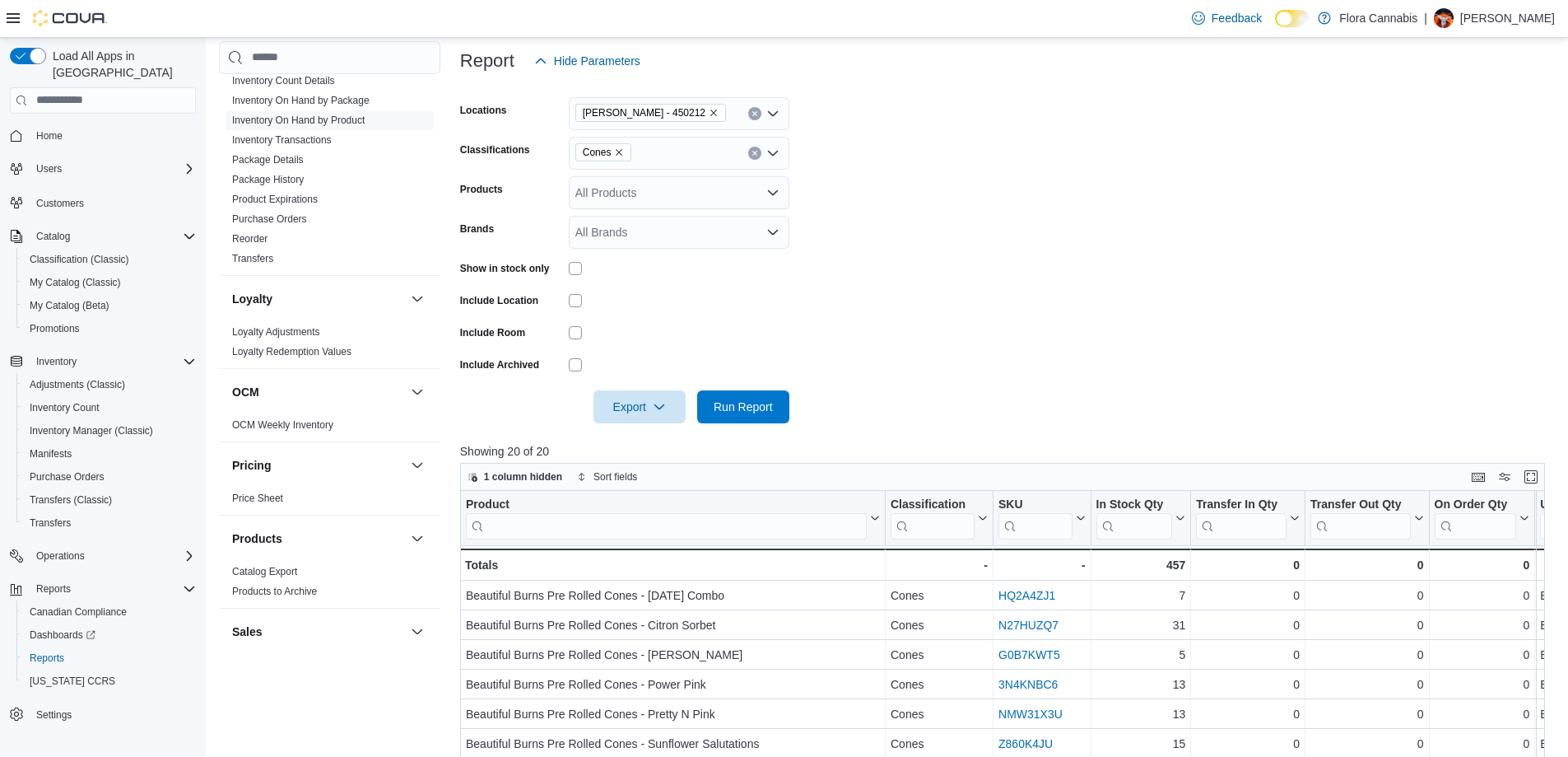
scroll to position [208, 0]
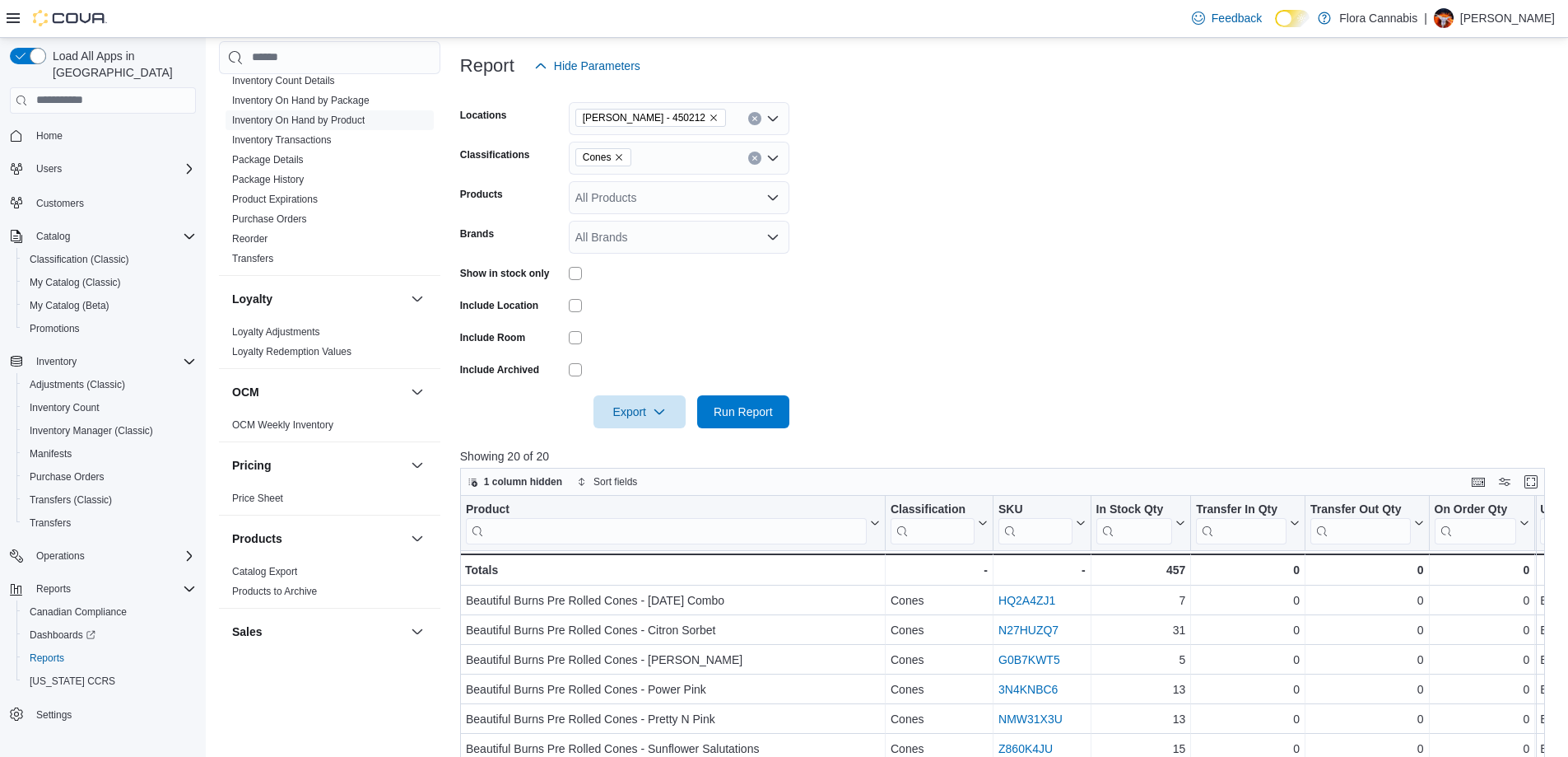
click at [615, 158] on icon "Remove Cones from selection in this group" at bounding box center [618, 157] width 10 height 10
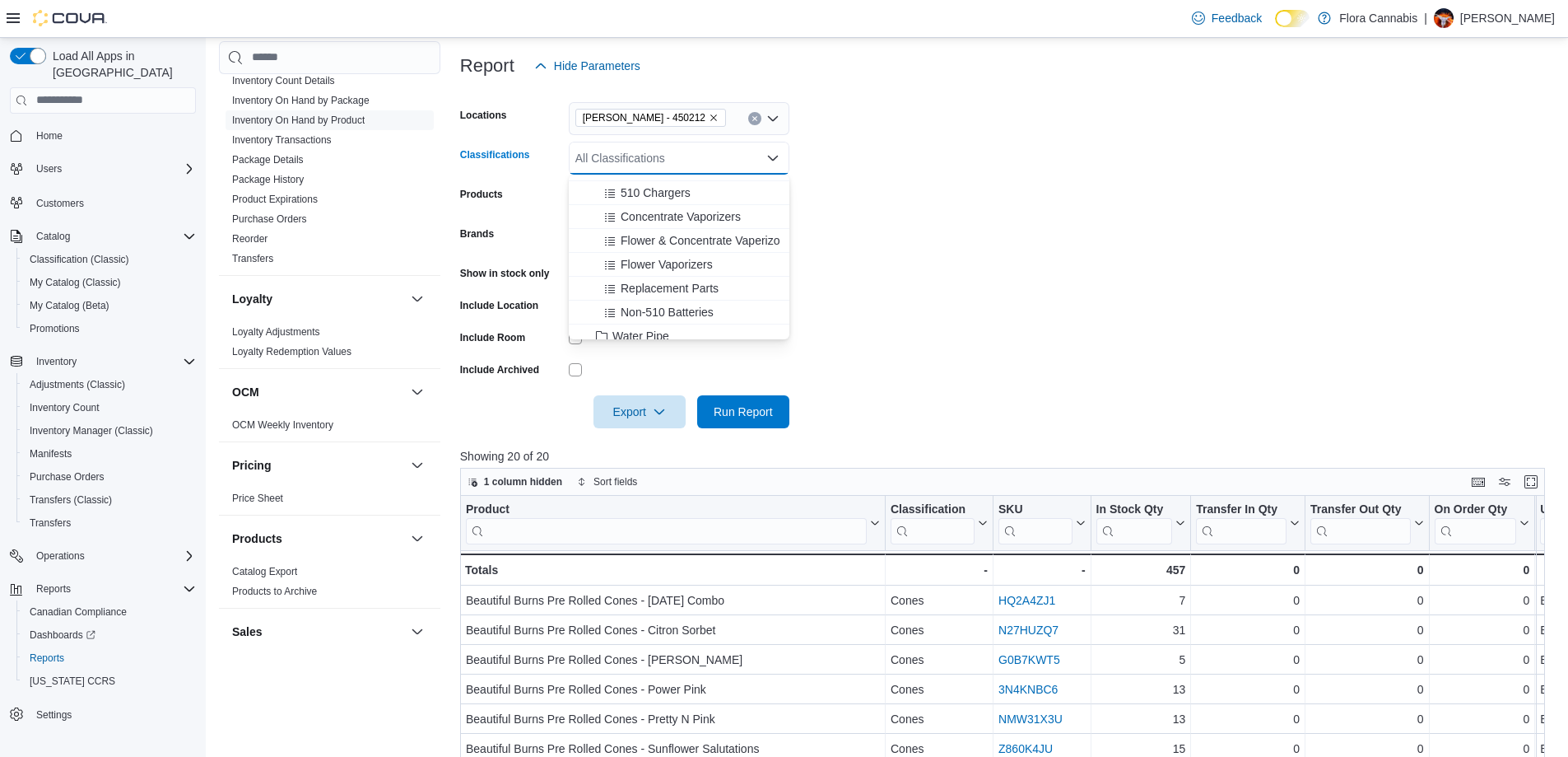
scroll to position [576, 0]
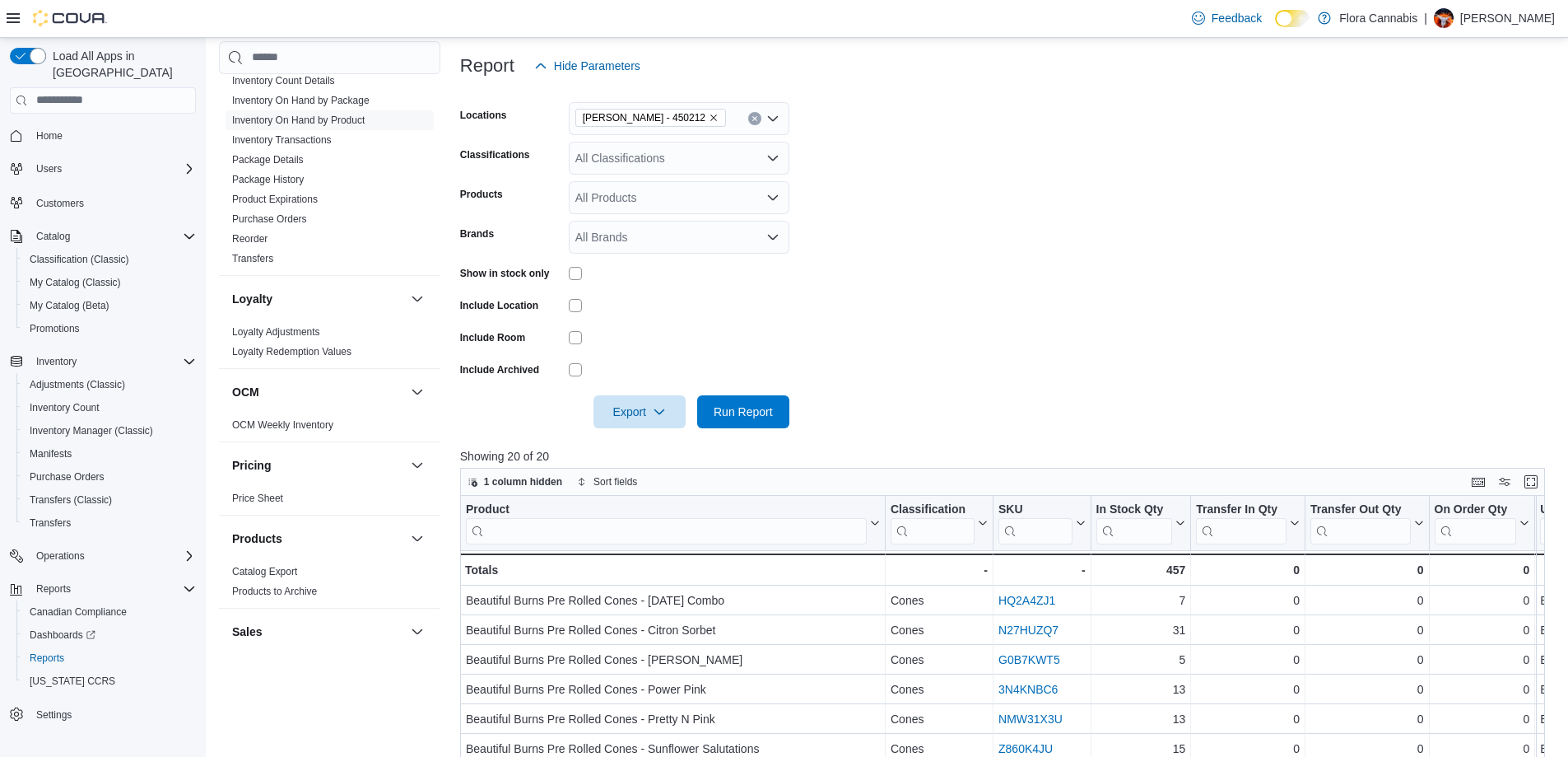
click at [999, 231] on form "Locations [GEOGRAPHIC_DATA] - [GEOGRAPHIC_DATA] - 450212 Classifications All Cl…" at bounding box center [1008, 255] width 1096 height 346
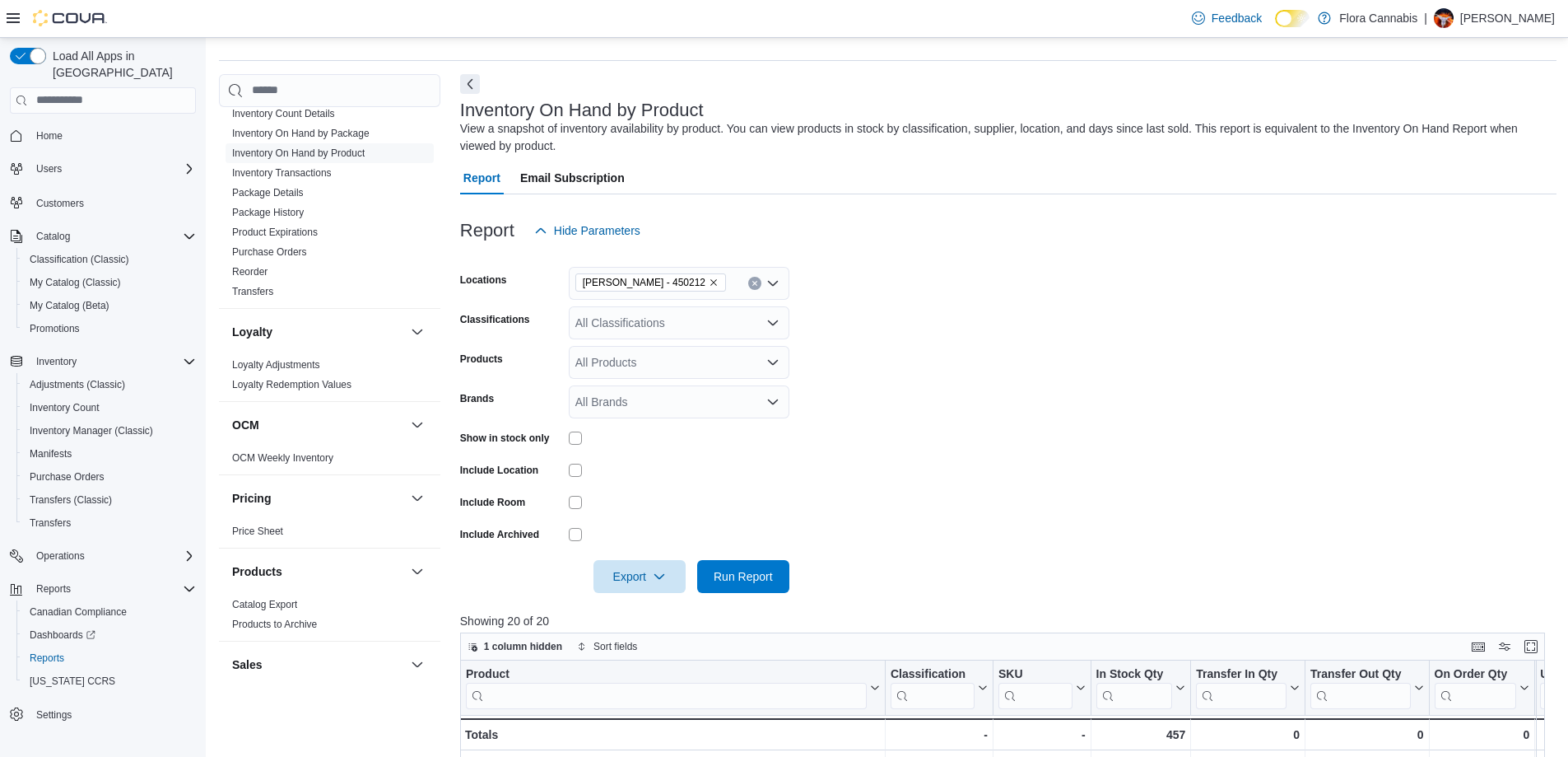
scroll to position [993, 0]
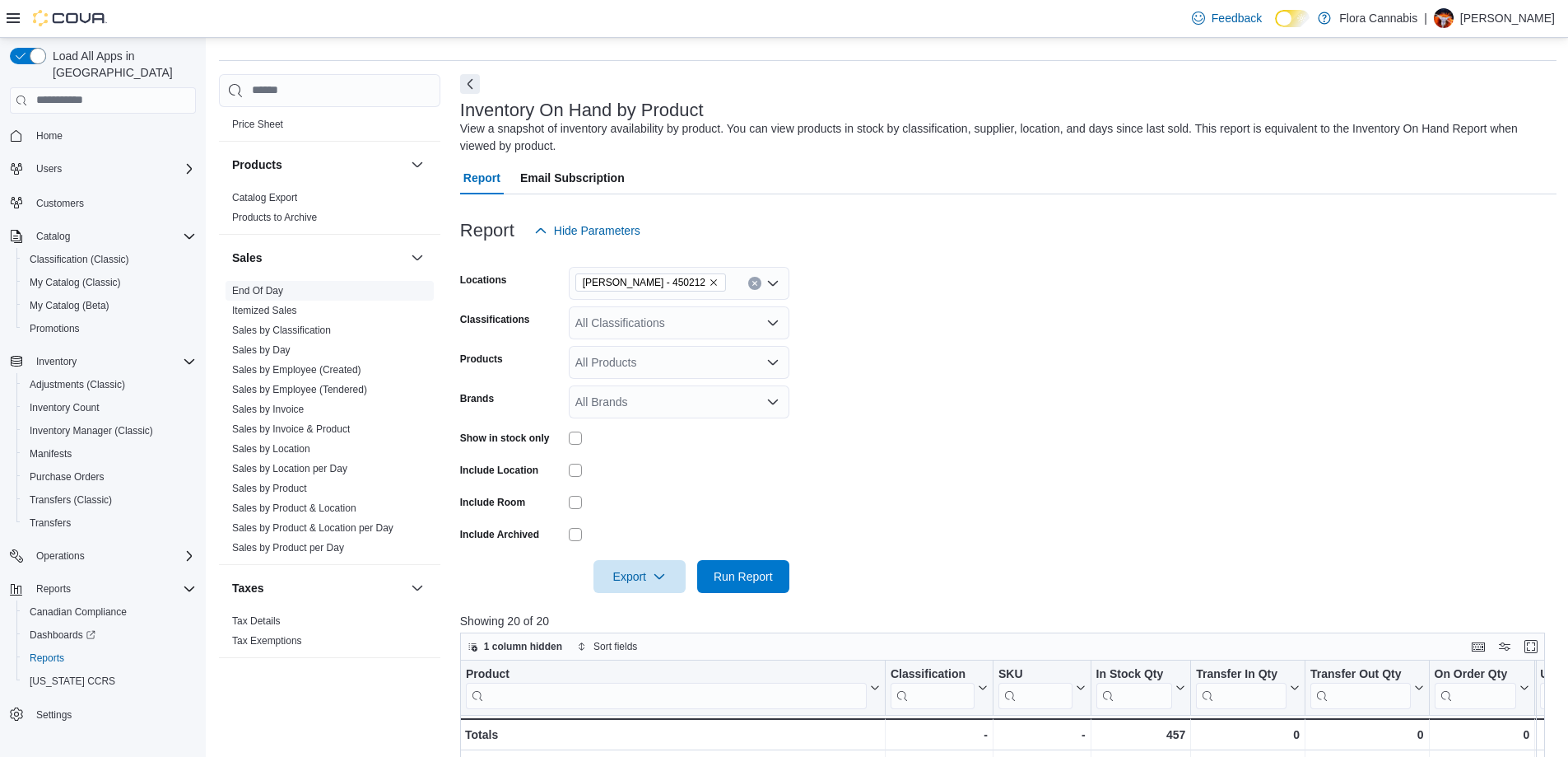
click at [262, 284] on span "End Of Day" at bounding box center [257, 291] width 51 height 14
drag, startPoint x: 263, startPoint y: 286, endPoint x: 285, endPoint y: 293, distance: 23.1
click at [264, 287] on link "End Of Day" at bounding box center [257, 291] width 51 height 12
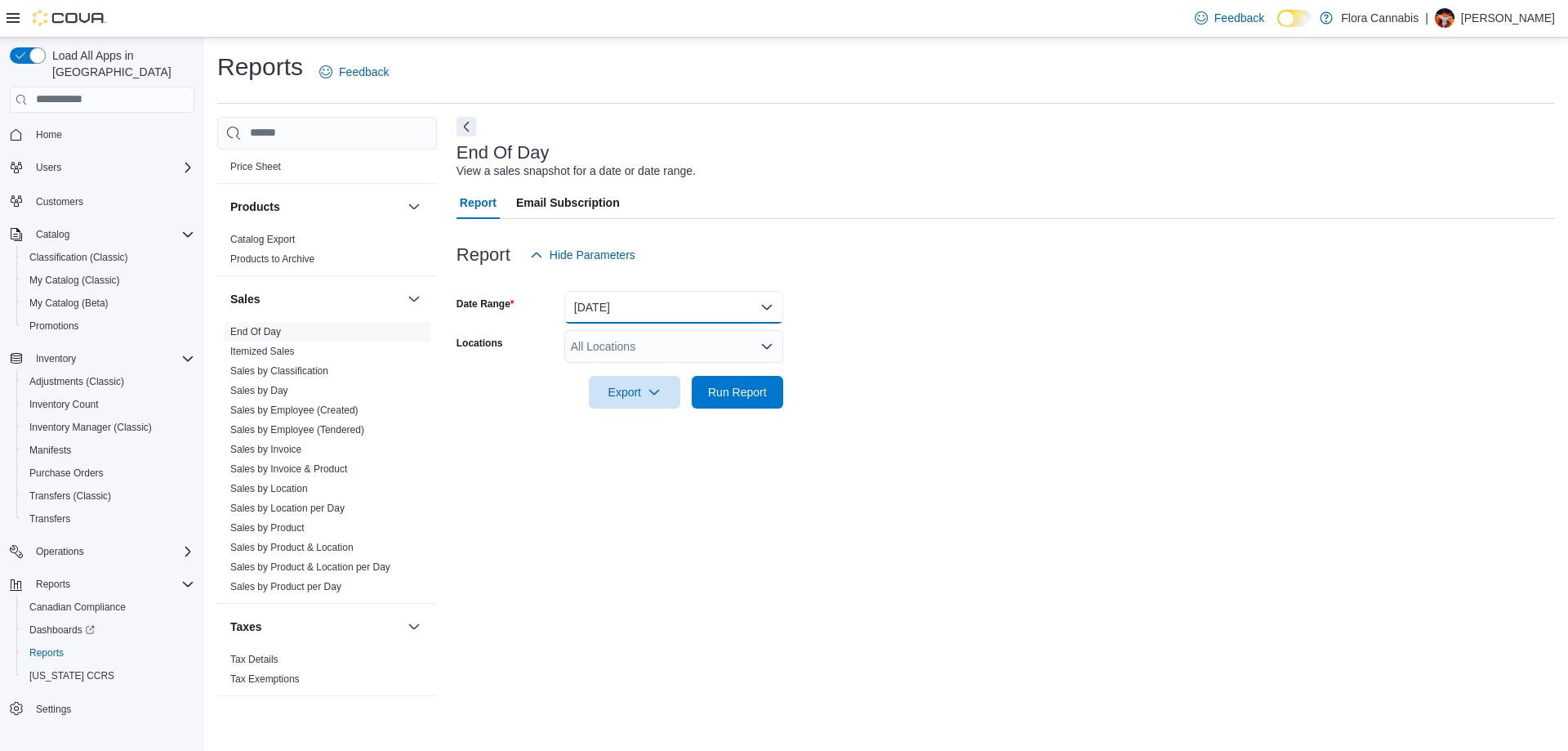
click at [607, 298] on button "[DATE]" at bounding box center [674, 307] width 219 height 32
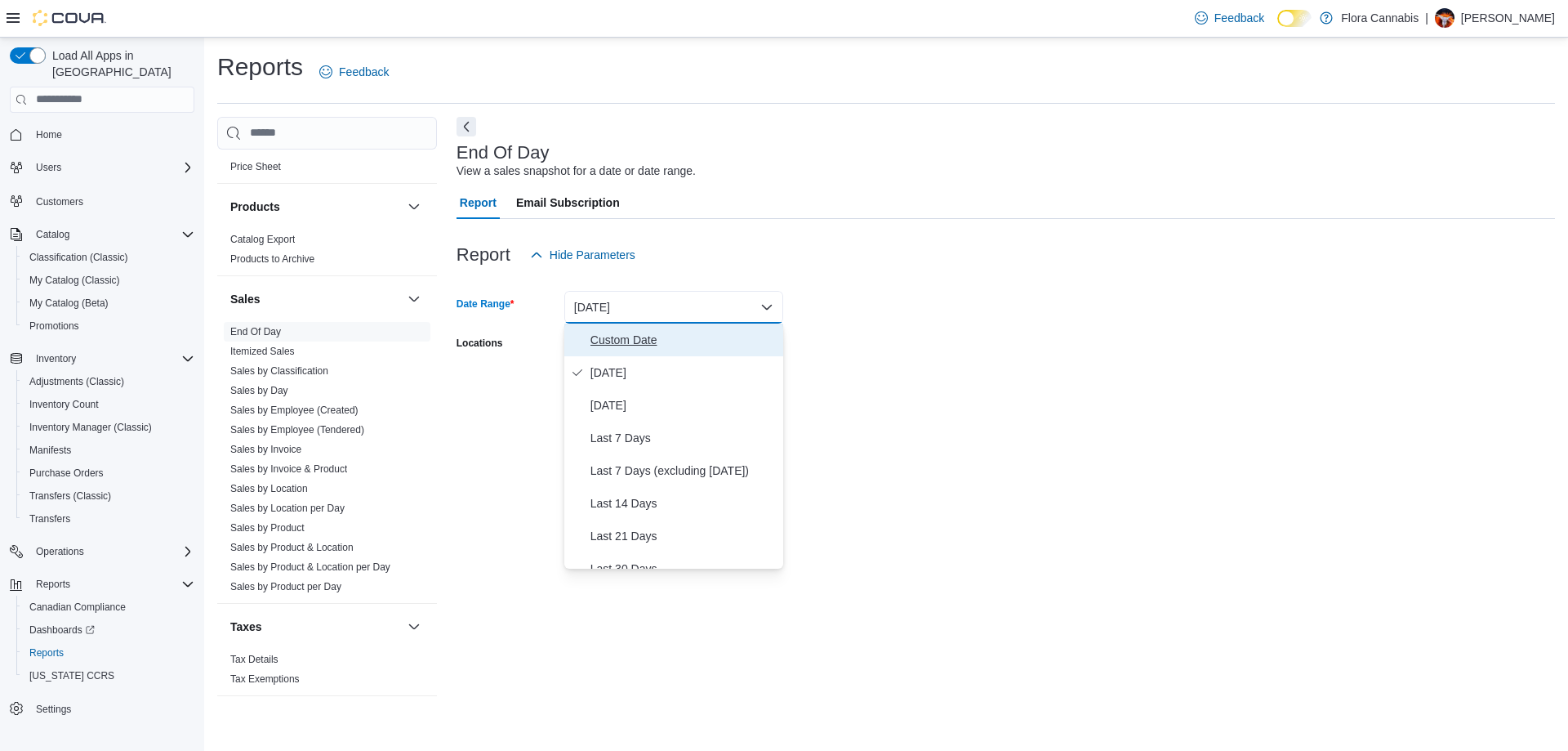
click at [634, 350] on button "Custom Date" at bounding box center [674, 340] width 219 height 32
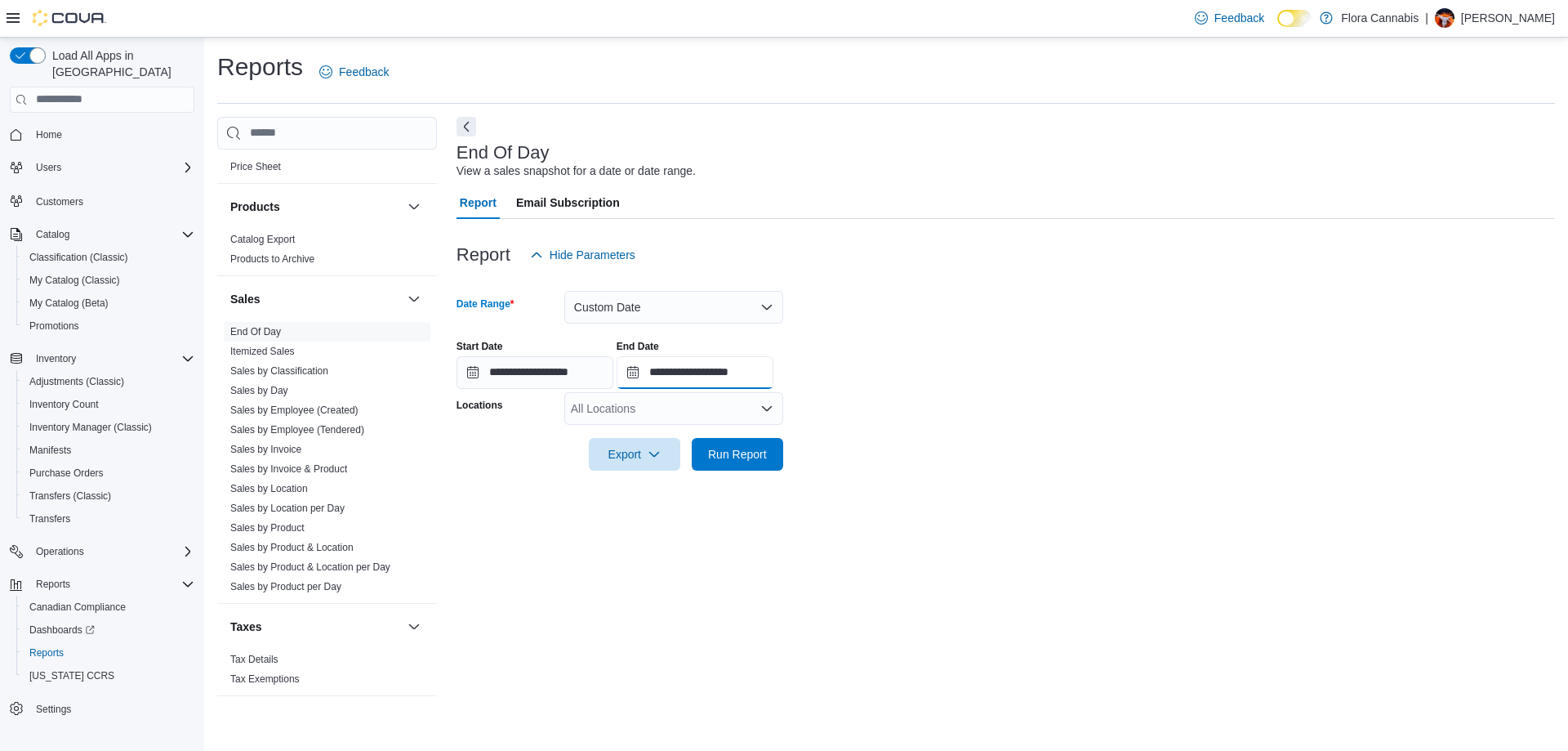
click at [692, 364] on input "**********" at bounding box center [694, 372] width 157 height 32
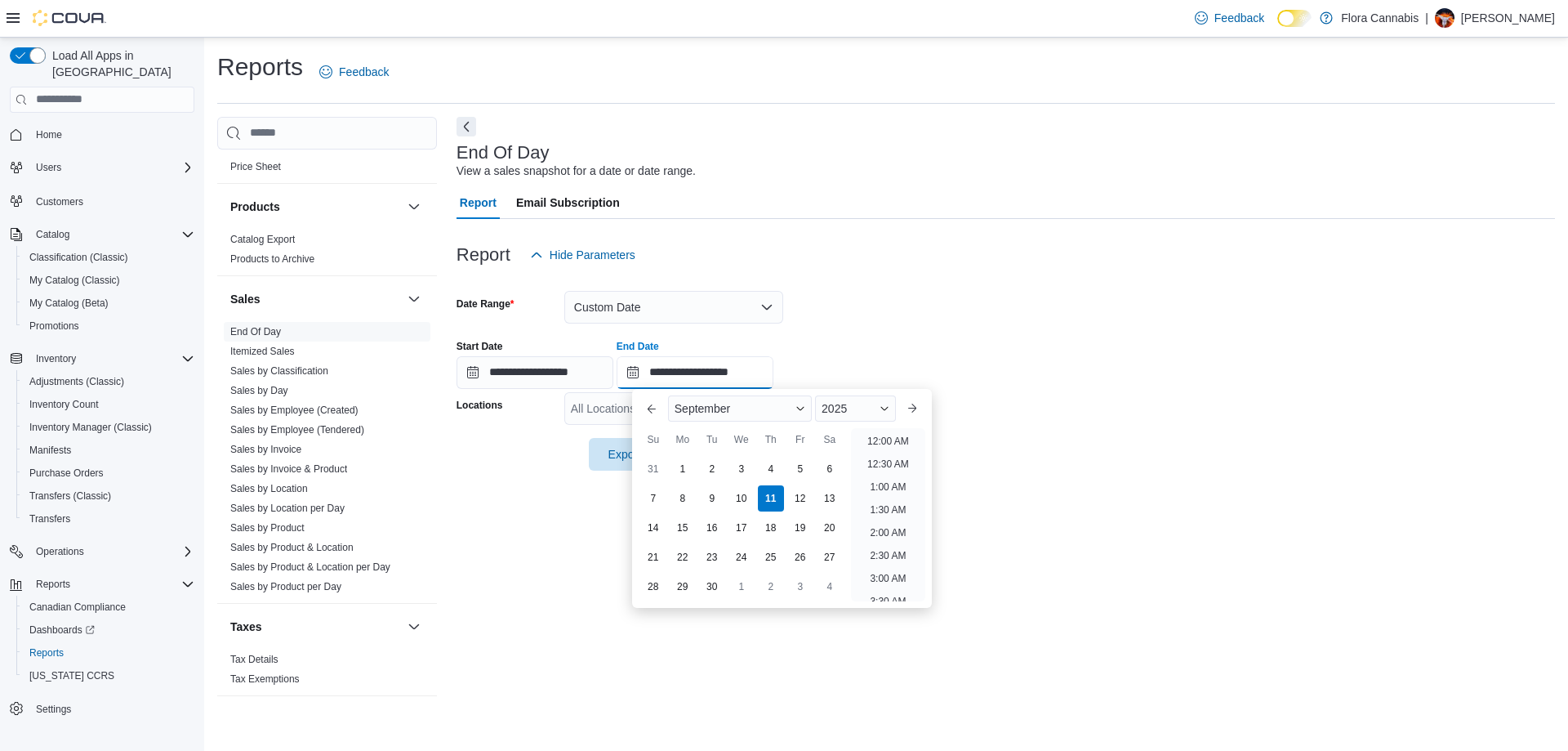
scroll to position [928, 0]
click at [717, 503] on div "9" at bounding box center [711, 498] width 29 height 29
type input "**********"
click at [903, 311] on form "**********" at bounding box center [1005, 371] width 1098 height 199
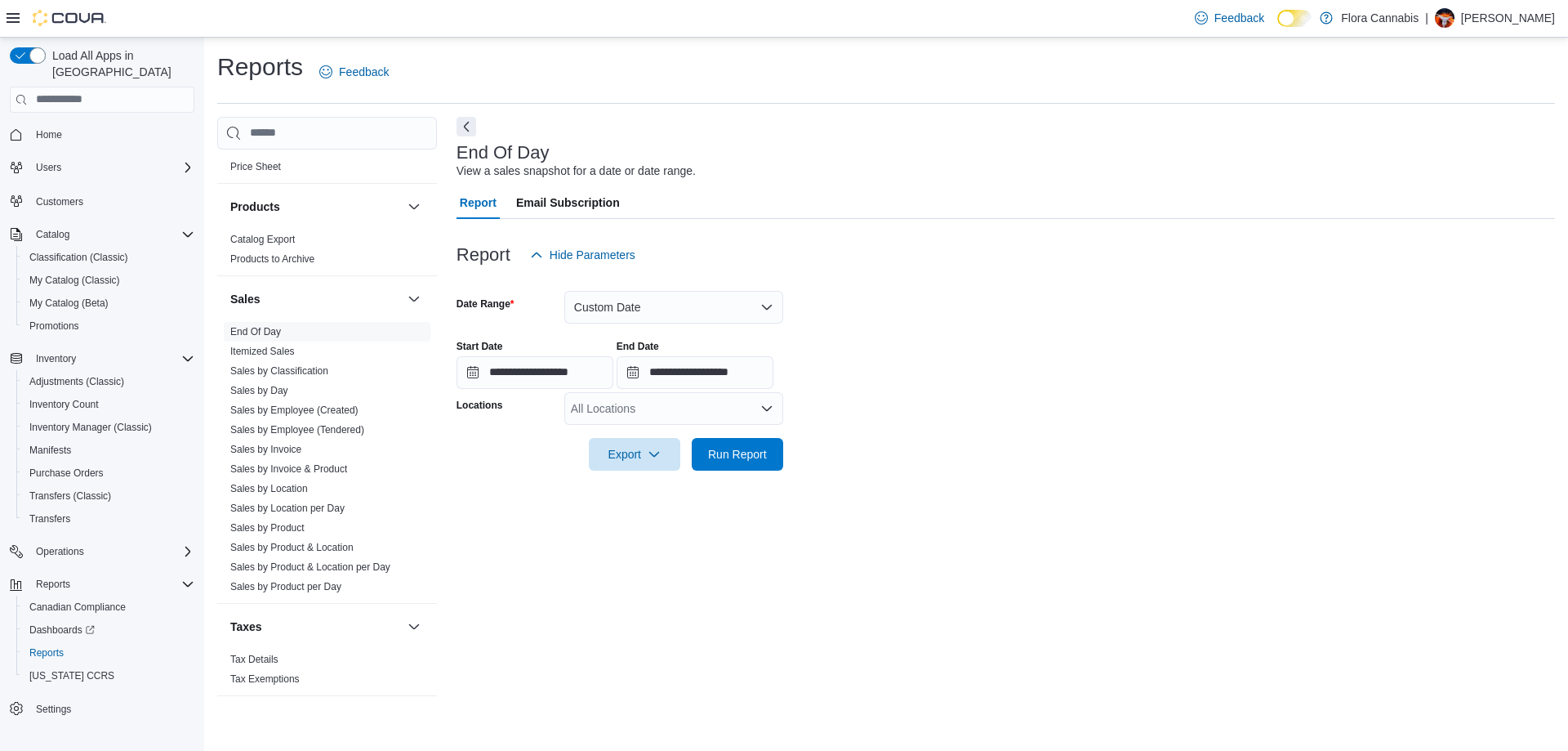
click at [712, 410] on div "All Locations" at bounding box center [674, 408] width 219 height 32
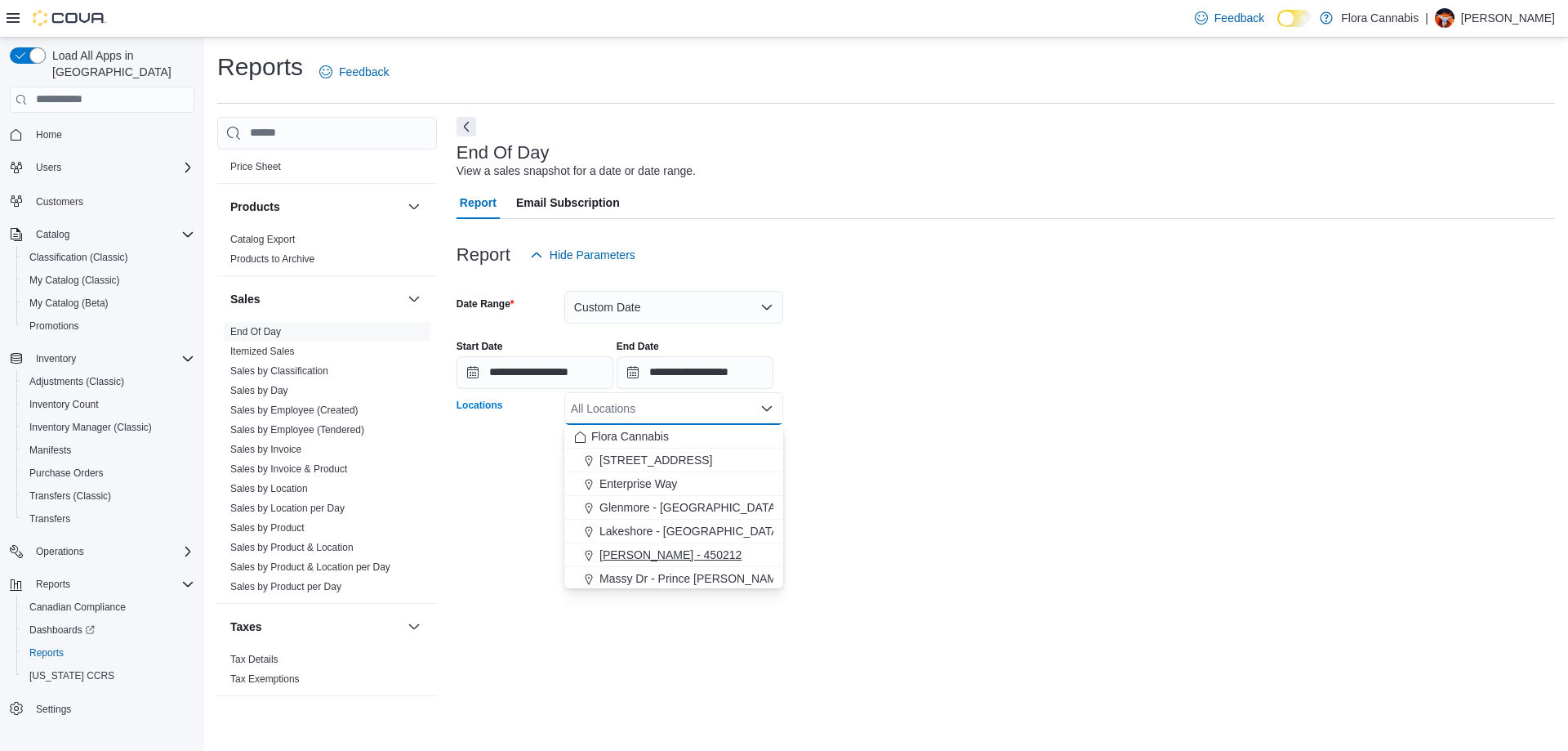
click at [700, 553] on span "[PERSON_NAME] - 450212" at bounding box center [670, 554] width 142 height 16
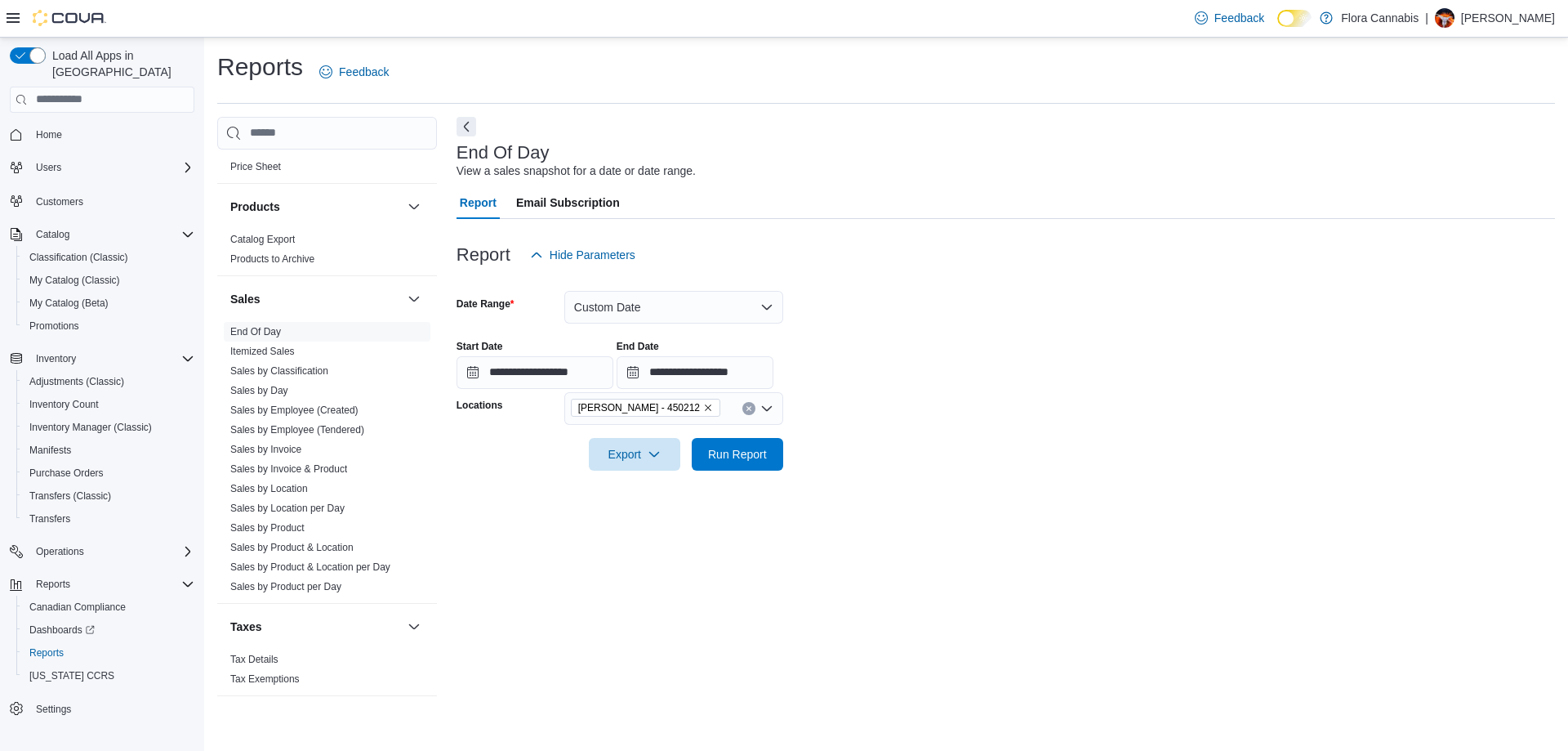
click at [1009, 407] on form "**********" at bounding box center [1005, 371] width 1098 height 199
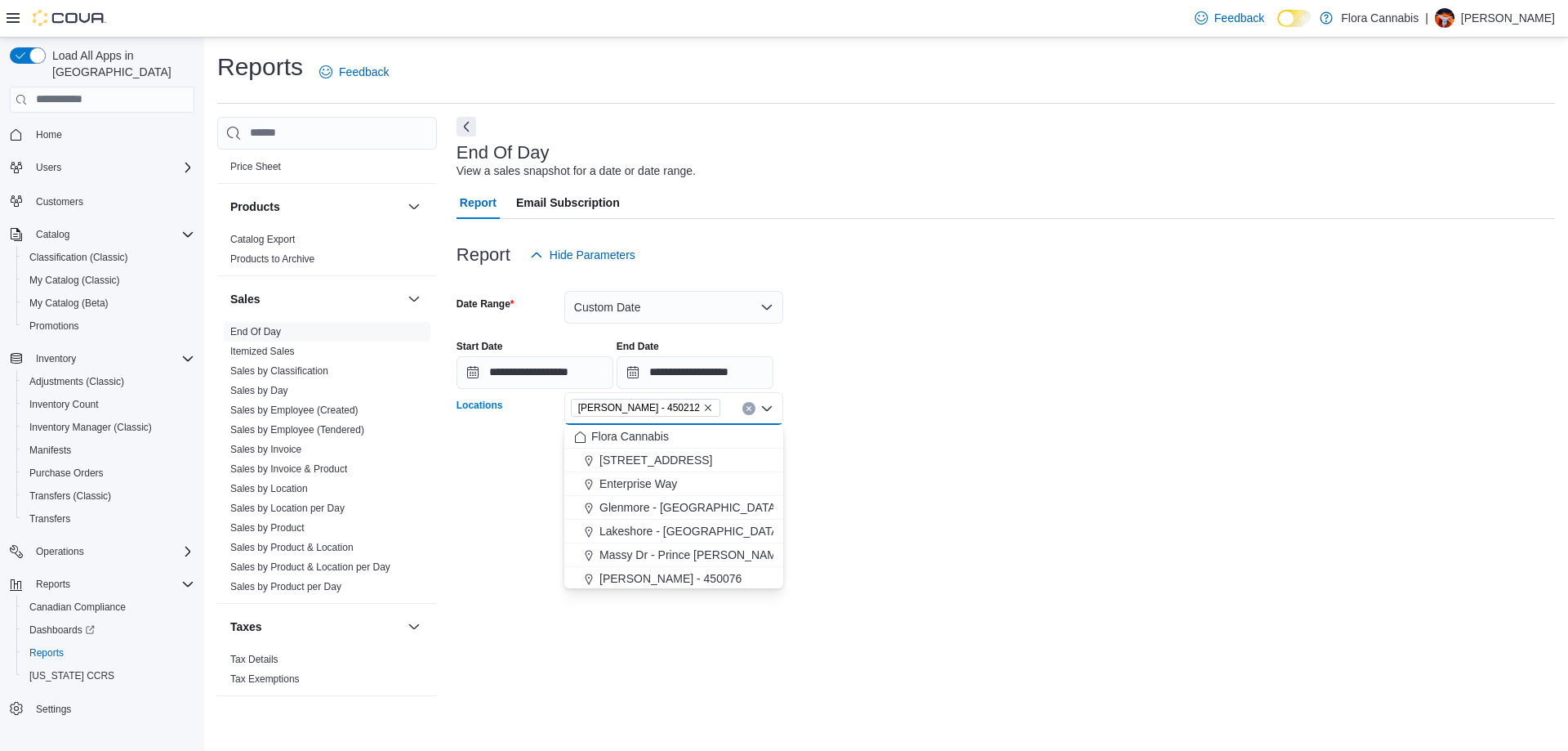
click at [728, 409] on input "Locations" at bounding box center [727, 409] width 2 height 20
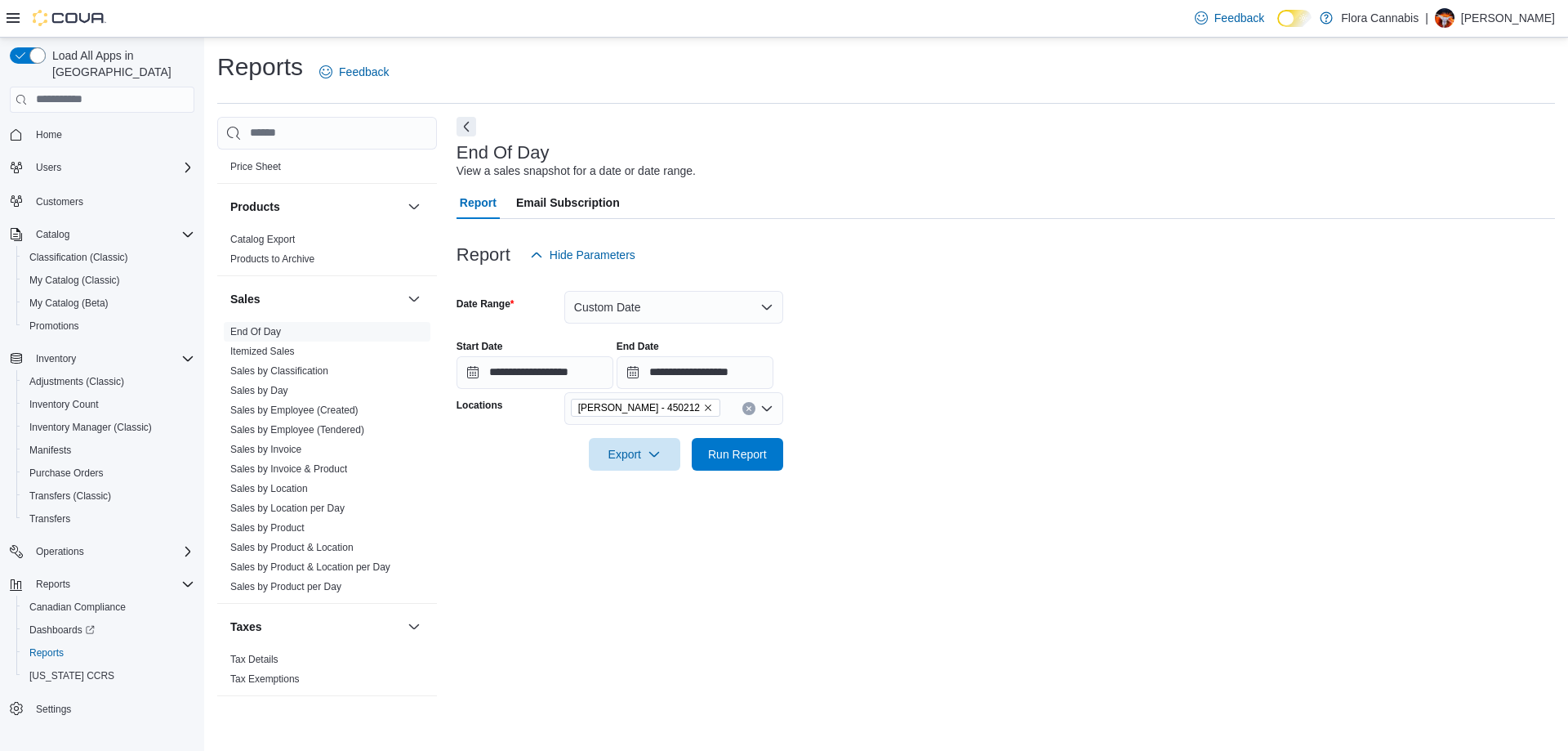
click at [885, 487] on div at bounding box center [1005, 481] width 1098 height 20
click at [752, 446] on span "Run Report" at bounding box center [736, 454] width 58 height 16
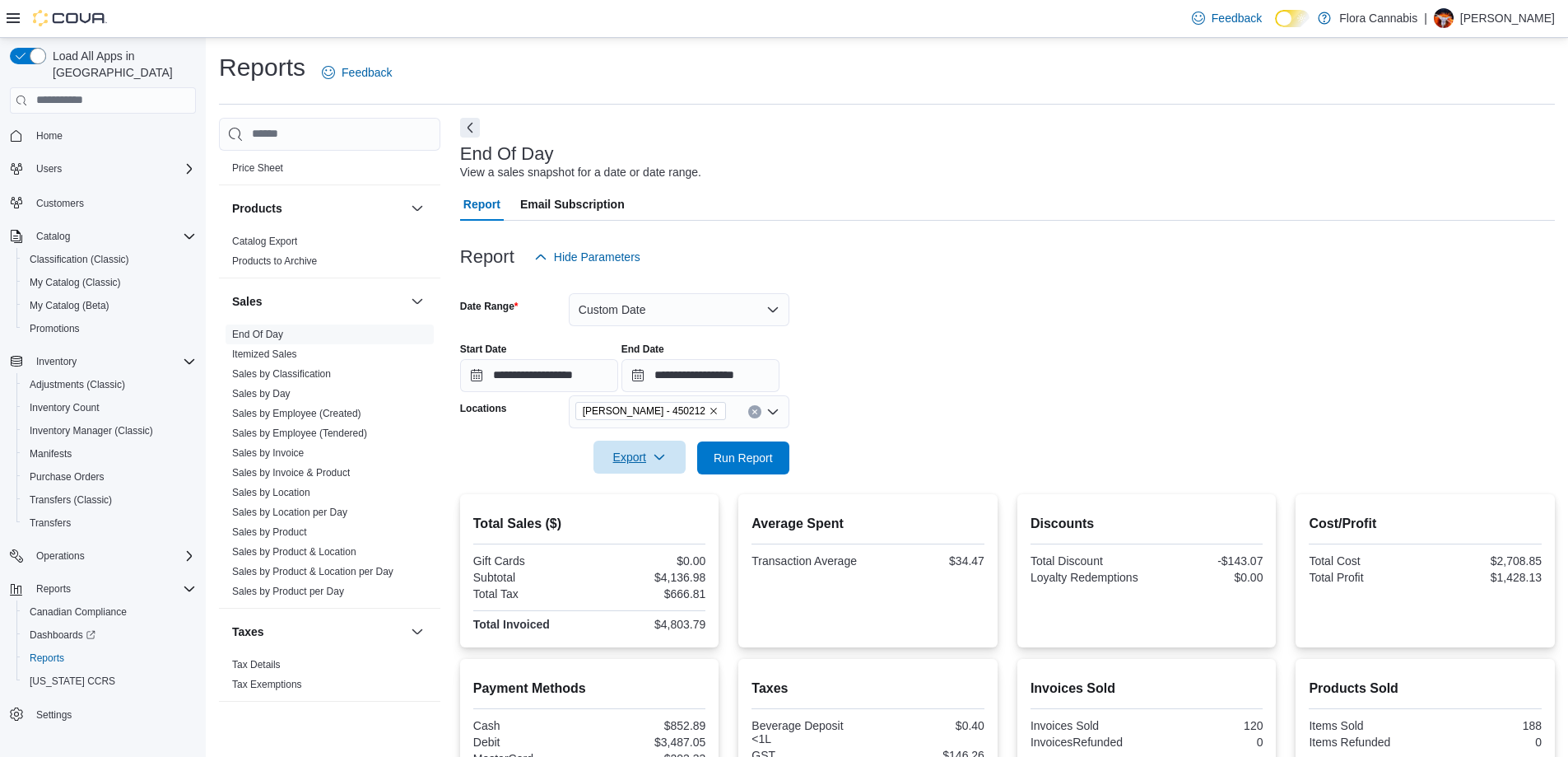
click at [643, 455] on span "Export" at bounding box center [639, 456] width 72 height 33
click at [647, 526] on span "Export to Pdf" at bounding box center [642, 523] width 74 height 14
click at [503, 377] on input "**********" at bounding box center [539, 375] width 158 height 33
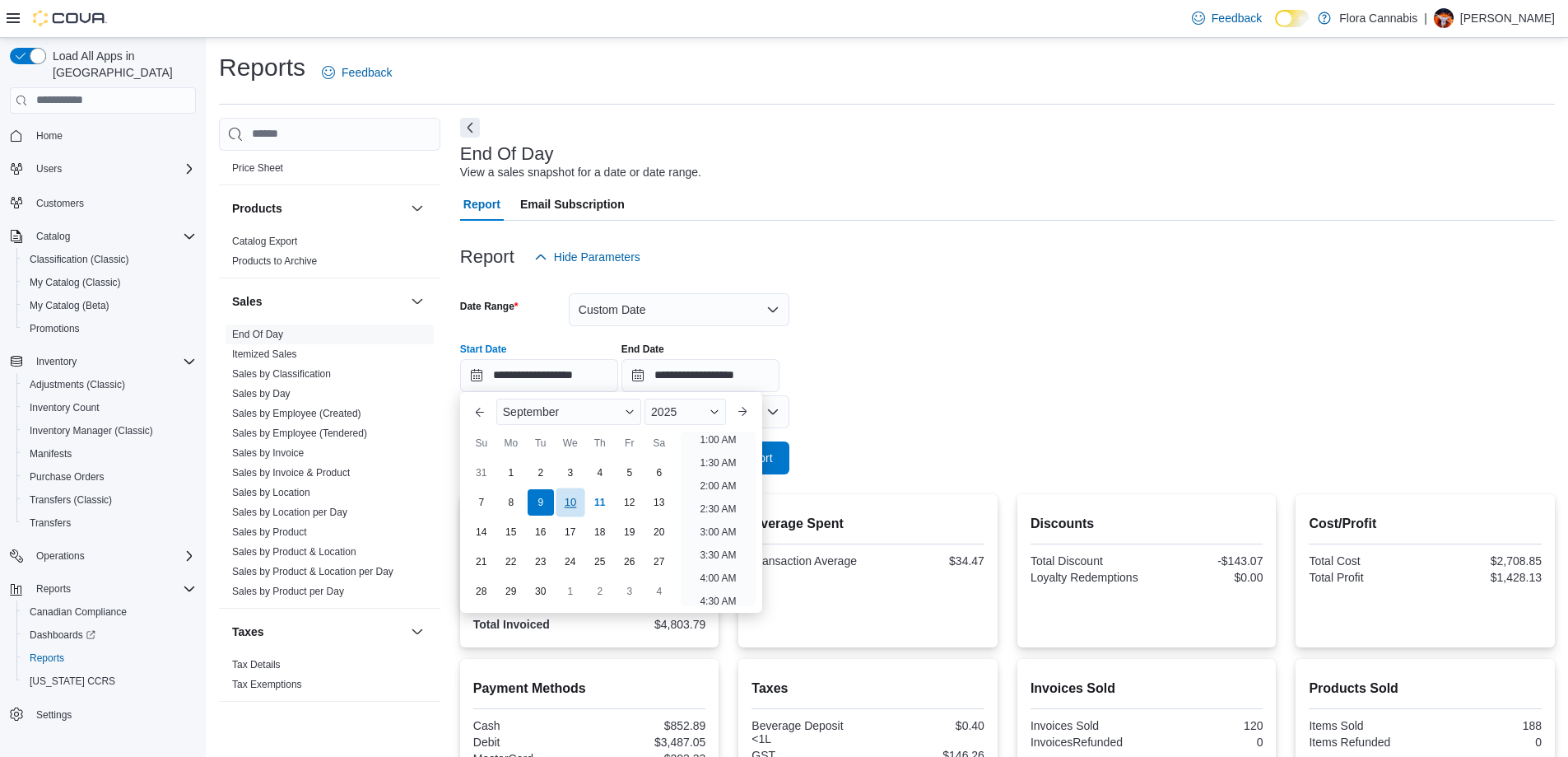
click at [565, 497] on div "10" at bounding box center [570, 502] width 29 height 29
type input "**********"
click at [1017, 322] on form "**********" at bounding box center [1007, 374] width 1095 height 201
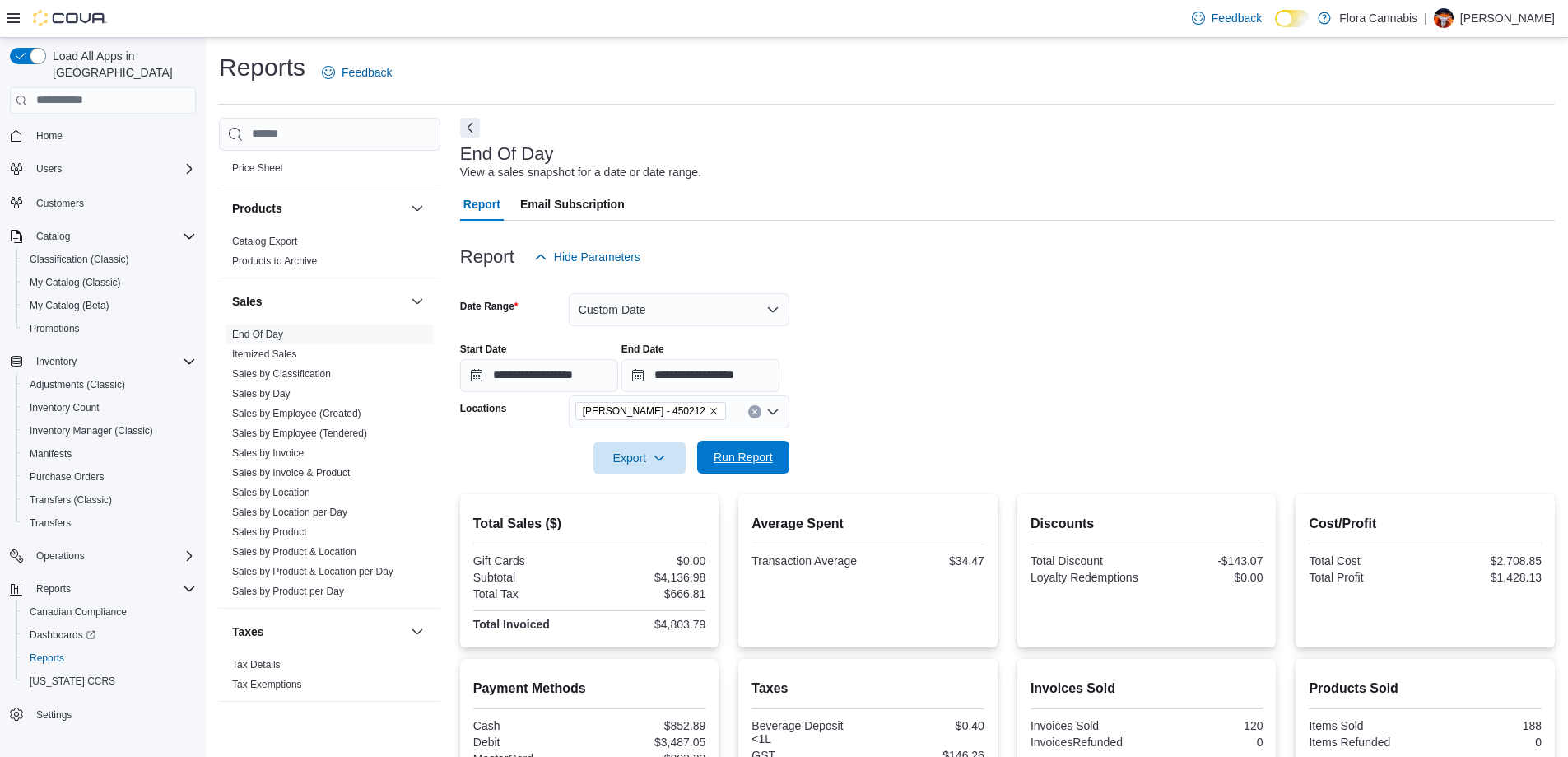
click at [758, 455] on span "Run Report" at bounding box center [742, 457] width 59 height 16
click at [662, 465] on span "Export" at bounding box center [639, 456] width 72 height 33
click at [647, 526] on span "Export to Pdf" at bounding box center [642, 523] width 74 height 14
